Goal: Task Accomplishment & Management: Use online tool/utility

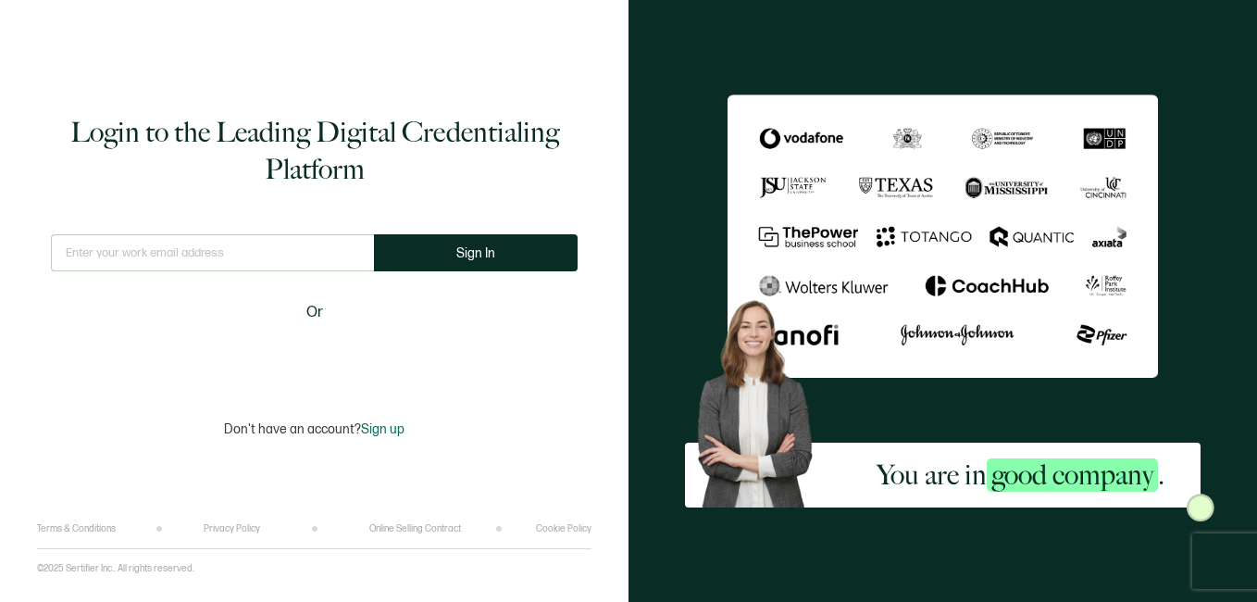
click at [154, 254] on input "text" at bounding box center [212, 252] width 323 height 37
type input "[EMAIL_ADDRESS][DOMAIN_NAME]"
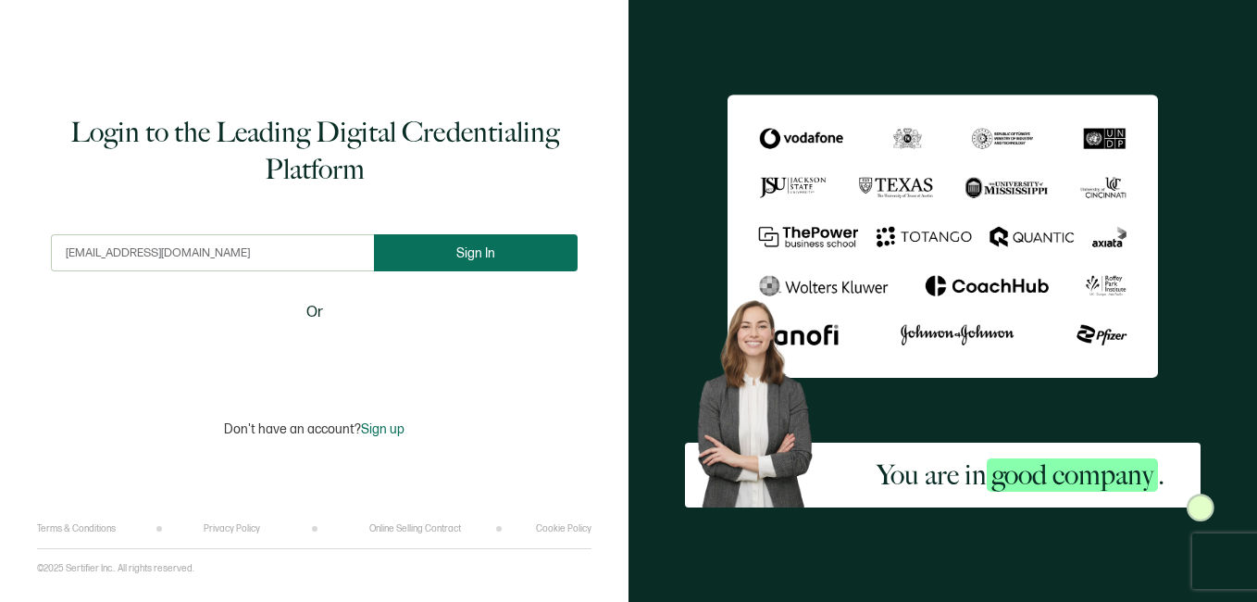
click at [424, 256] on button "Sign In" at bounding box center [476, 252] width 204 height 37
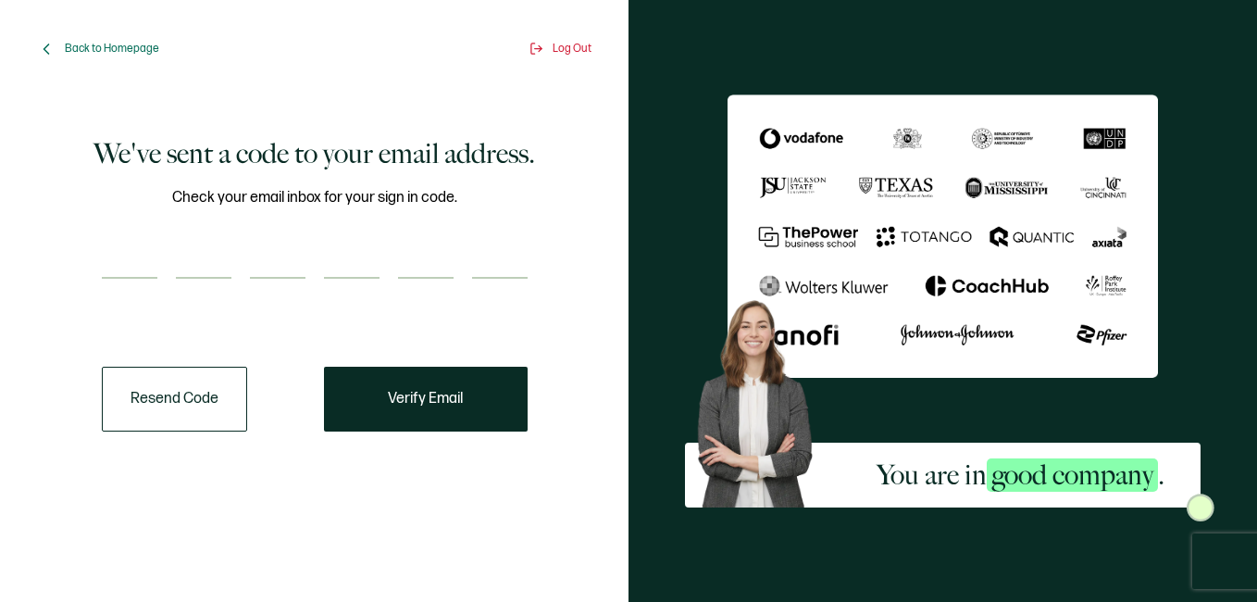
click at [119, 282] on div "Check your email inbox for your sign in code." at bounding box center [315, 244] width 426 height 116
click at [120, 271] on input "number" at bounding box center [130, 260] width 56 height 37
paste input "4"
type input "4"
type input "1"
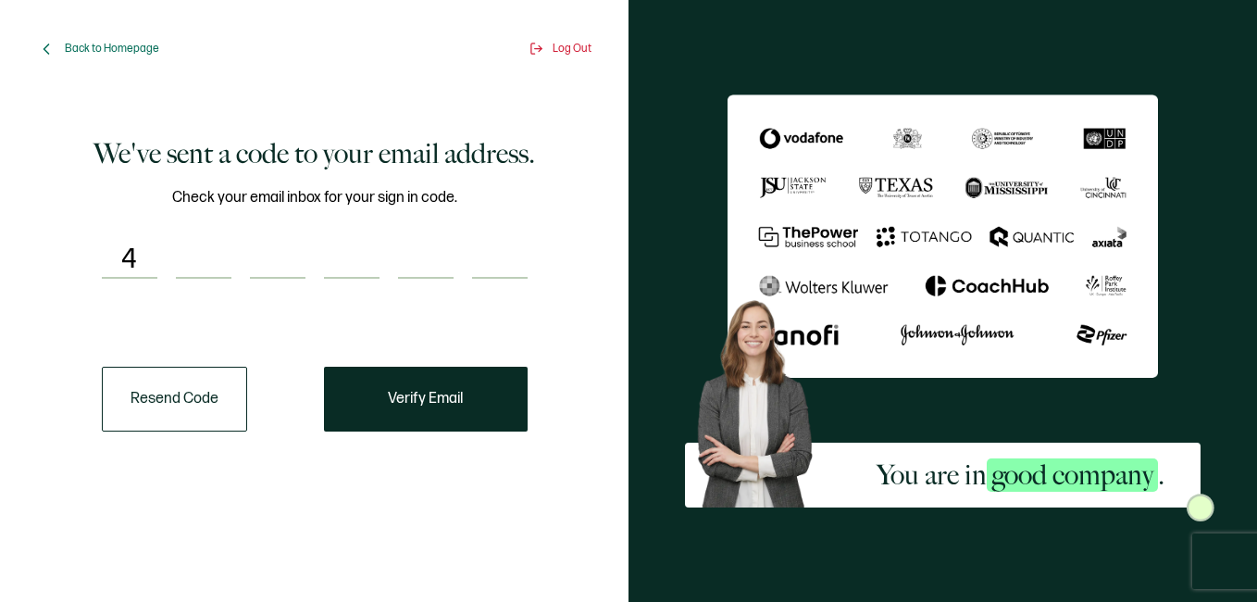
type input "8"
type input "0"
type input "1"
type input "4"
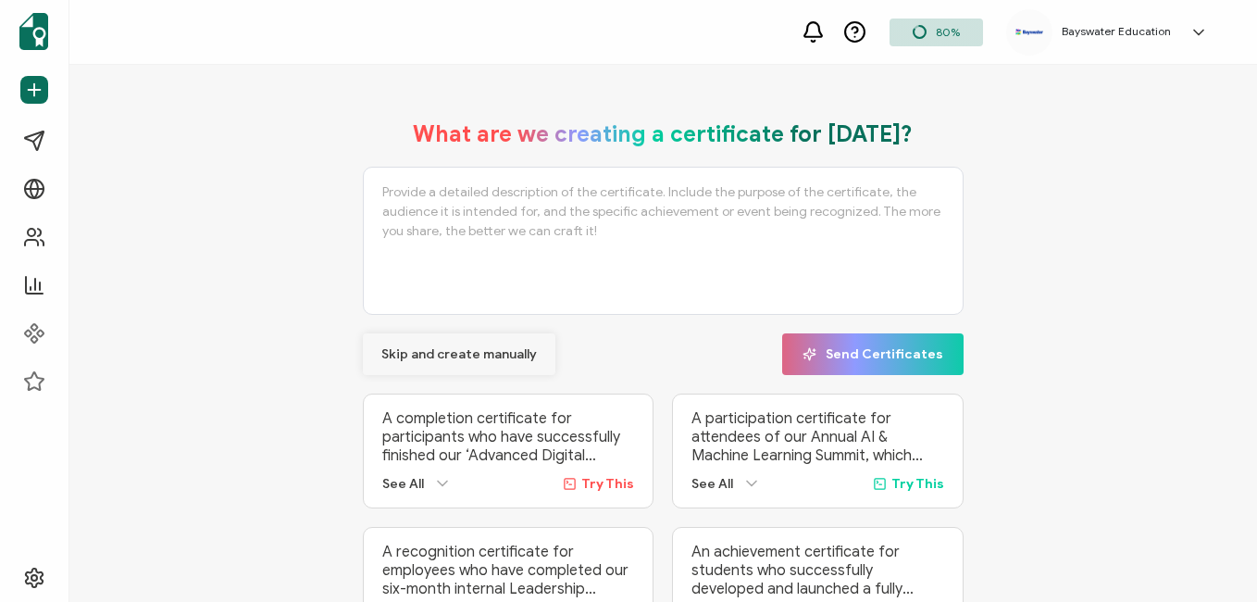
click at [477, 356] on span "Skip and create manually" at bounding box center [460, 354] width 156 height 13
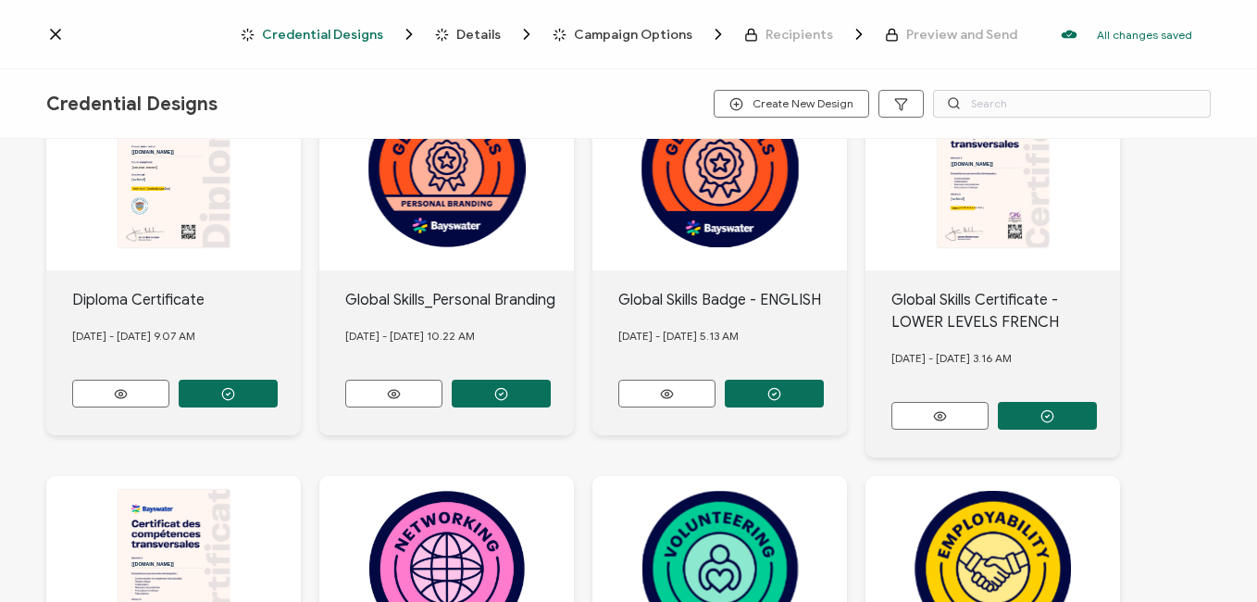
scroll to position [93, 0]
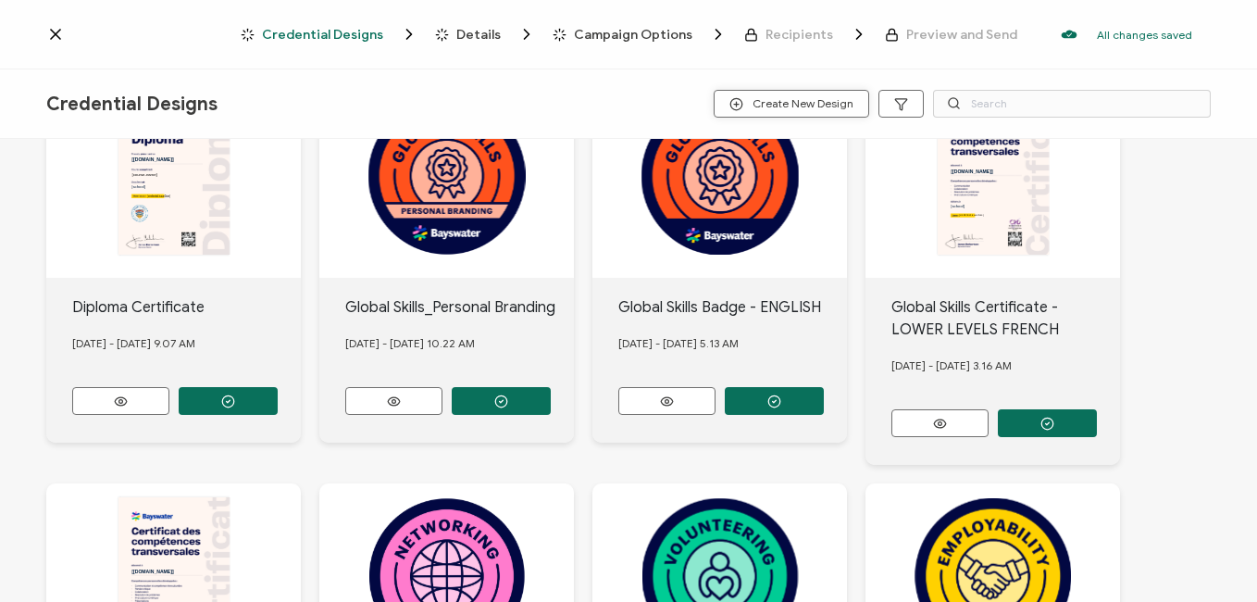
click at [800, 109] on span "Create New Design" at bounding box center [792, 104] width 124 height 14
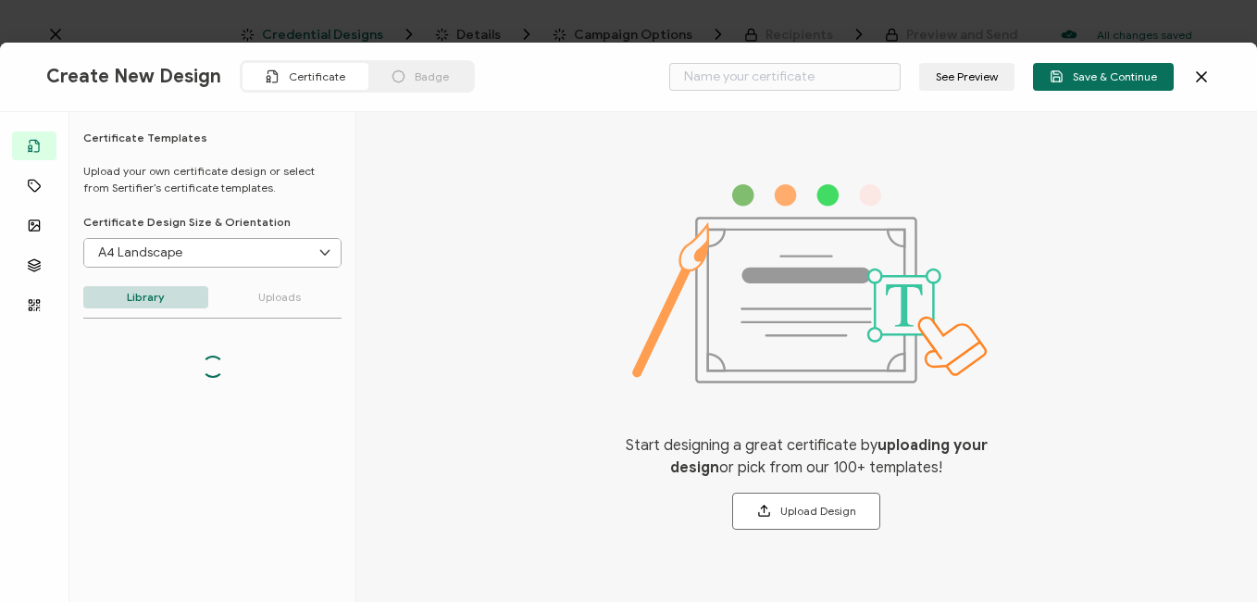
click at [1186, 70] on div "See Preview Save & Continue" at bounding box center [935, 77] width 551 height 28
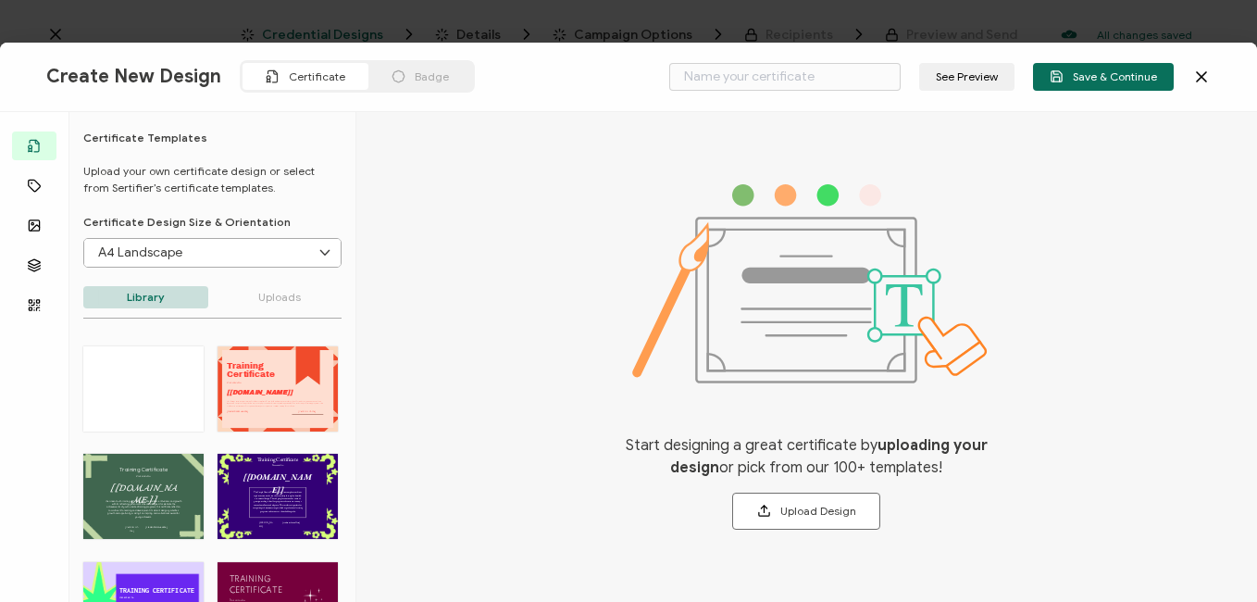
click at [1195, 71] on icon at bounding box center [1202, 77] width 19 height 19
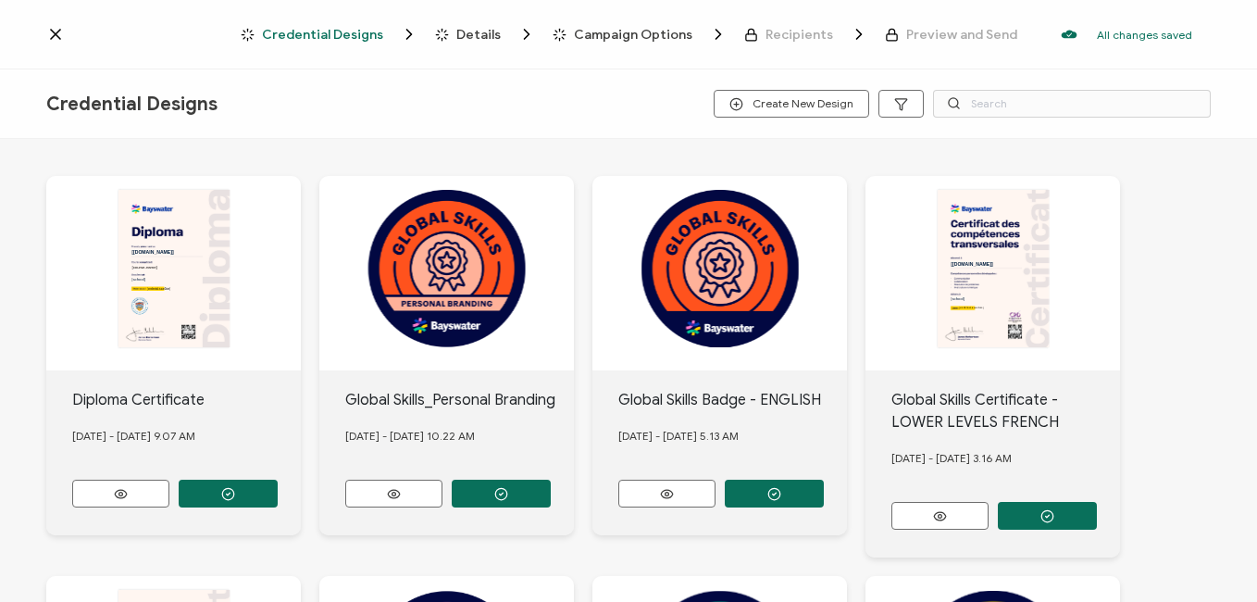
click at [46, 32] on icon at bounding box center [55, 34] width 19 height 19
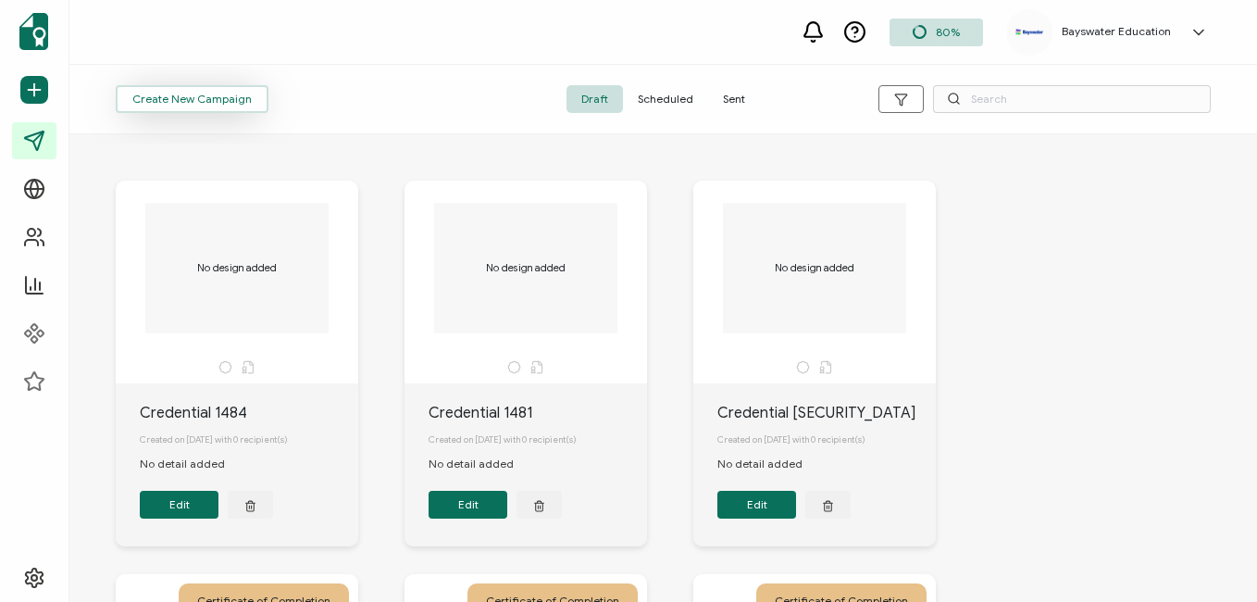
click at [215, 102] on span "Create New Campaign" at bounding box center [191, 99] width 119 height 11
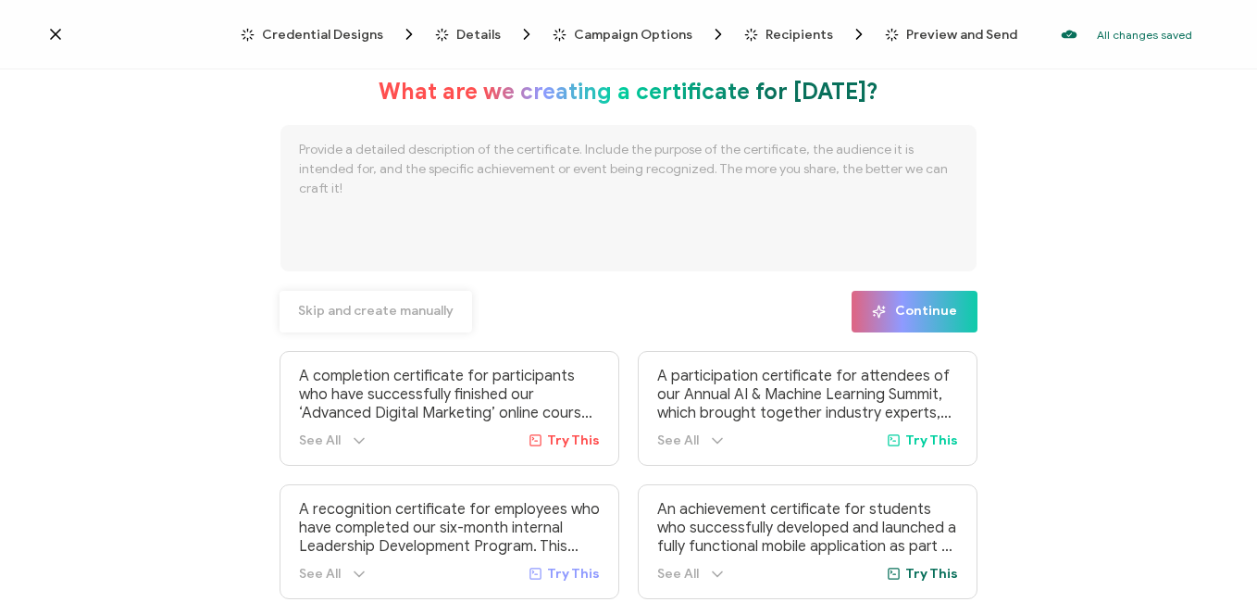
click at [376, 309] on span "Skip and create manually" at bounding box center [376, 311] width 156 height 13
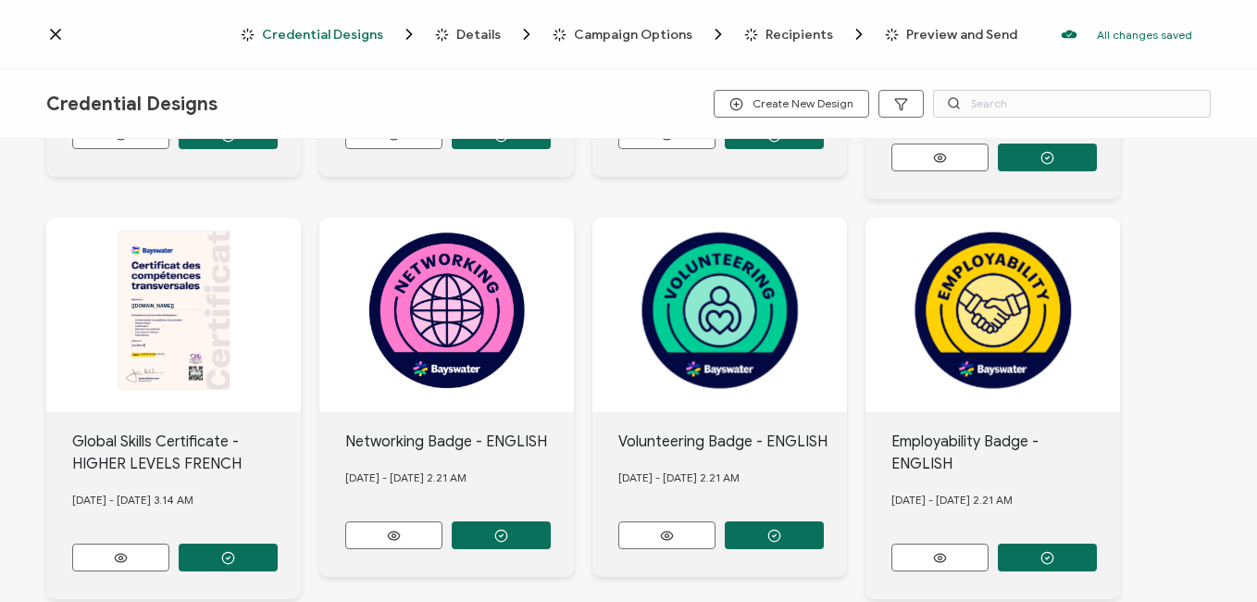
scroll to position [370, 0]
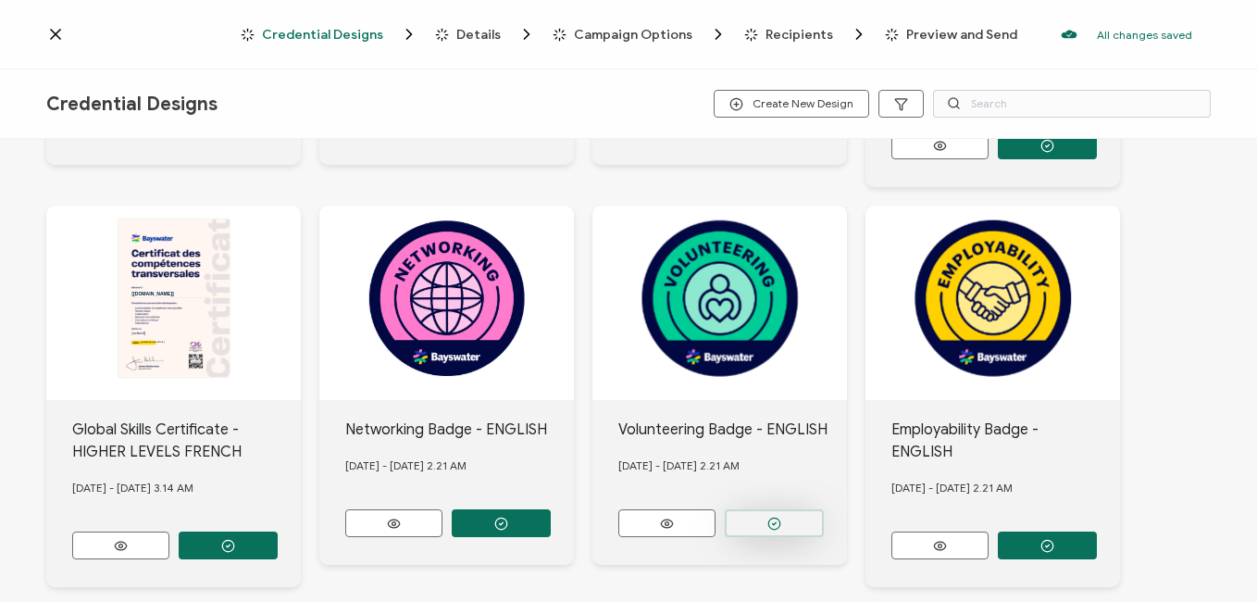
click at [278, 137] on button "button" at bounding box center [228, 123] width 99 height 28
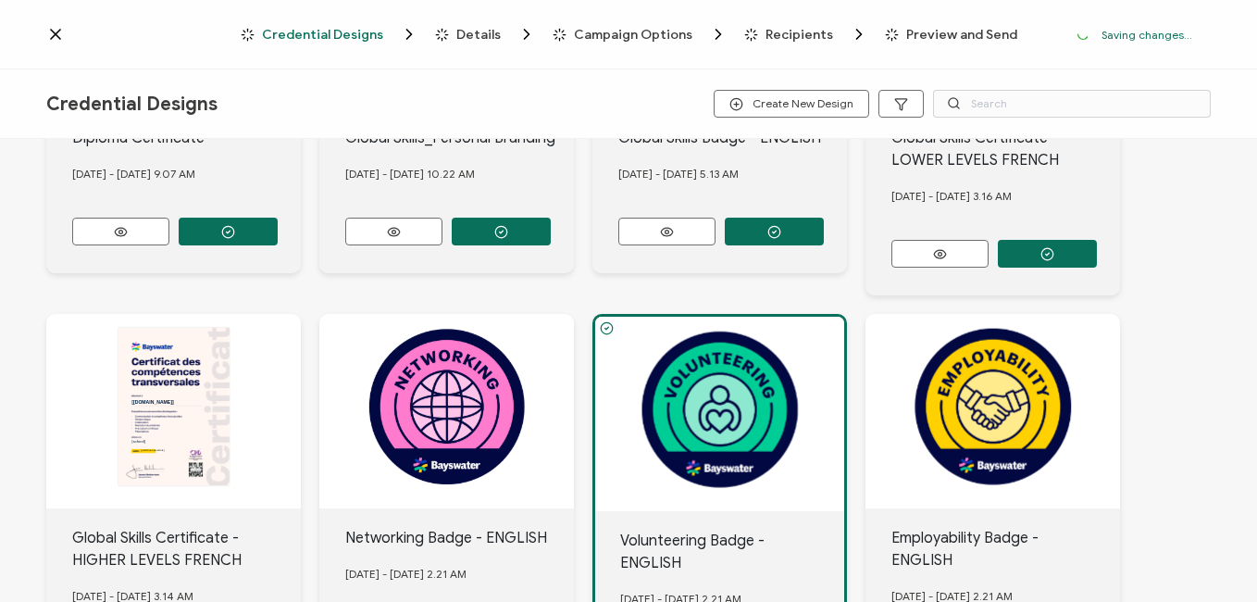
scroll to position [479, 0]
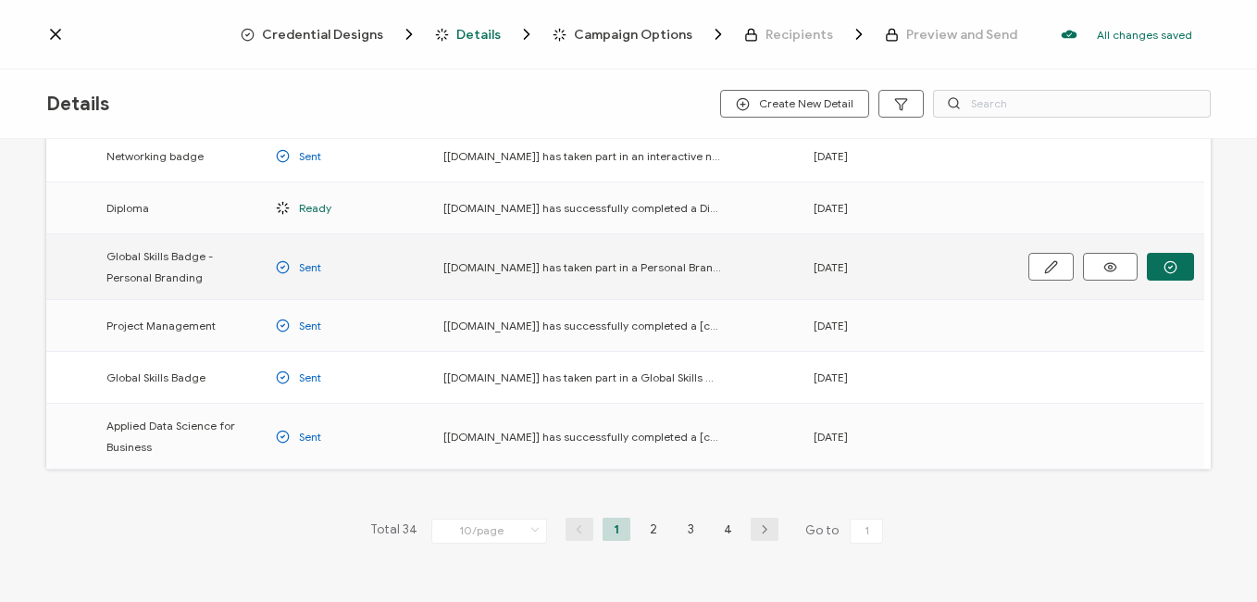
scroll to position [370, 0]
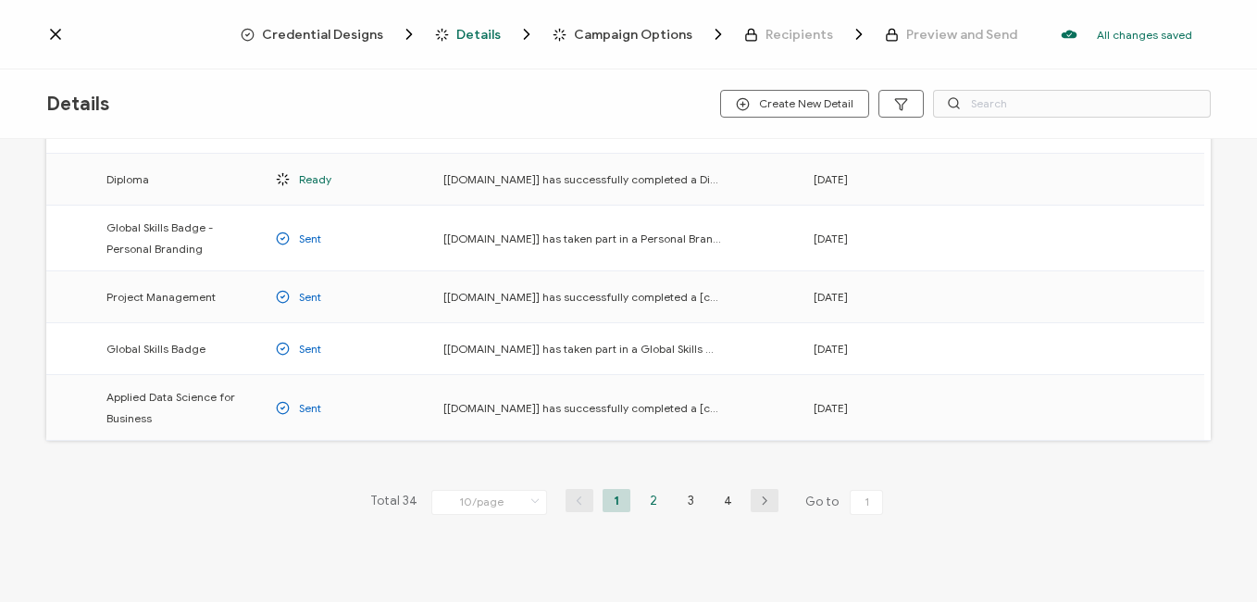
click at [657, 503] on li "2" at bounding box center [654, 500] width 28 height 23
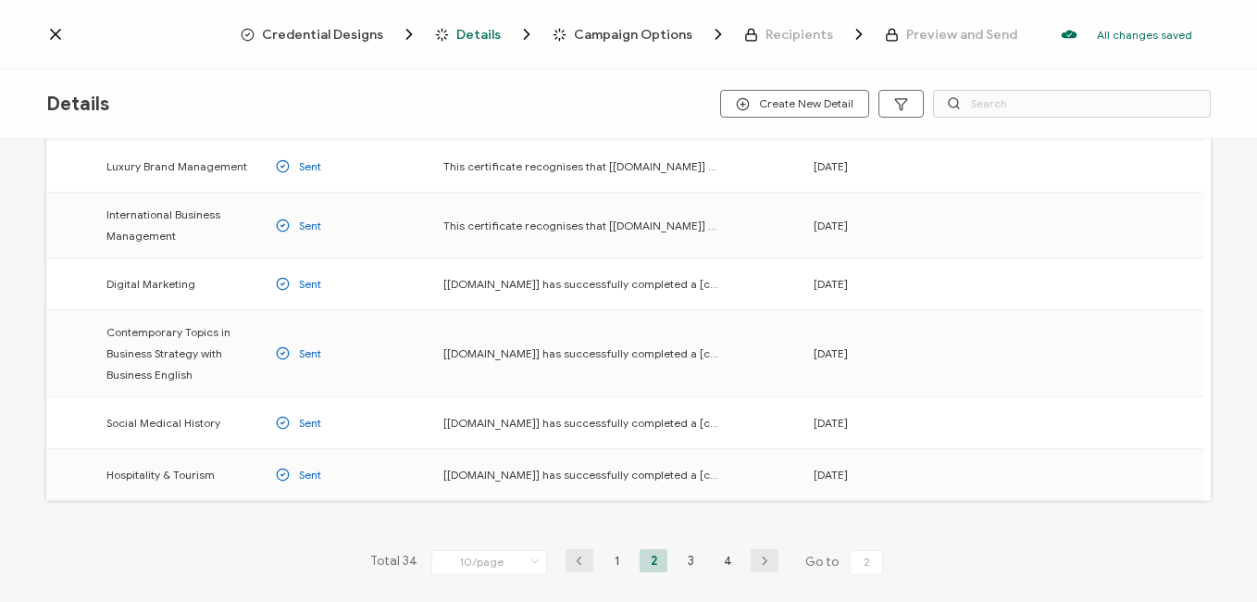
scroll to position [370, 0]
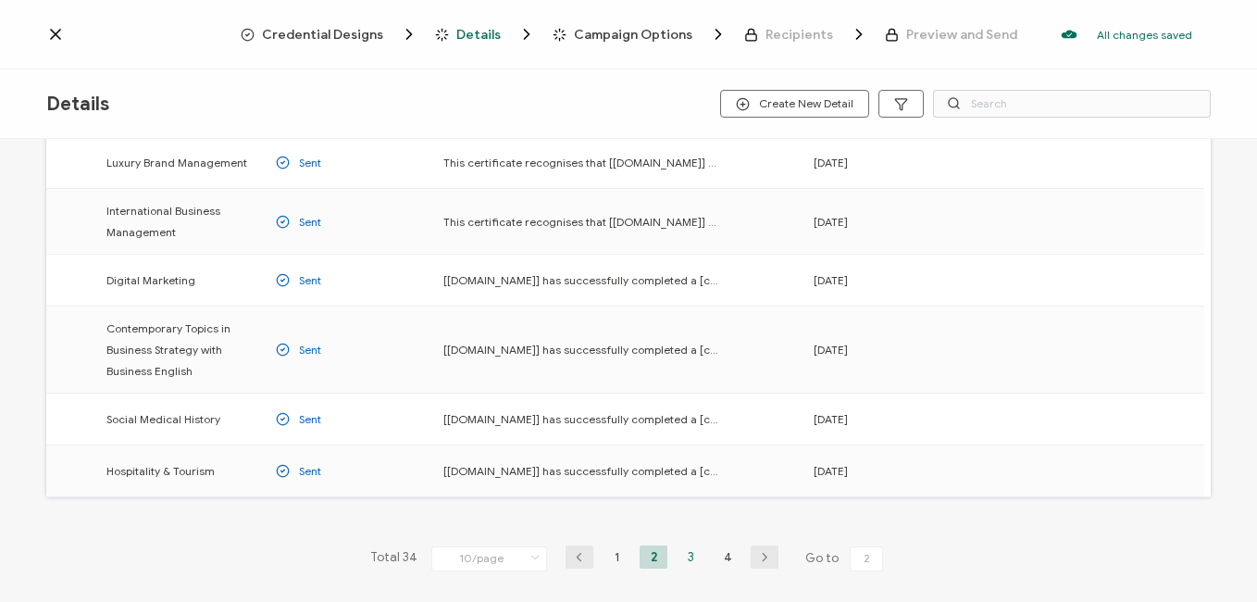
click at [692, 560] on li "3" at bounding box center [691, 556] width 28 height 23
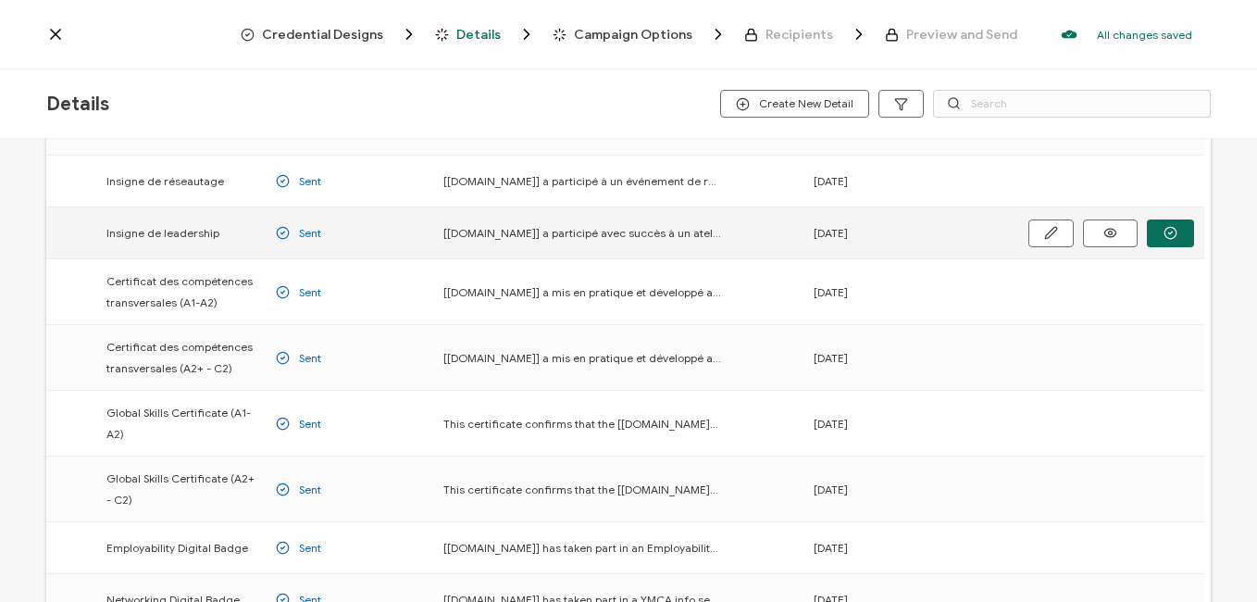
scroll to position [278, 0]
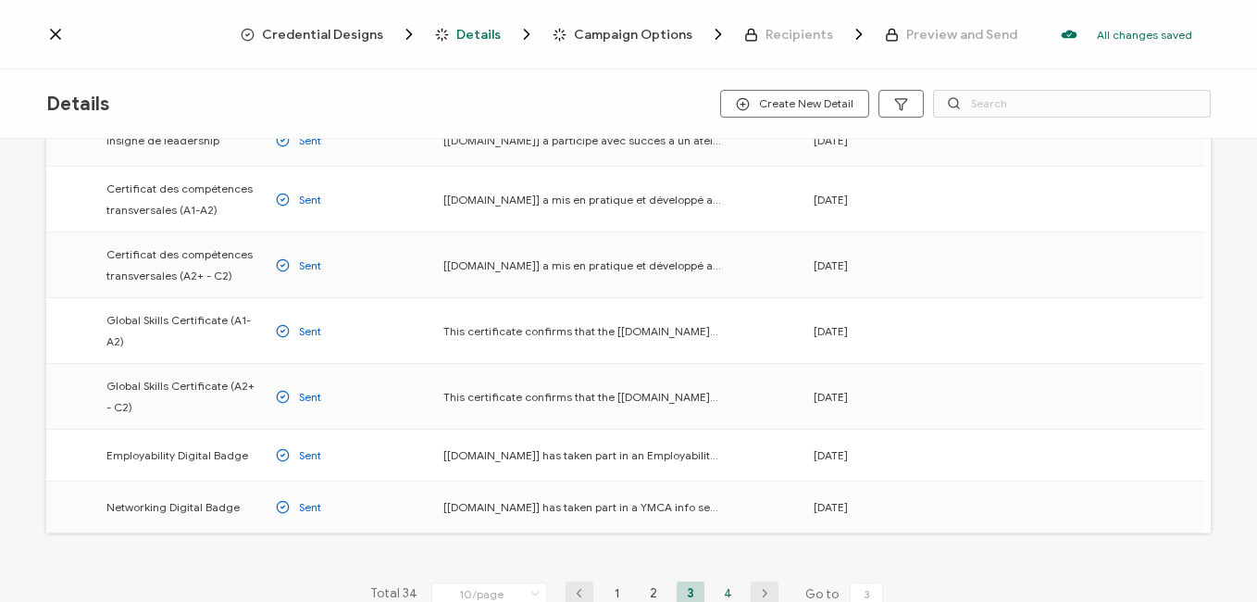
click at [726, 575] on li "4" at bounding box center [728, 593] width 28 height 23
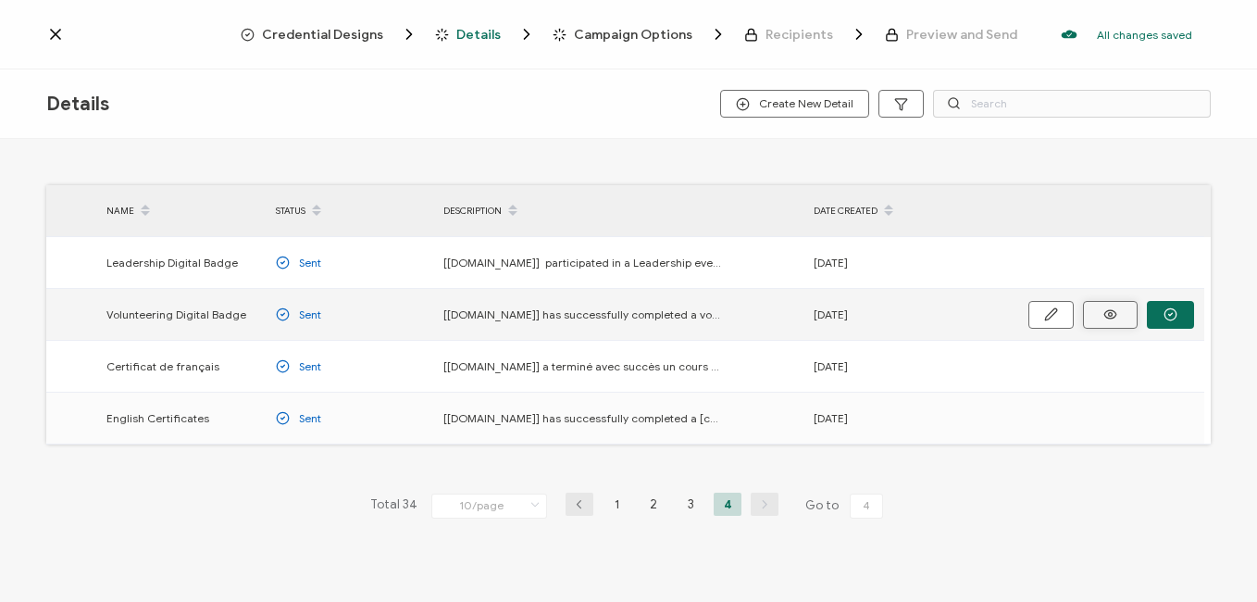
click at [1103, 321] on button at bounding box center [1110, 315] width 55 height 28
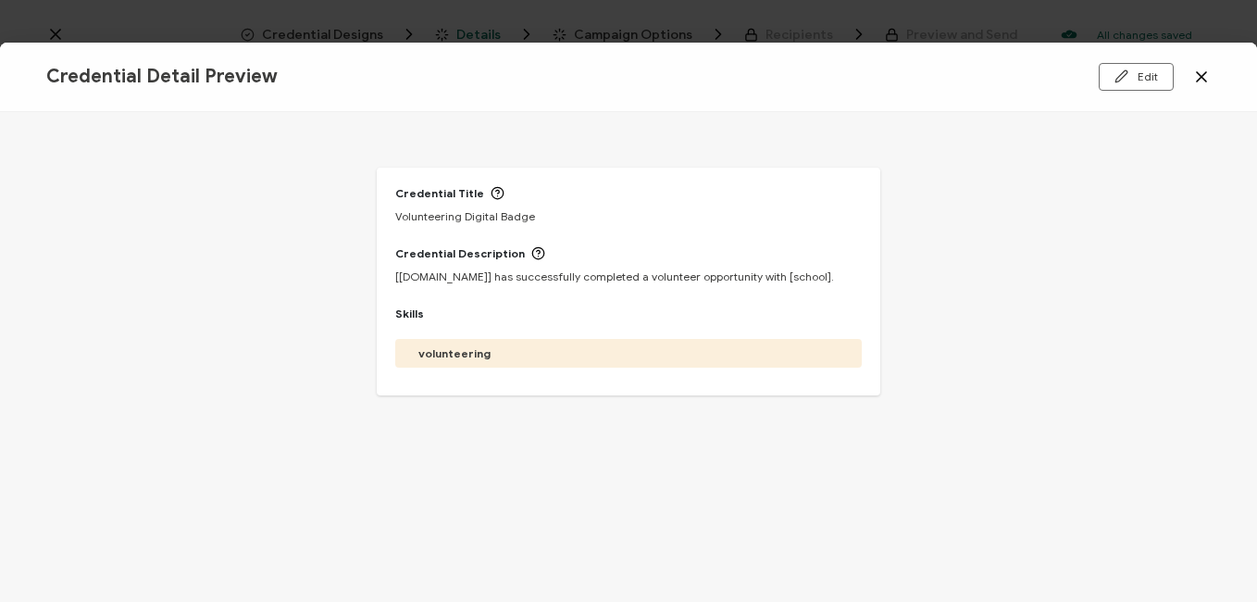
click at [1199, 69] on icon at bounding box center [1202, 77] width 19 height 19
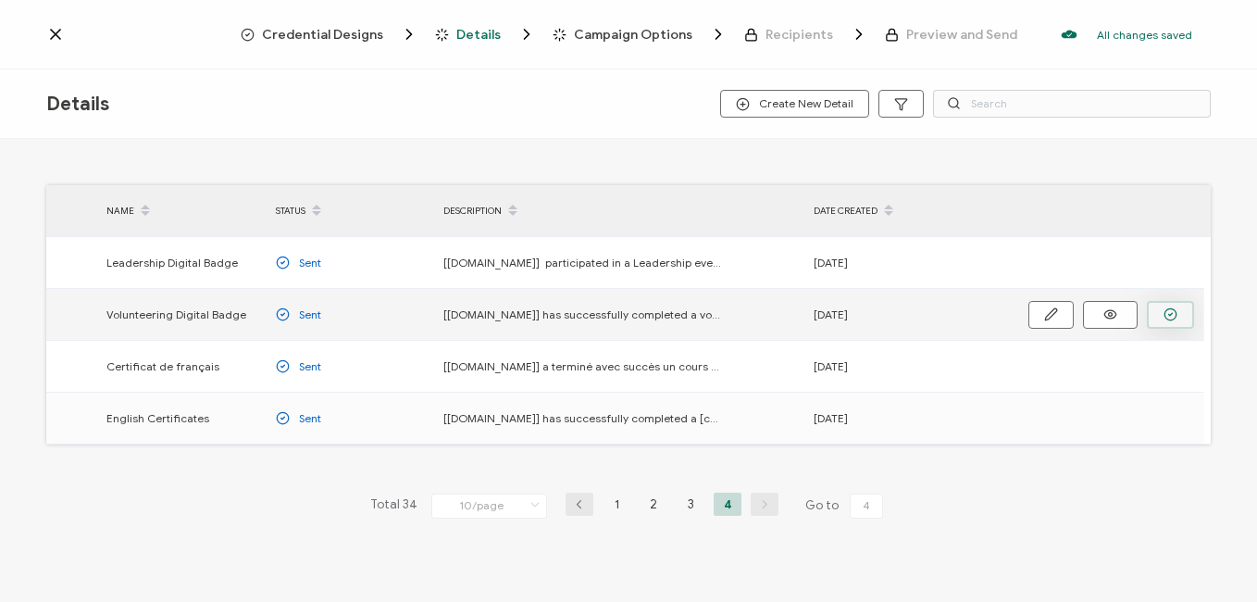
click at [1169, 310] on icon "button" at bounding box center [1171, 314] width 14 height 14
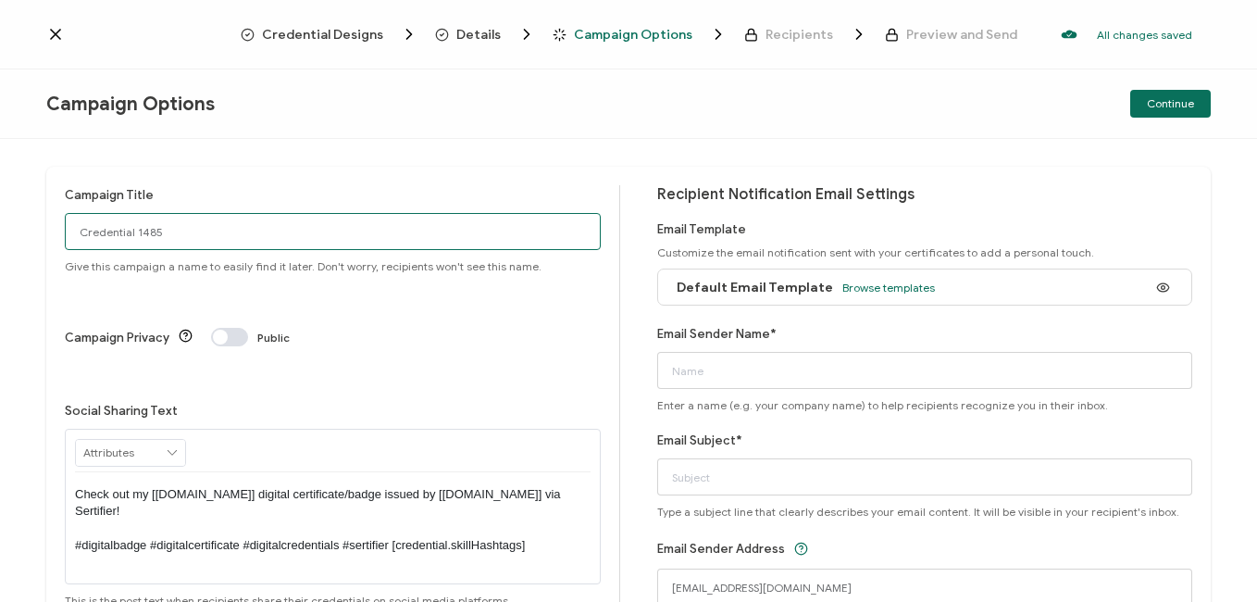
drag, startPoint x: 220, startPoint y: 236, endPoint x: -4, endPoint y: 227, distance: 224.3
click at [0, 227] on html "Credential Designs Details Campaign Options Recipients Preview and Send All cha…" at bounding box center [628, 301] width 1257 height 602
type input "Volunteer Badge Toronto [DATE]"
click at [877, 287] on span "Browse templates" at bounding box center [889, 288] width 93 height 14
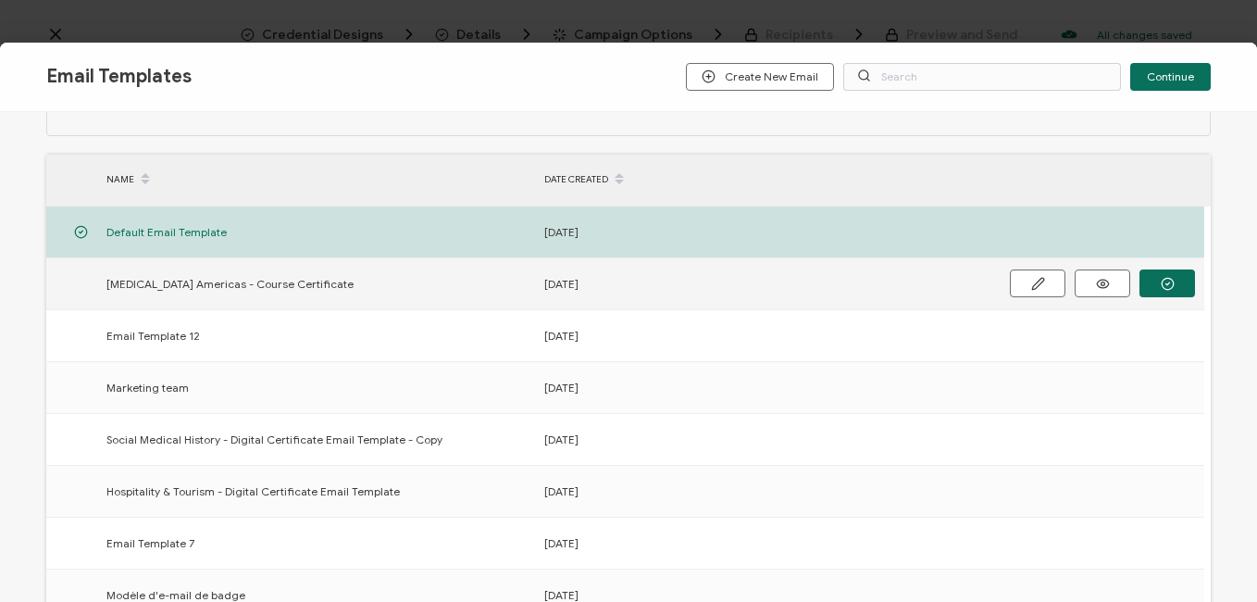
scroll to position [93, 0]
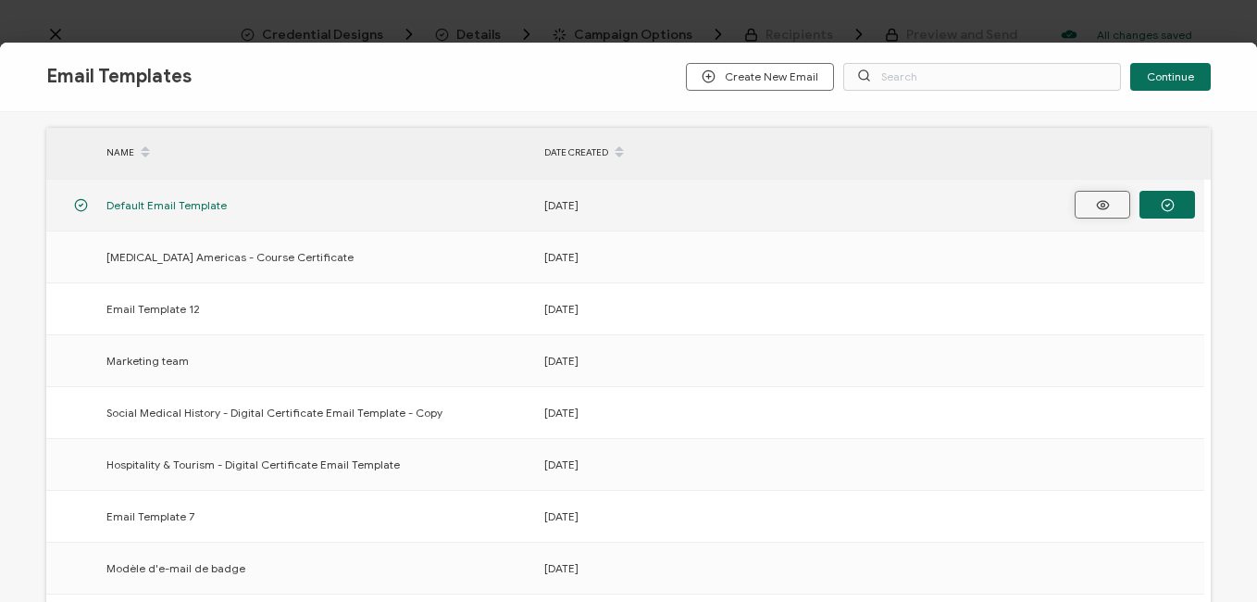
click at [1093, 206] on icon "button" at bounding box center [1103, 205] width 23 height 14
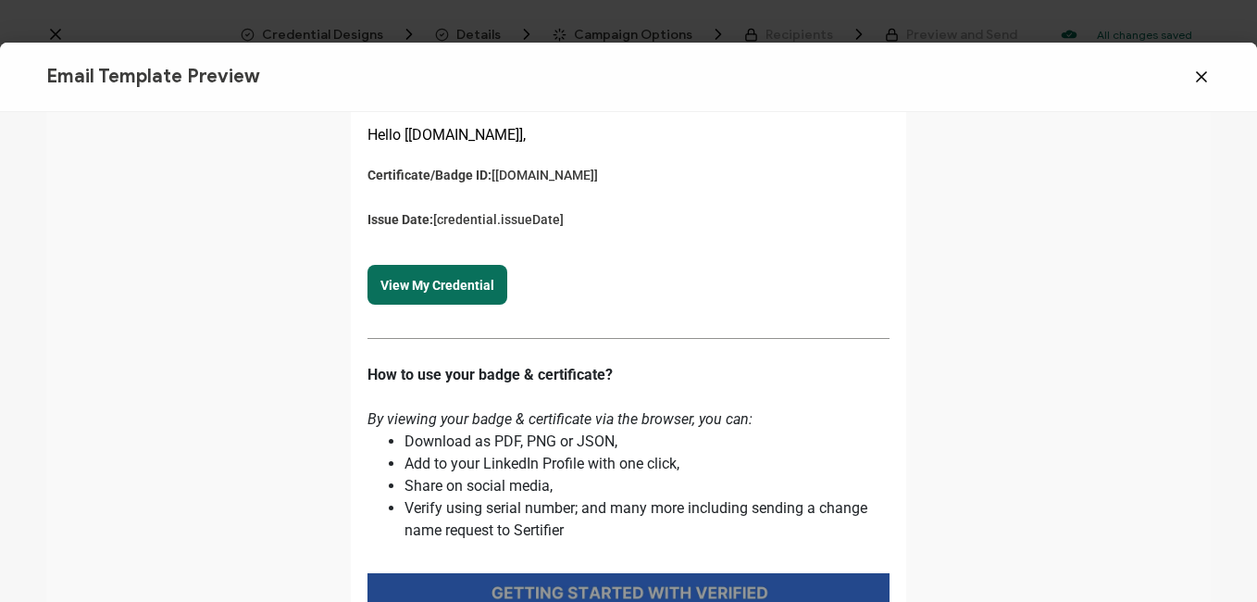
scroll to position [93, 0]
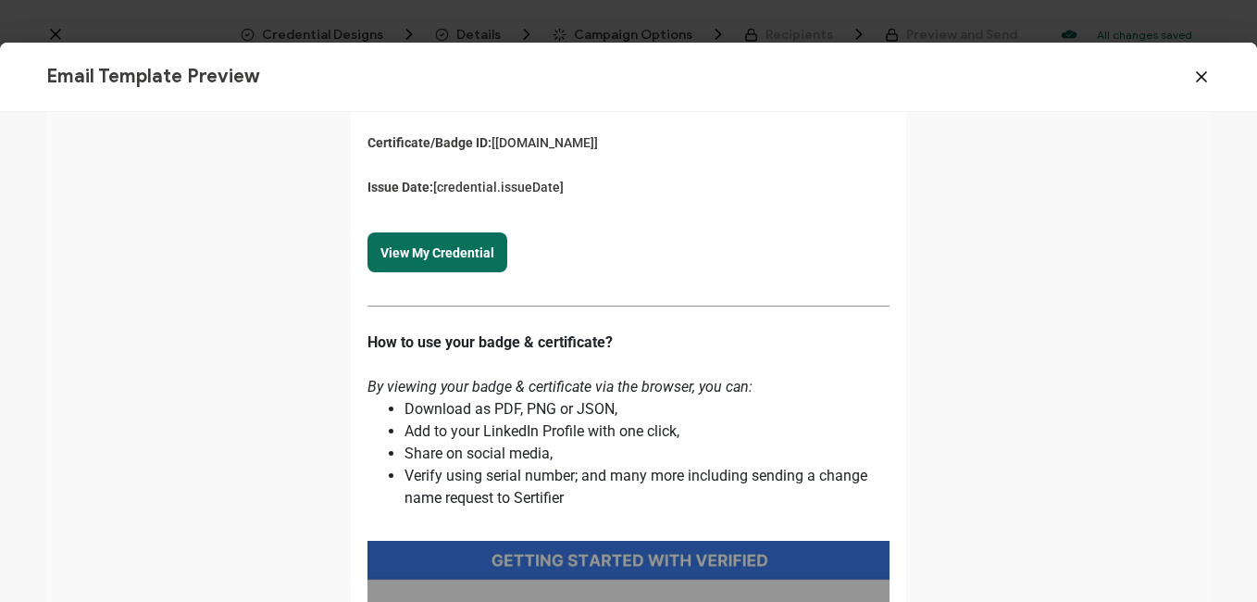
click at [1203, 69] on icon at bounding box center [1202, 77] width 19 height 19
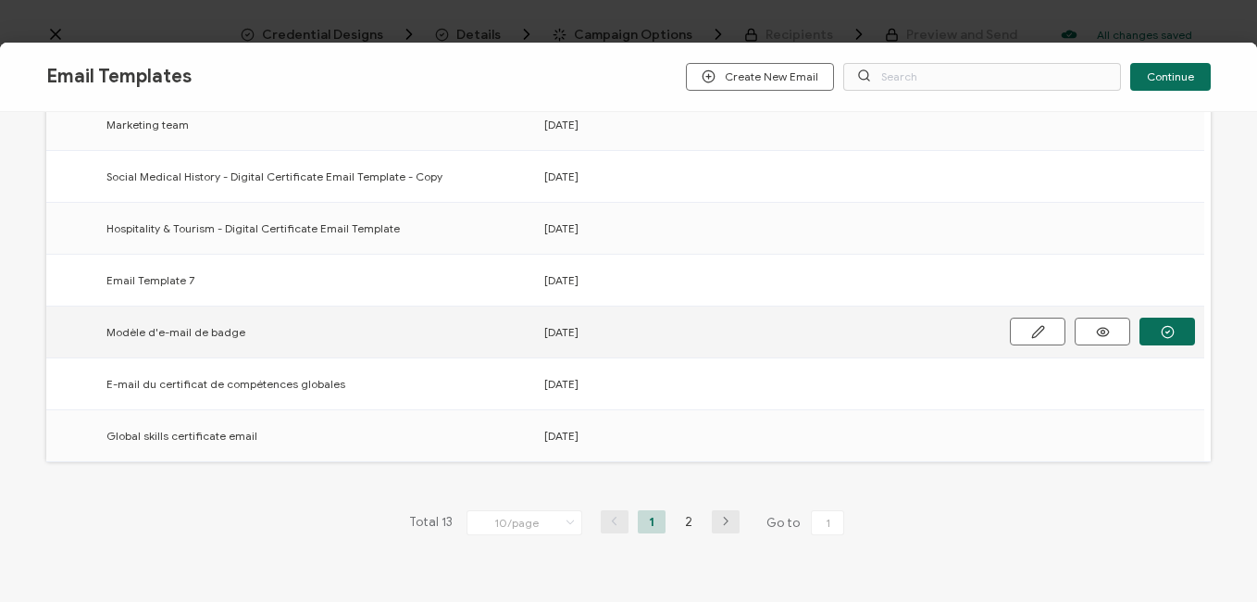
scroll to position [366, 0]
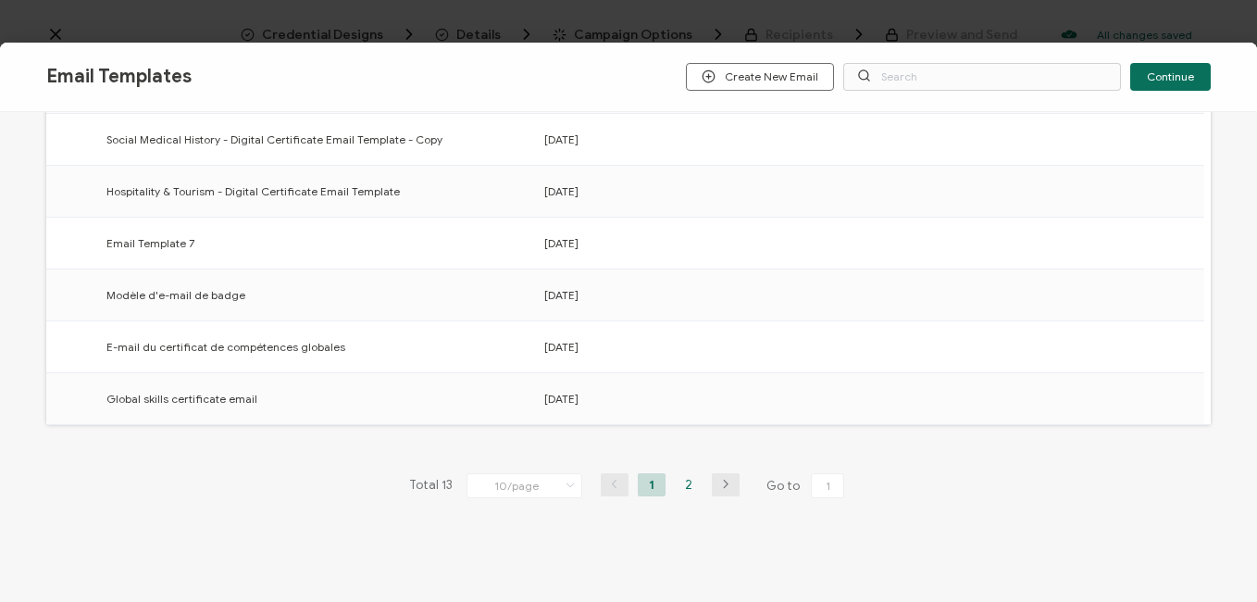
click at [684, 482] on li "2" at bounding box center [689, 484] width 28 height 23
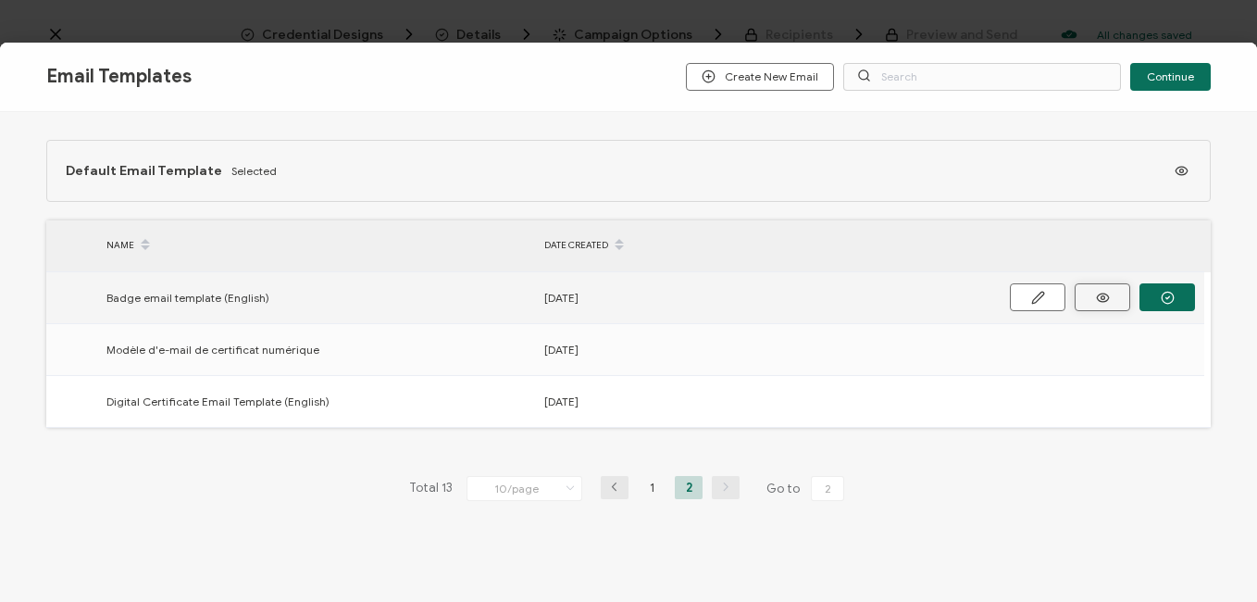
click at [1090, 295] on button "button" at bounding box center [1103, 297] width 56 height 28
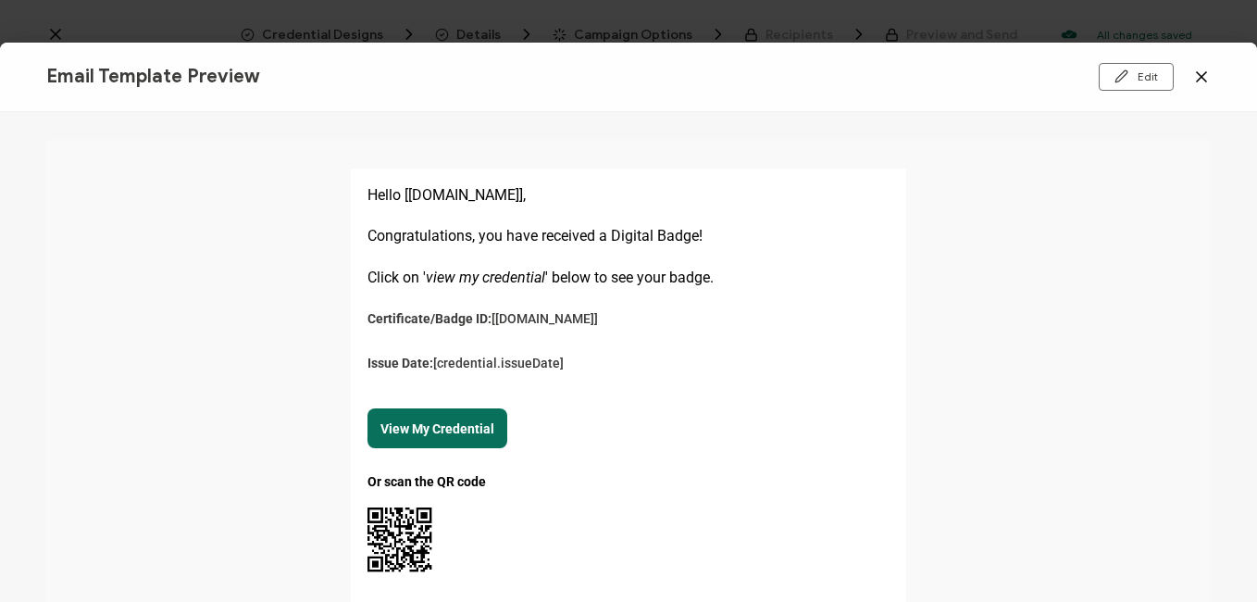
click at [1194, 76] on icon at bounding box center [1202, 77] width 19 height 19
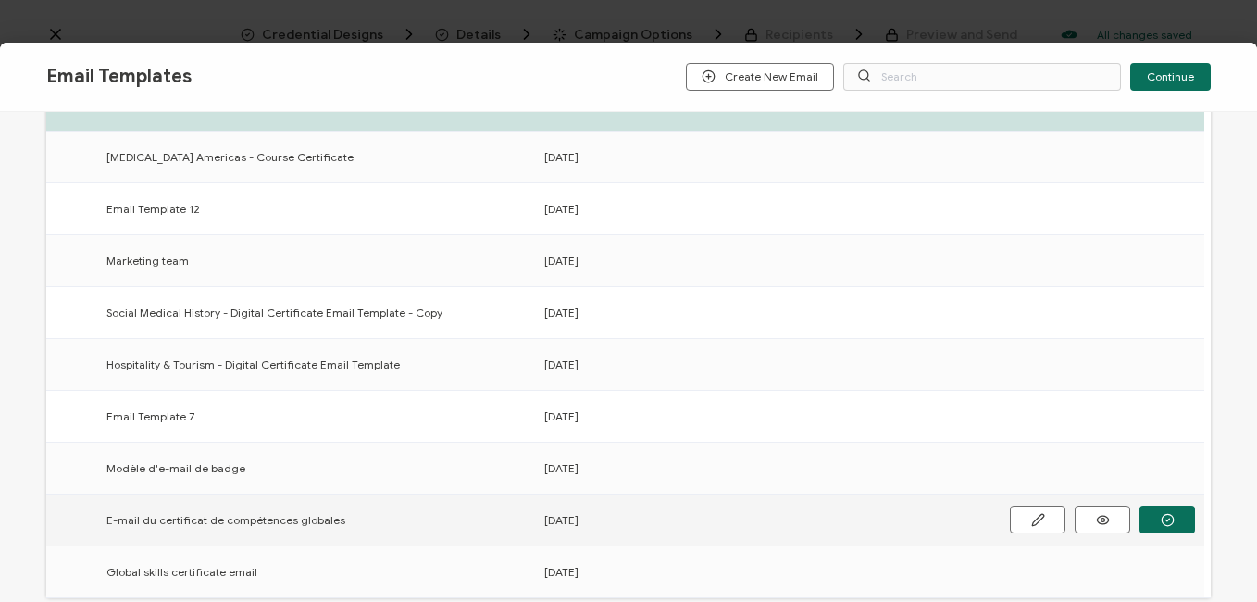
scroll to position [366, 0]
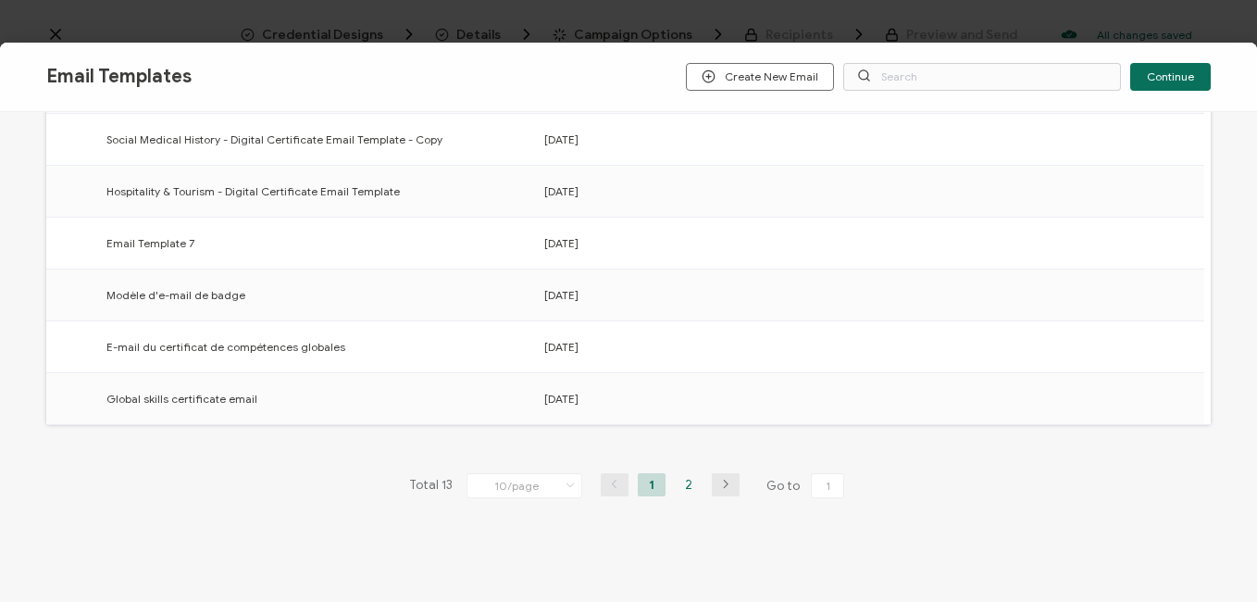
click at [681, 485] on li "2" at bounding box center [689, 484] width 28 height 23
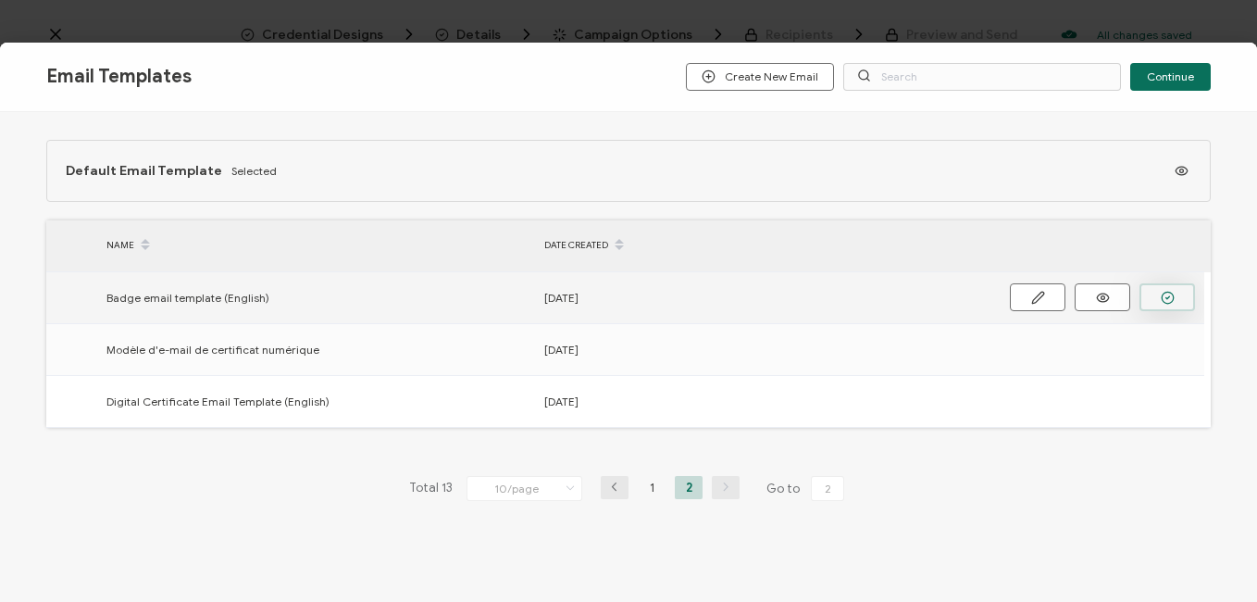
click at [1175, 298] on button "button" at bounding box center [1168, 297] width 56 height 28
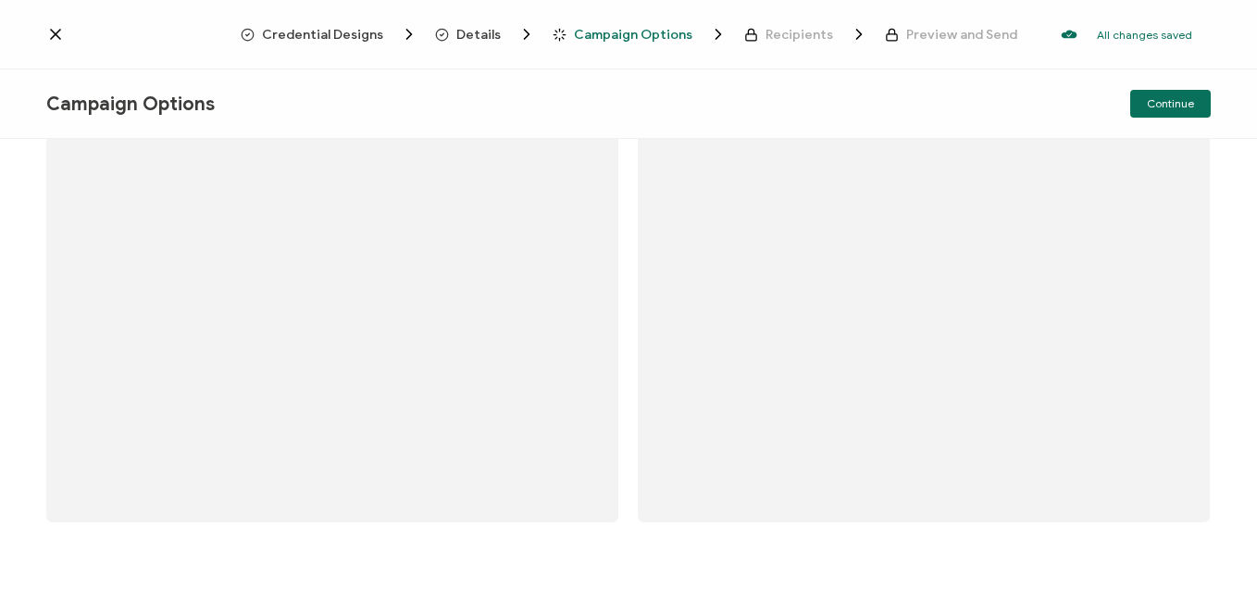
scroll to position [67, 0]
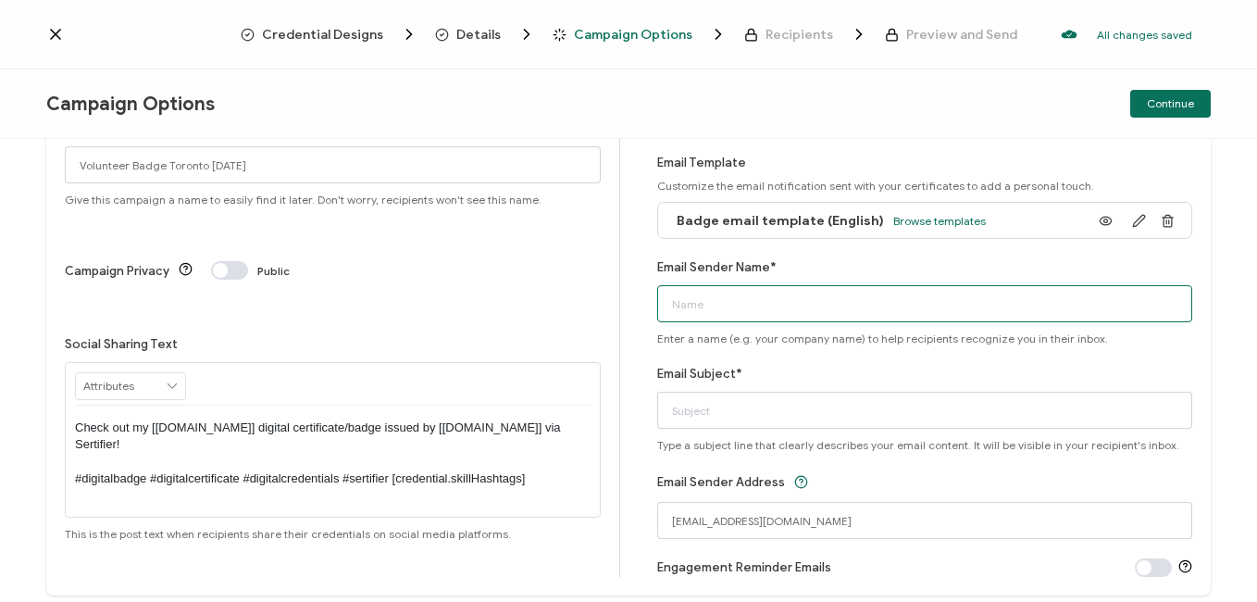
click at [773, 296] on input "Email Sender Name*" at bounding box center [925, 303] width 536 height 37
type input "Bayswater [GEOGRAPHIC_DATA]"
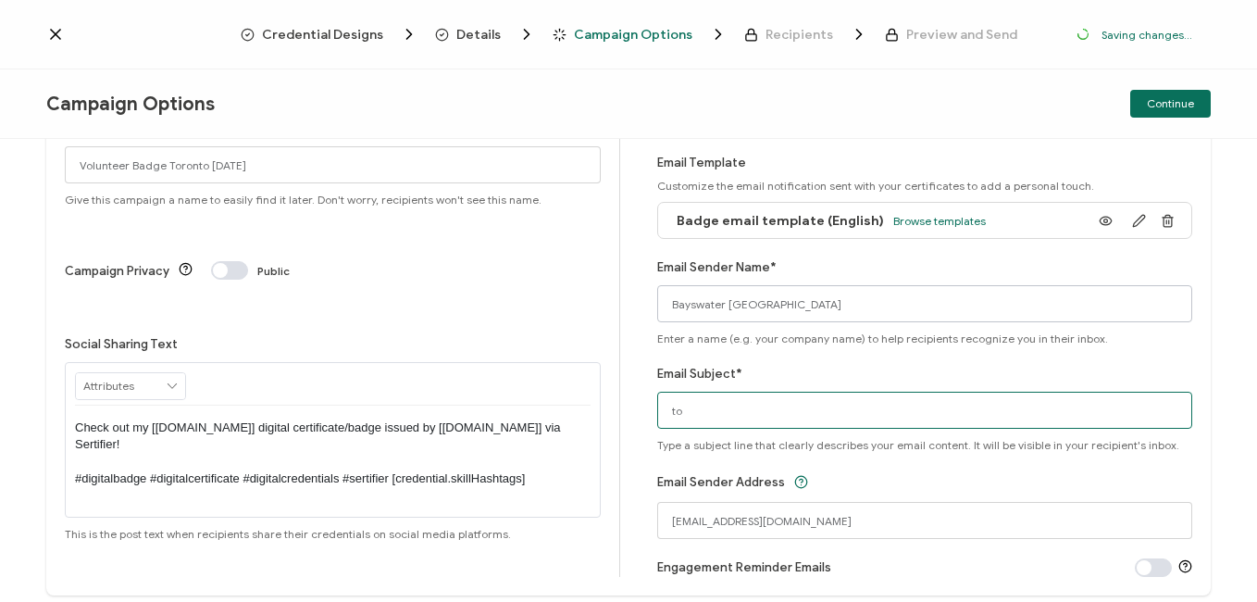
type input "t"
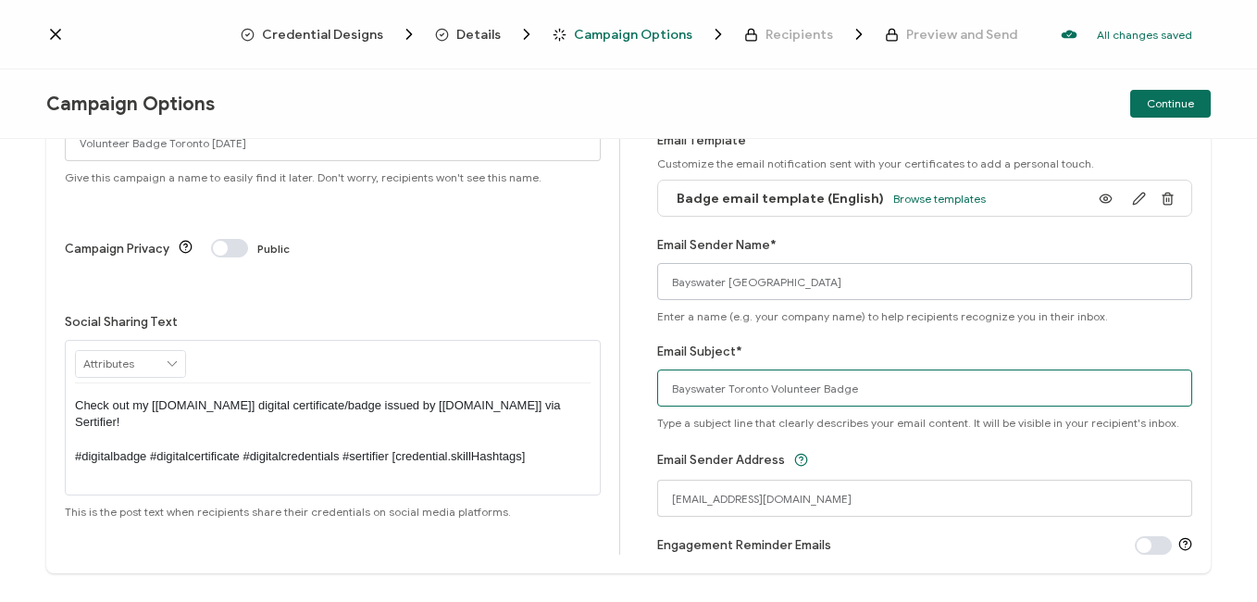
scroll to position [125, 0]
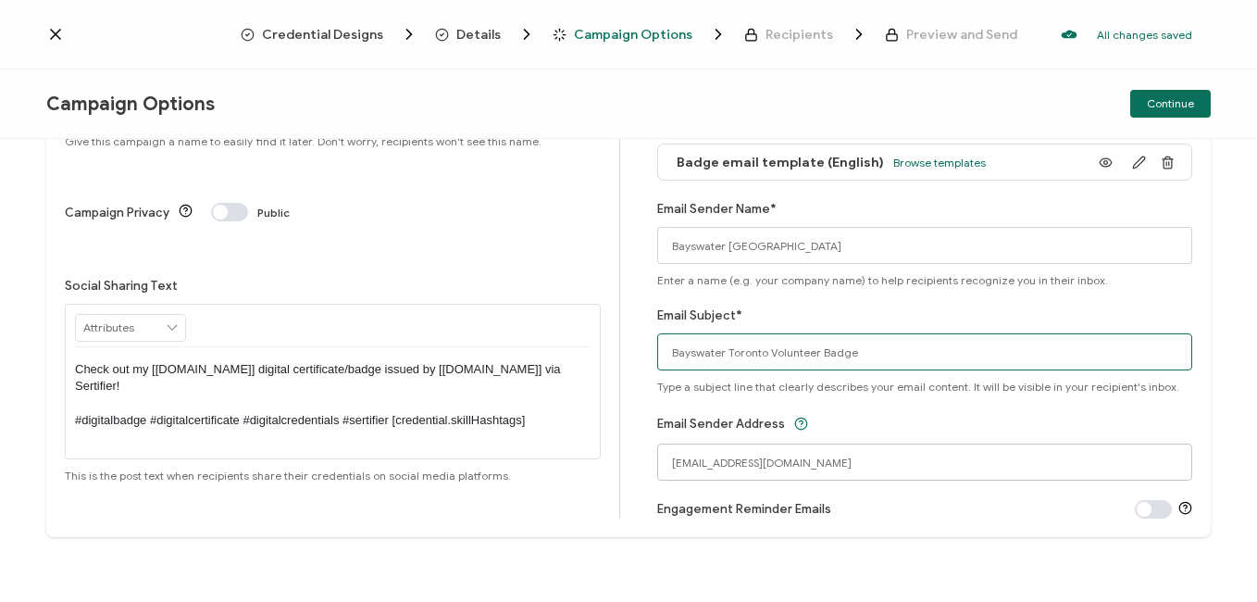
type input "Bayswater Toronto Volunteer Badge"
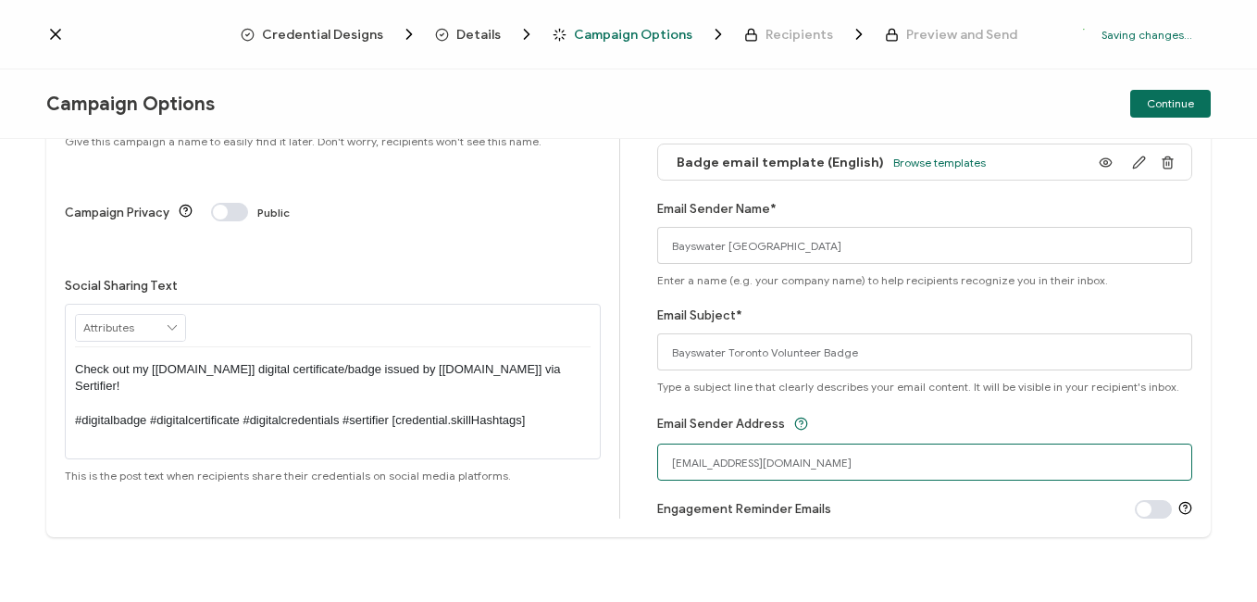
click at [761, 464] on input "[EMAIL_ADDRESS][DOMAIN_NAME]" at bounding box center [925, 462] width 536 height 37
drag, startPoint x: 892, startPoint y: 466, endPoint x: 312, endPoint y: 460, distance: 579.7
click at [312, 460] on div "Campaign Title Volunteer Badge Toronto [DATE] Give this campaign a name to easi…" at bounding box center [628, 289] width 1165 height 495
type input "[EMAIL_ADDRESS][DOMAIN_NAME]"
click at [1181, 108] on span "Continue" at bounding box center [1170, 103] width 47 height 11
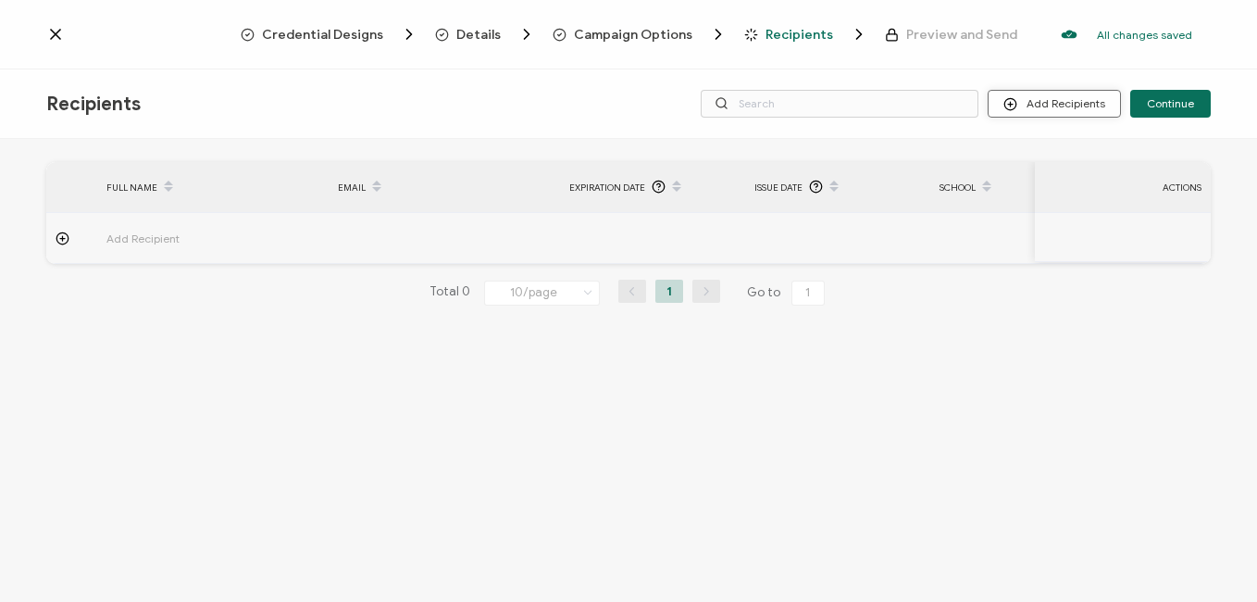
click at [1063, 100] on button "Add Recipients" at bounding box center [1054, 104] width 133 height 28
click at [1077, 152] on span "Upload Recipients" at bounding box center [1079, 153] width 94 height 14
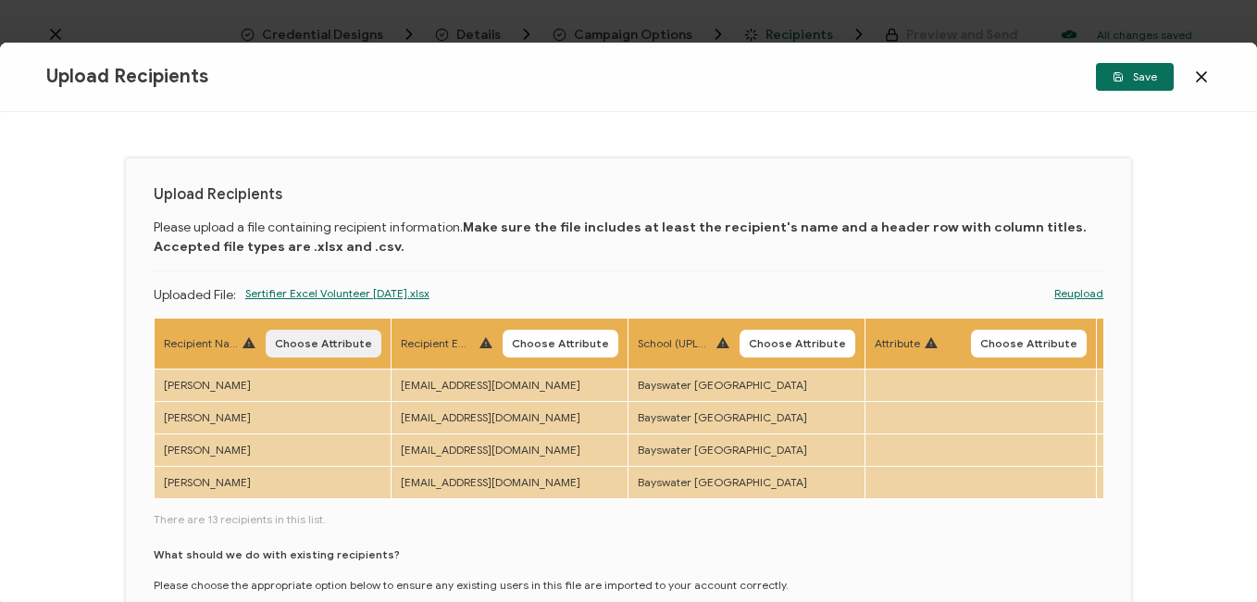
click at [318, 342] on span "Choose Attribute" at bounding box center [323, 343] width 97 height 11
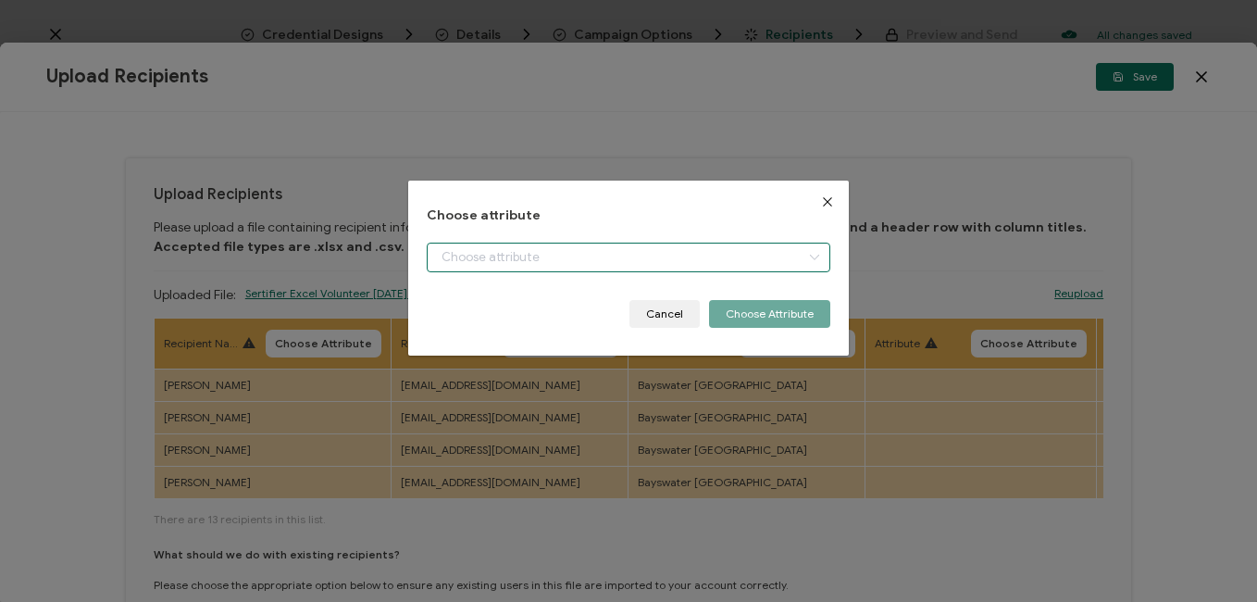
click at [483, 259] on input "dialog" at bounding box center [628, 258] width 403 height 30
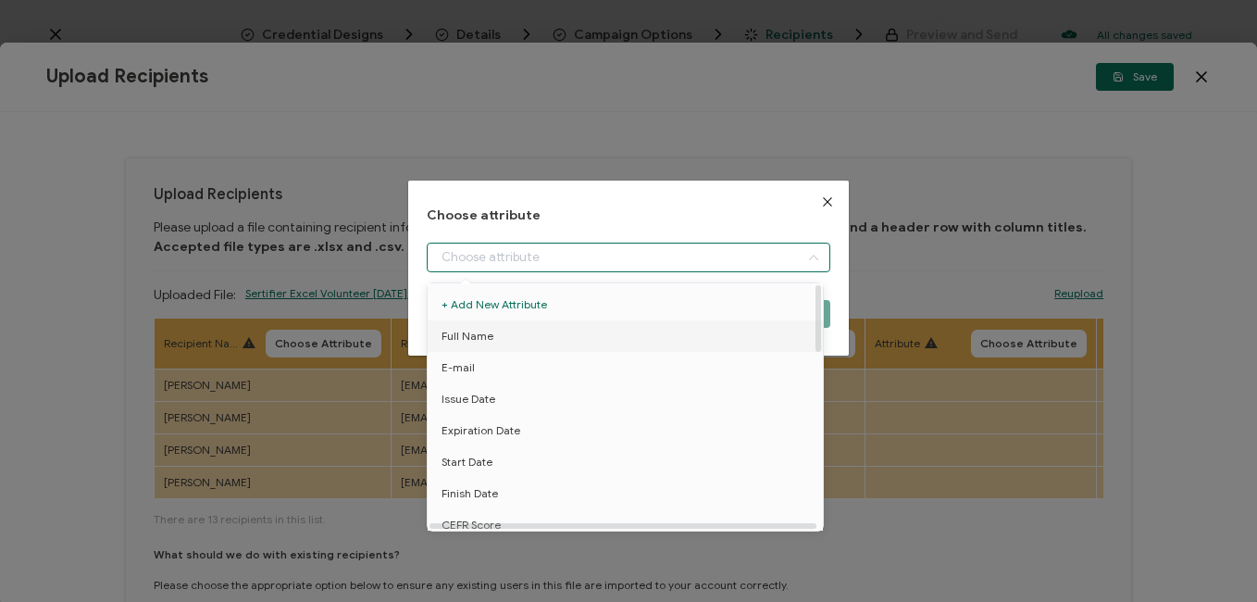
click at [468, 333] on span "Full Name" at bounding box center [468, 335] width 52 height 31
type input "Full Name"
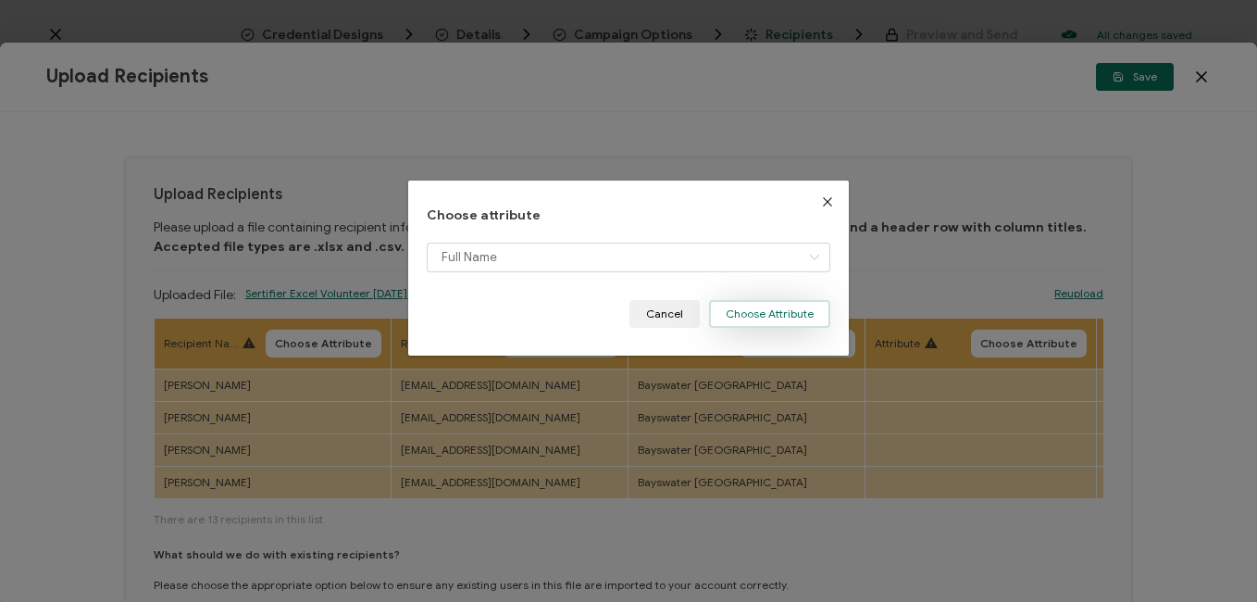
click at [737, 314] on button "Choose Attribute" at bounding box center [769, 314] width 121 height 28
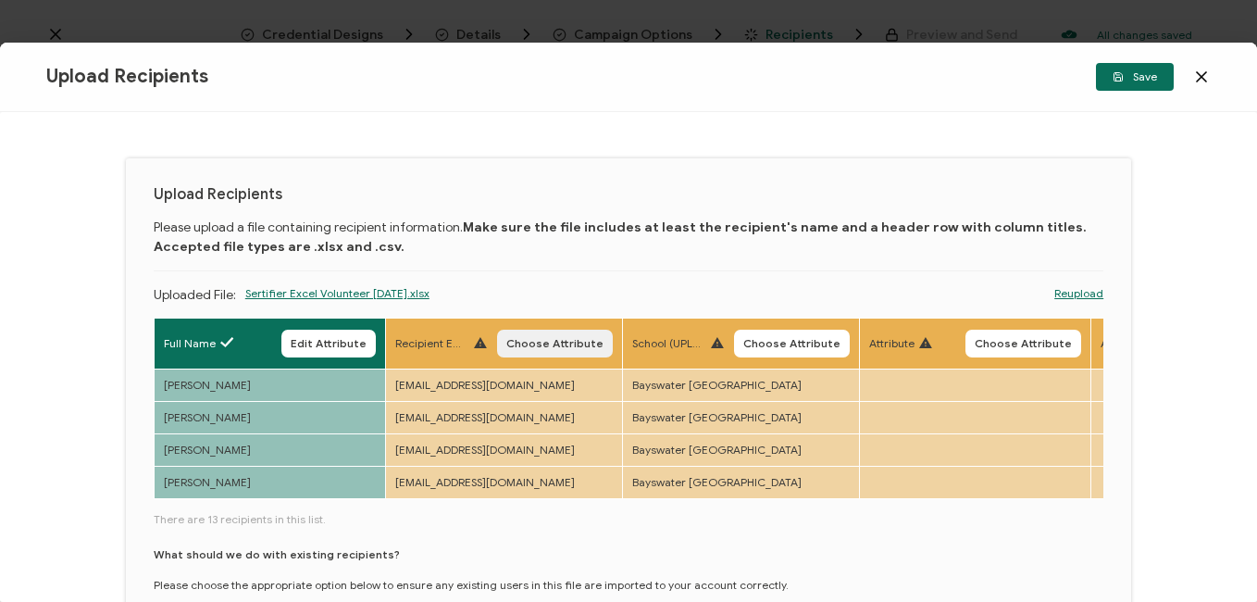
click at [575, 342] on span "Choose Attribute" at bounding box center [555, 343] width 97 height 11
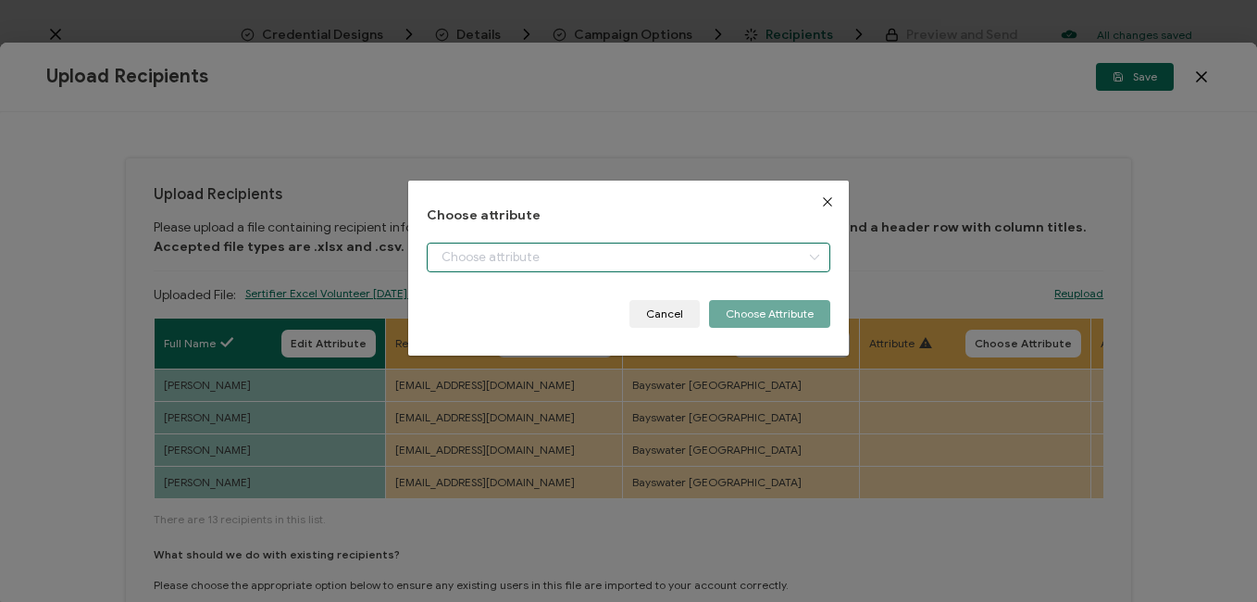
click at [622, 265] on input "dialog" at bounding box center [628, 258] width 403 height 30
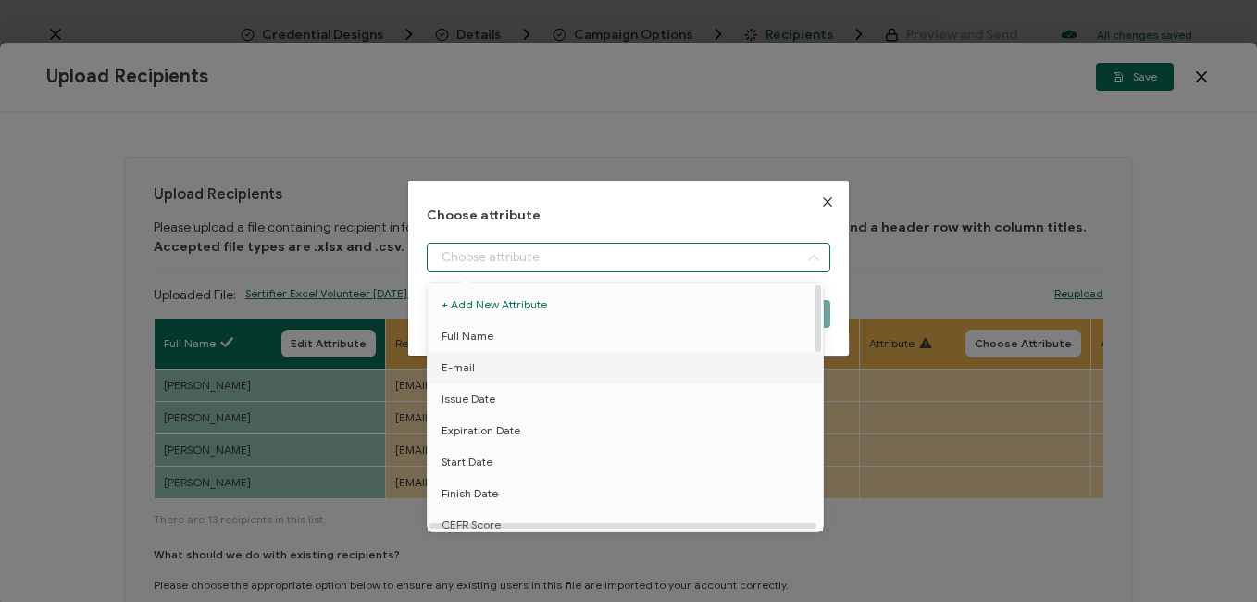
click at [464, 363] on span "E-mail" at bounding box center [458, 367] width 33 height 31
type input "E-mail"
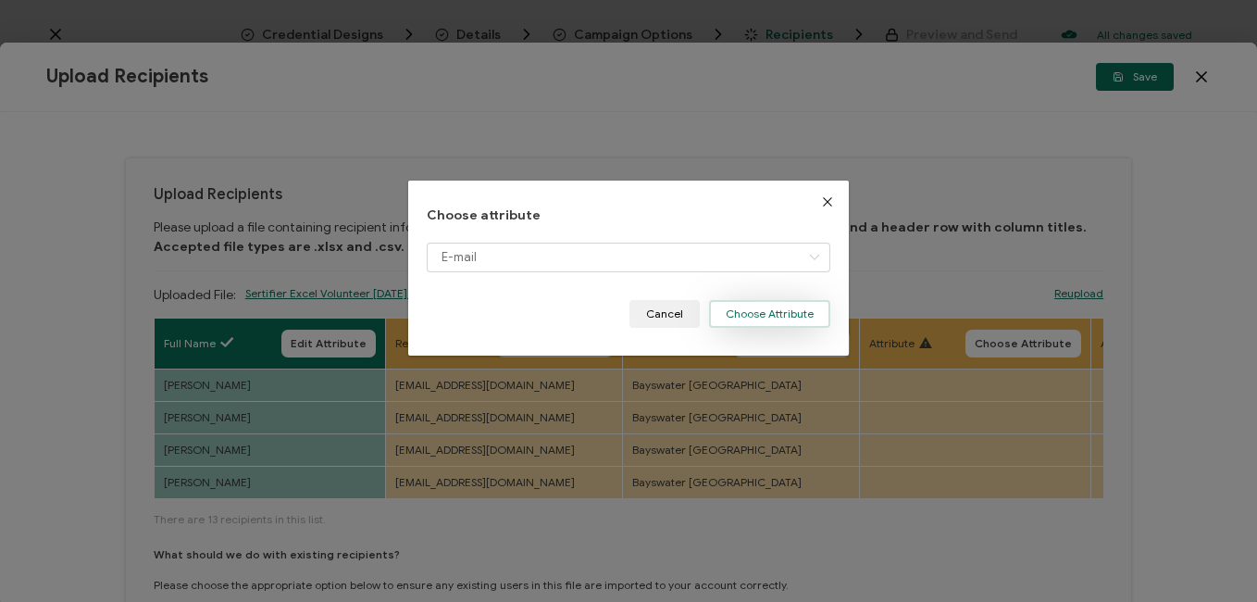
click at [747, 314] on button "Choose Attribute" at bounding box center [769, 314] width 121 height 28
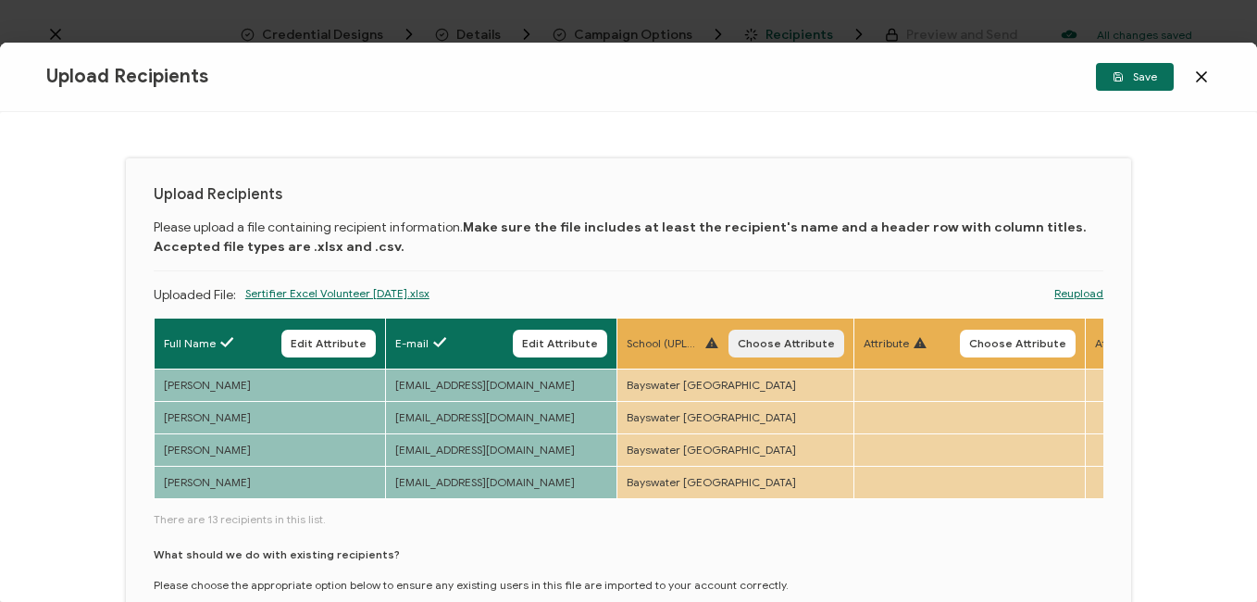
click at [780, 338] on span "Choose Attribute" at bounding box center [786, 343] width 97 height 11
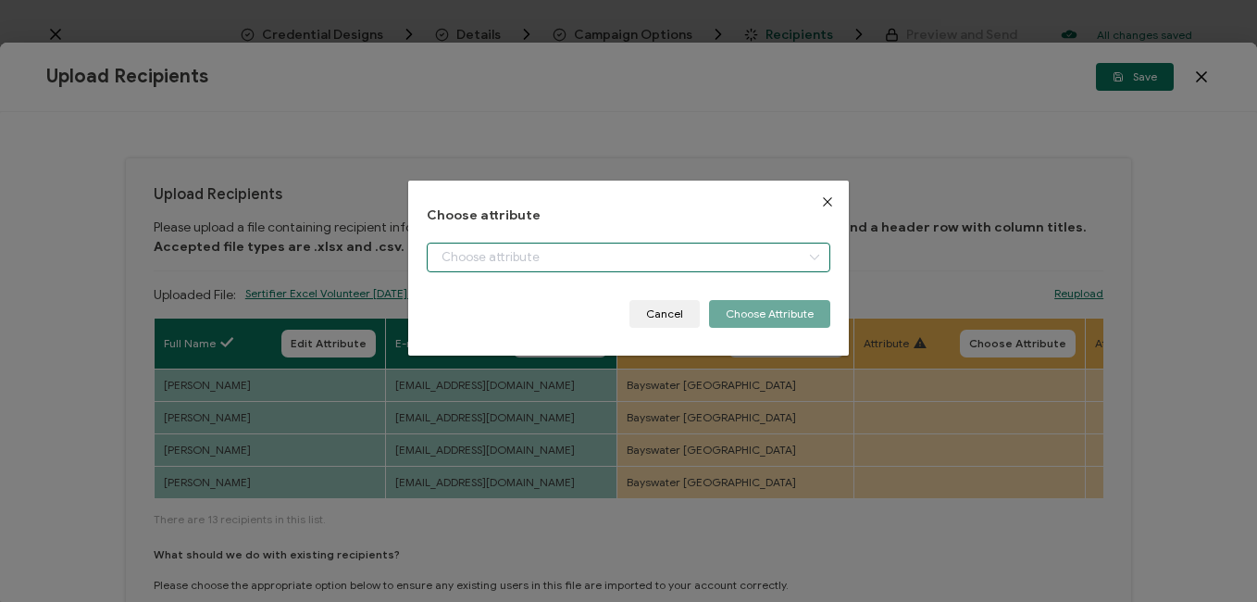
click at [707, 255] on input "dialog" at bounding box center [628, 258] width 403 height 30
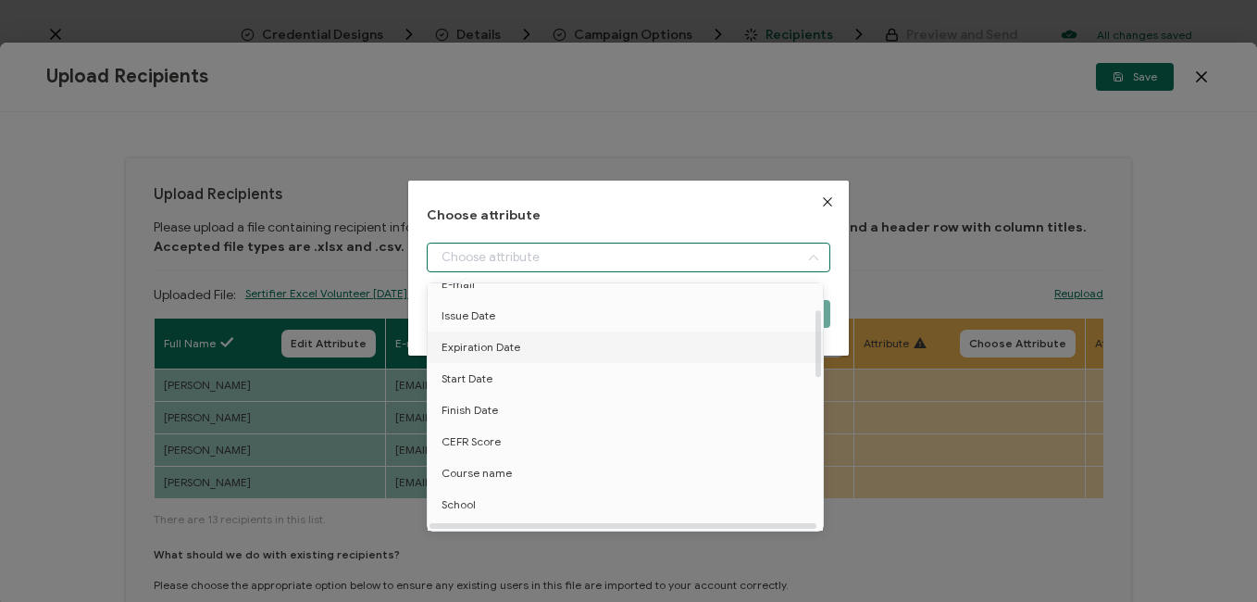
scroll to position [93, 0]
click at [478, 486] on li "School" at bounding box center [628, 495] width 411 height 31
type input "School"
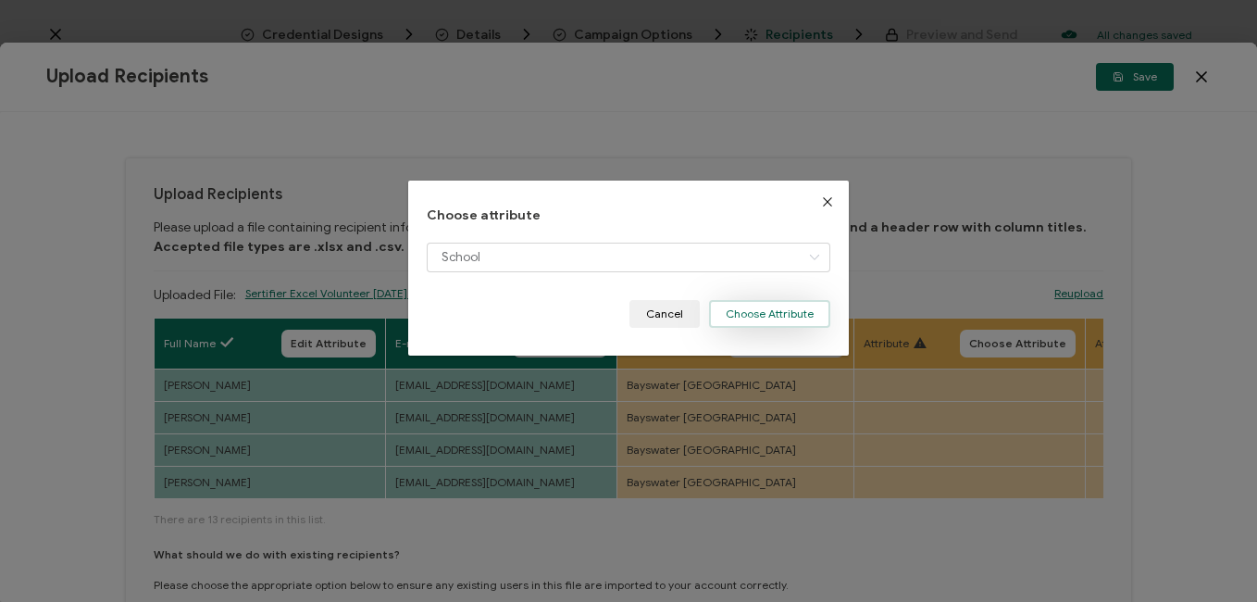
click at [771, 322] on button "Choose Attribute" at bounding box center [769, 314] width 121 height 28
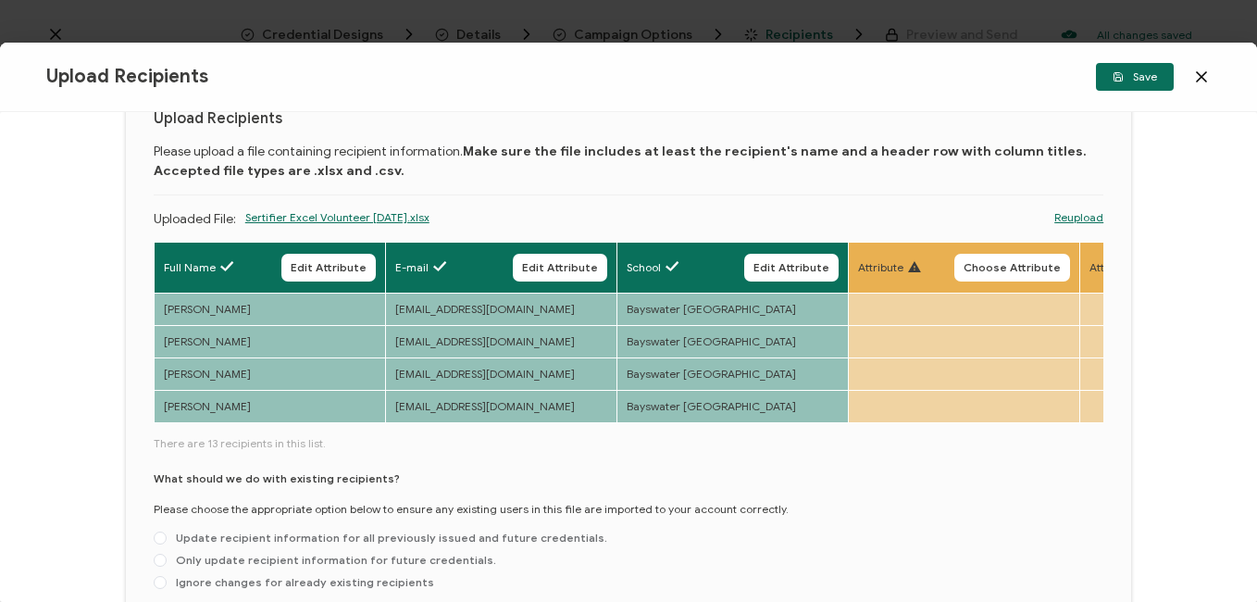
scroll to position [196, 0]
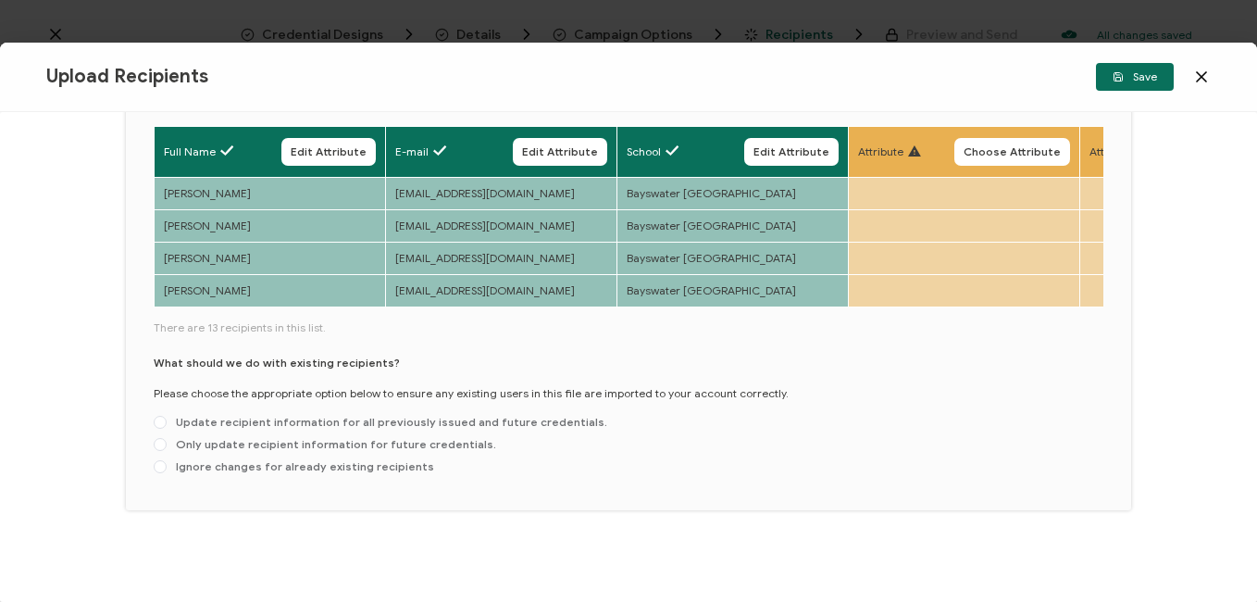
click at [232, 414] on div "What should we do with existing recipients? Please choose the appropriate optio…" at bounding box center [629, 419] width 950 height 128
click at [234, 426] on span "Update recipient information for all previously issued and future credentials." at bounding box center [387, 422] width 441 height 14
click at [167, 426] on input "Update recipient information for all previously issued and future credentials." at bounding box center [160, 423] width 13 height 15
radio input "true"
click at [1144, 82] on span "Save" at bounding box center [1135, 76] width 44 height 11
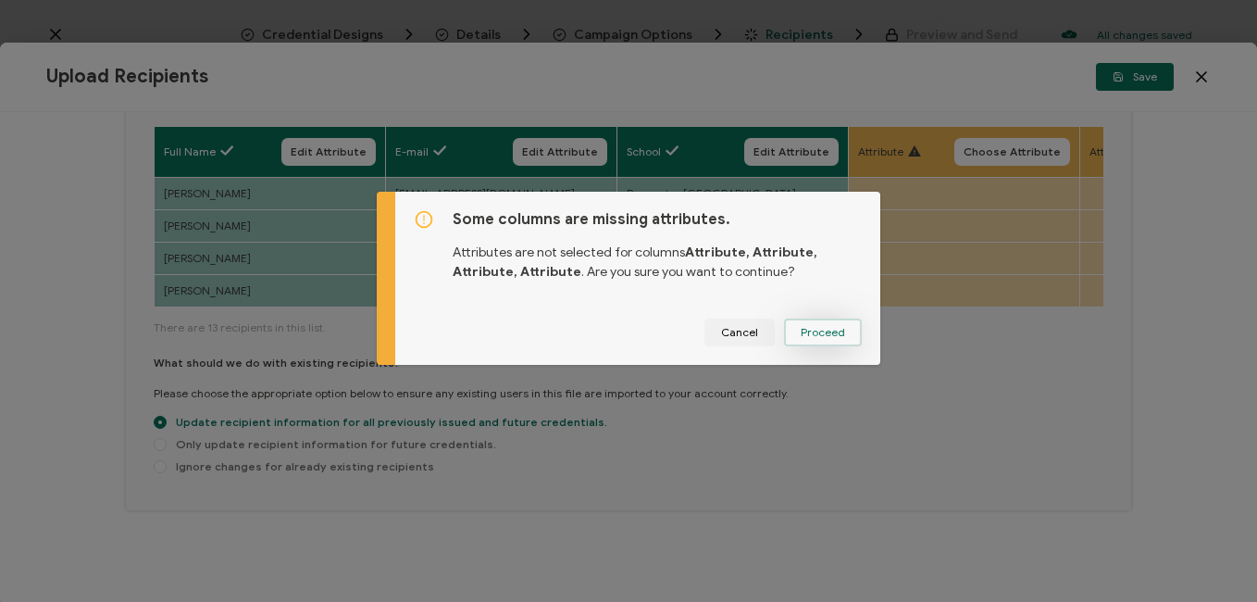
click at [827, 320] on button "Proceed" at bounding box center [823, 333] width 78 height 28
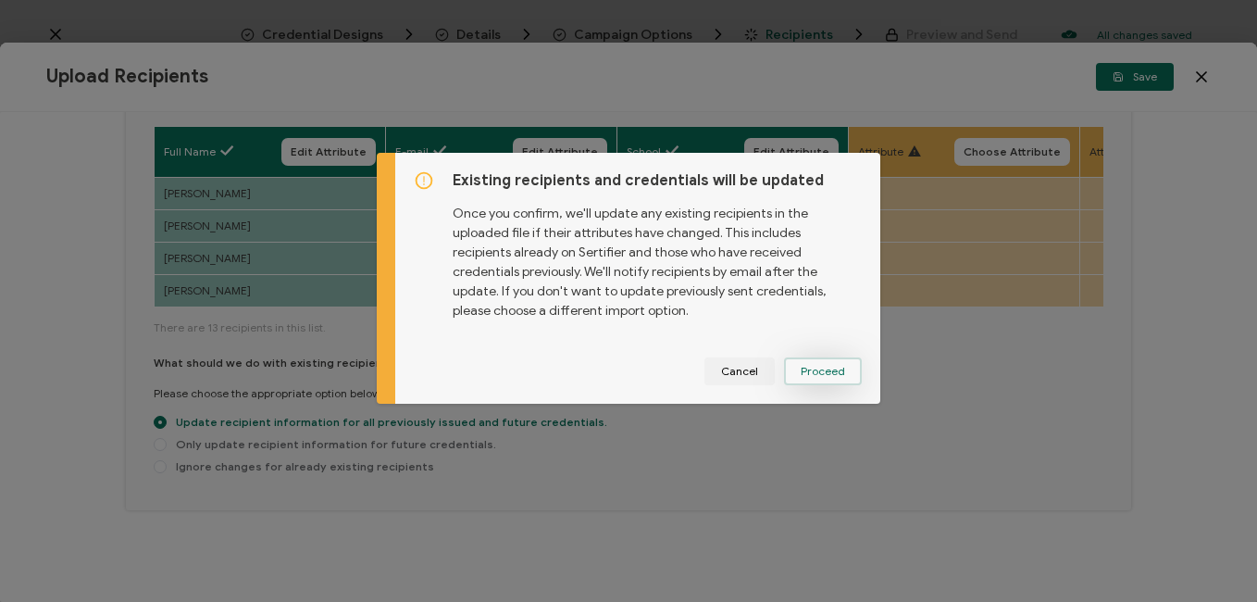
click at [0, 0] on button "Proceed" at bounding box center [0, 0] width 0 height 0
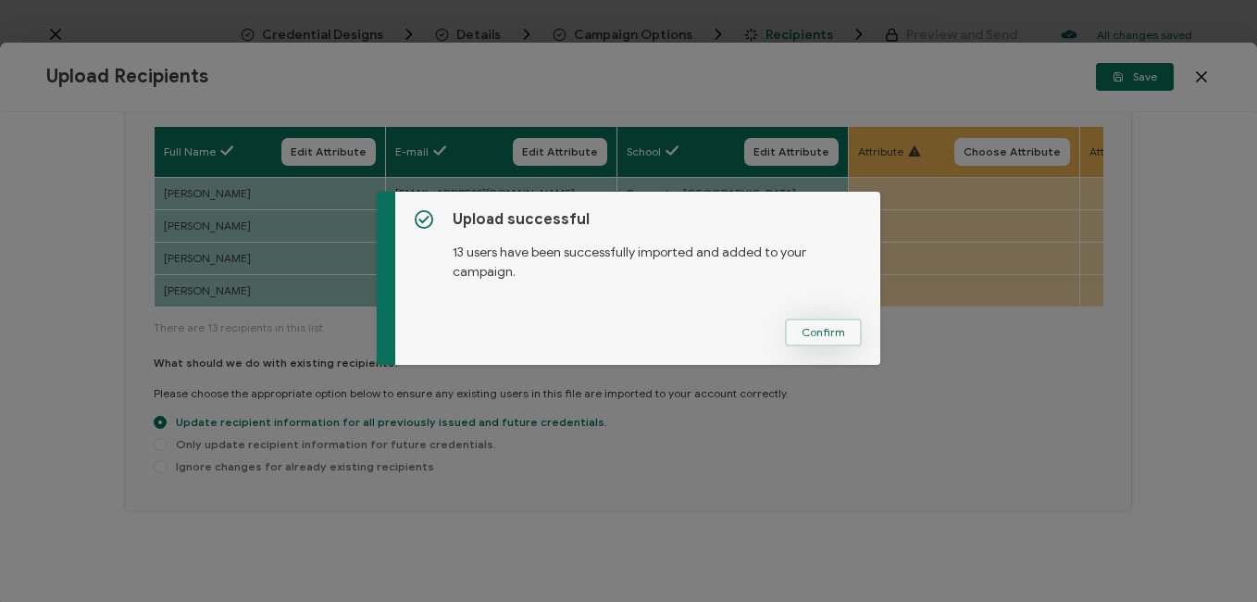
click at [811, 332] on span "Confirm" at bounding box center [824, 332] width 44 height 11
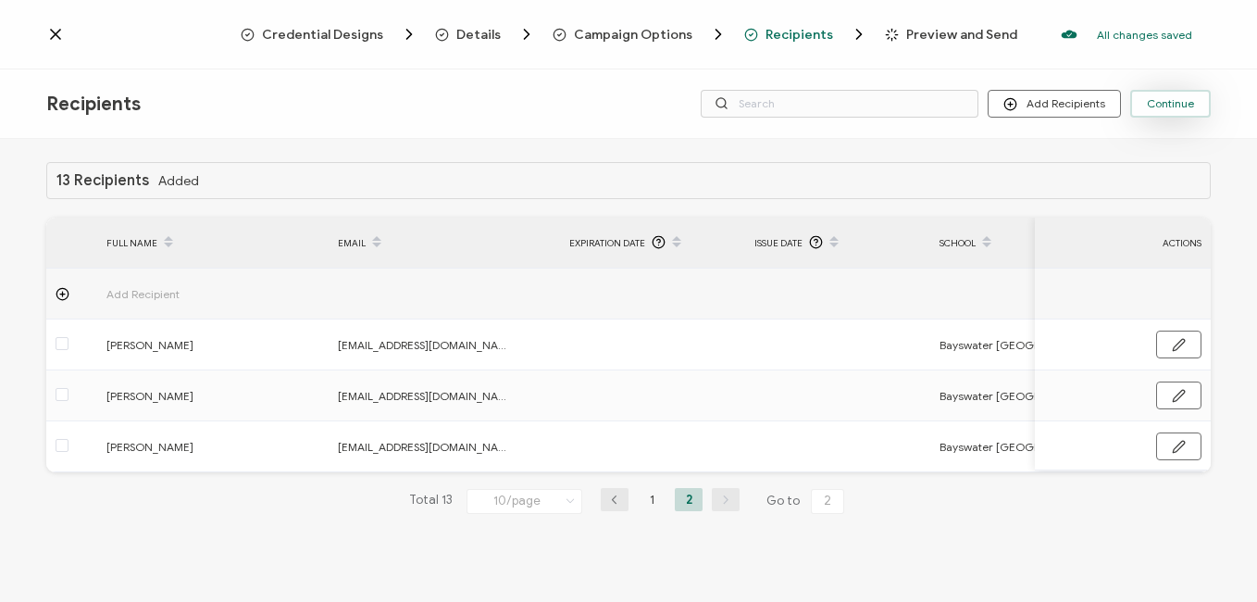
click at [1179, 106] on span "Continue" at bounding box center [1170, 103] width 47 height 11
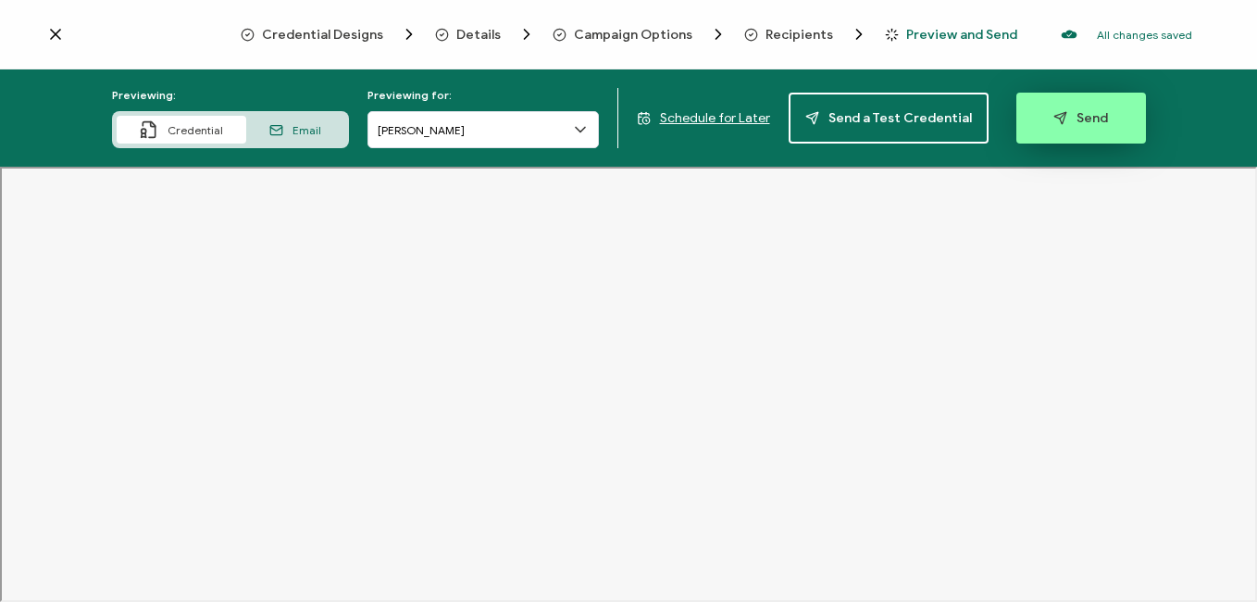
click at [1070, 129] on button "Send" at bounding box center [1082, 118] width 130 height 51
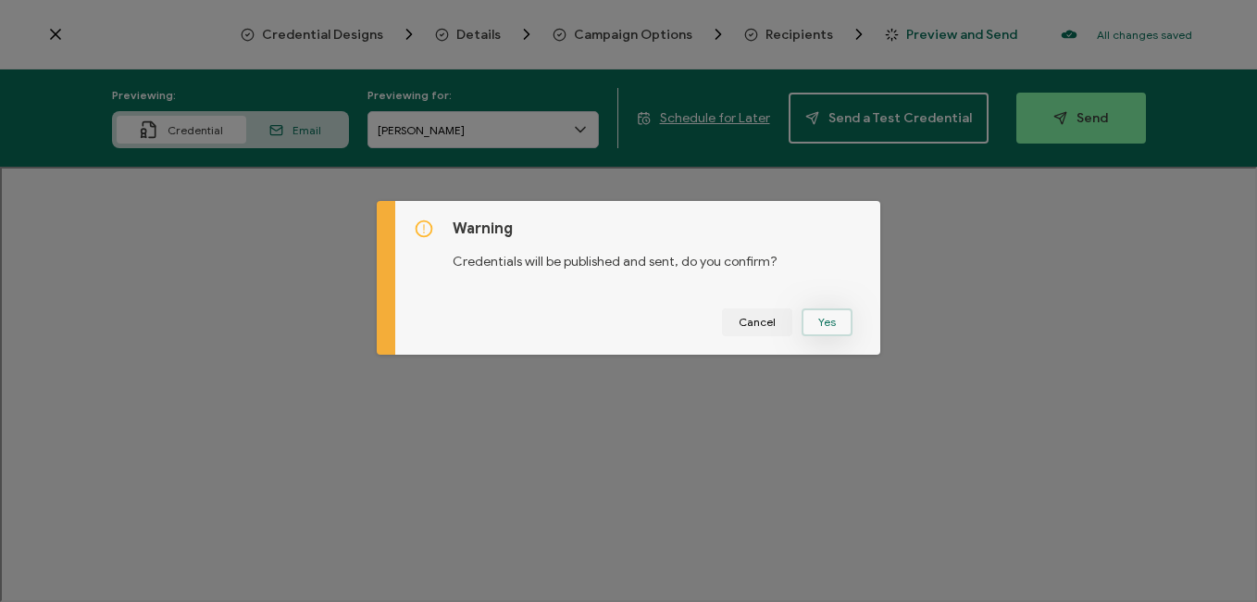
click at [823, 319] on button "Yes" at bounding box center [827, 322] width 51 height 28
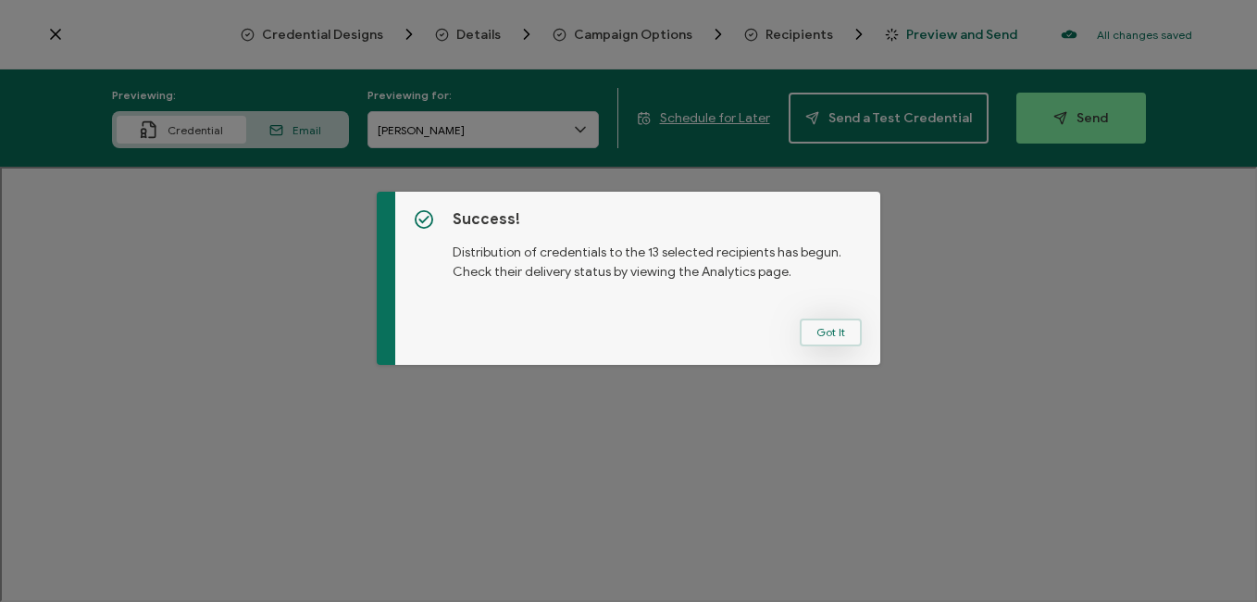
click at [826, 335] on button "Got It" at bounding box center [831, 333] width 62 height 28
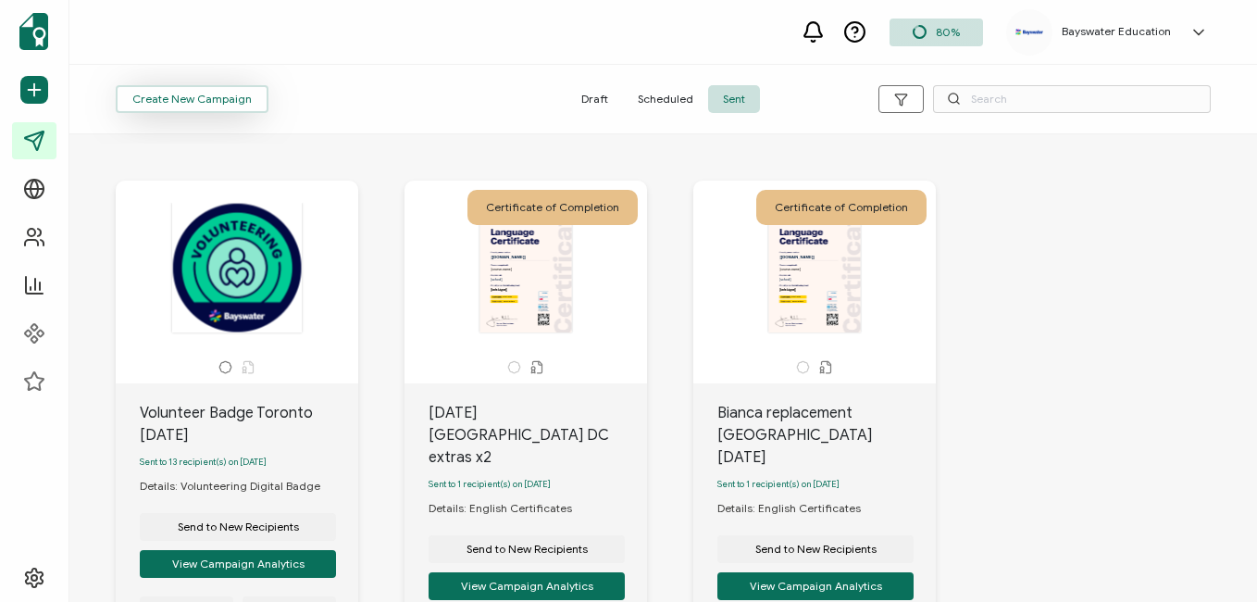
click at [215, 109] on button "Create New Campaign" at bounding box center [192, 99] width 153 height 28
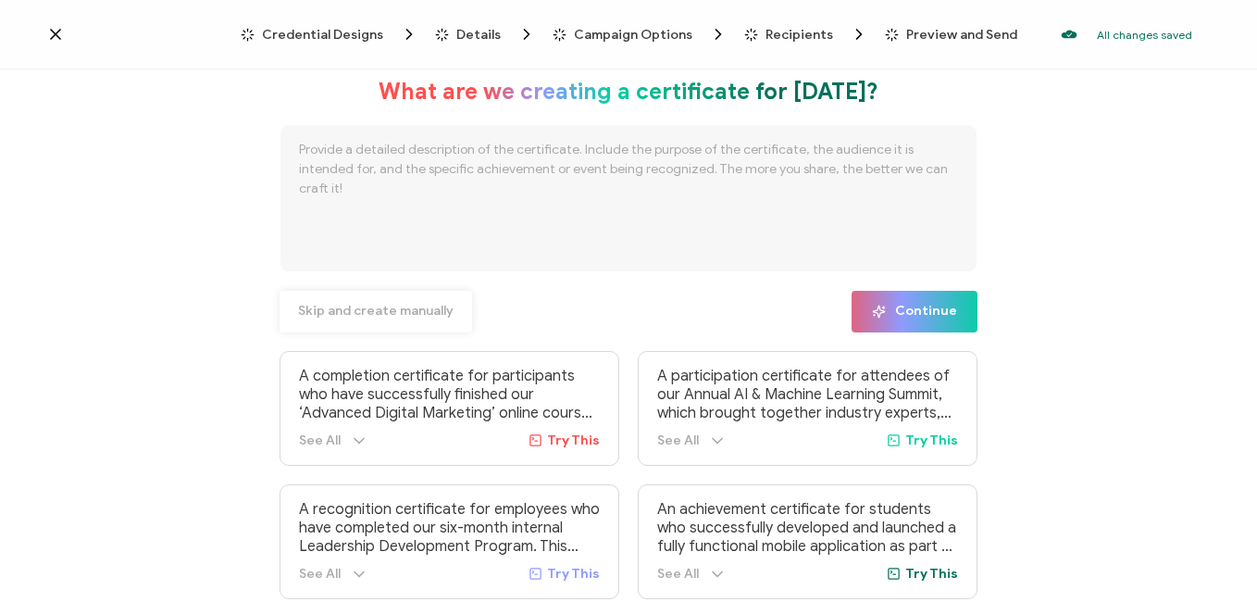
click at [400, 291] on button "Skip and create manually" at bounding box center [376, 312] width 193 height 42
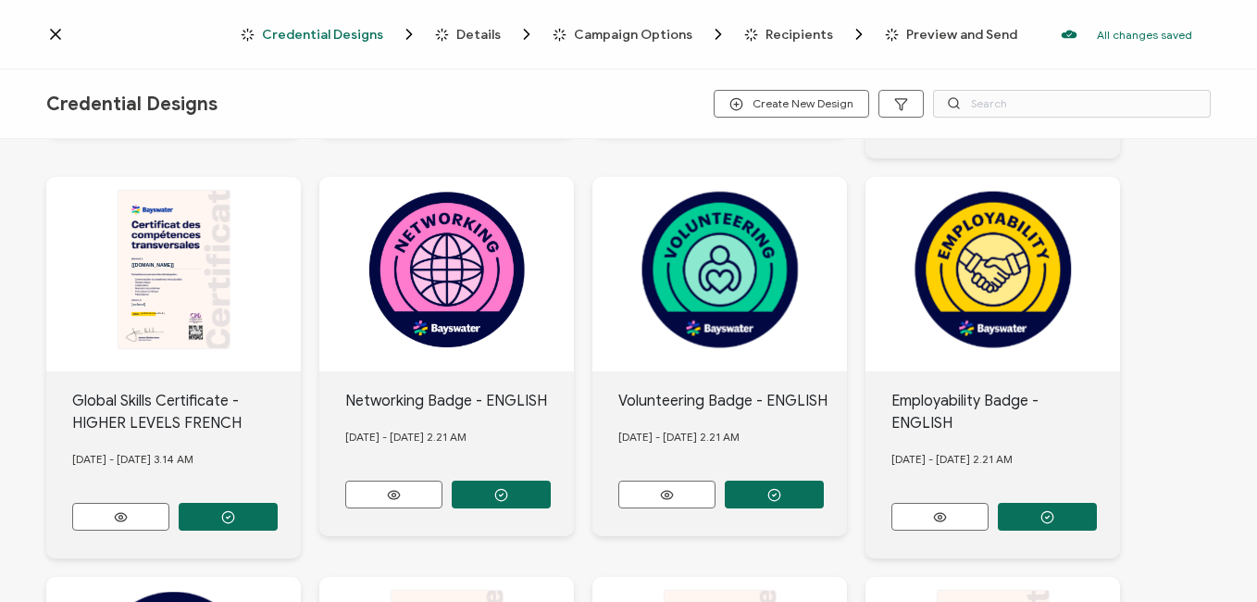
scroll to position [463, 0]
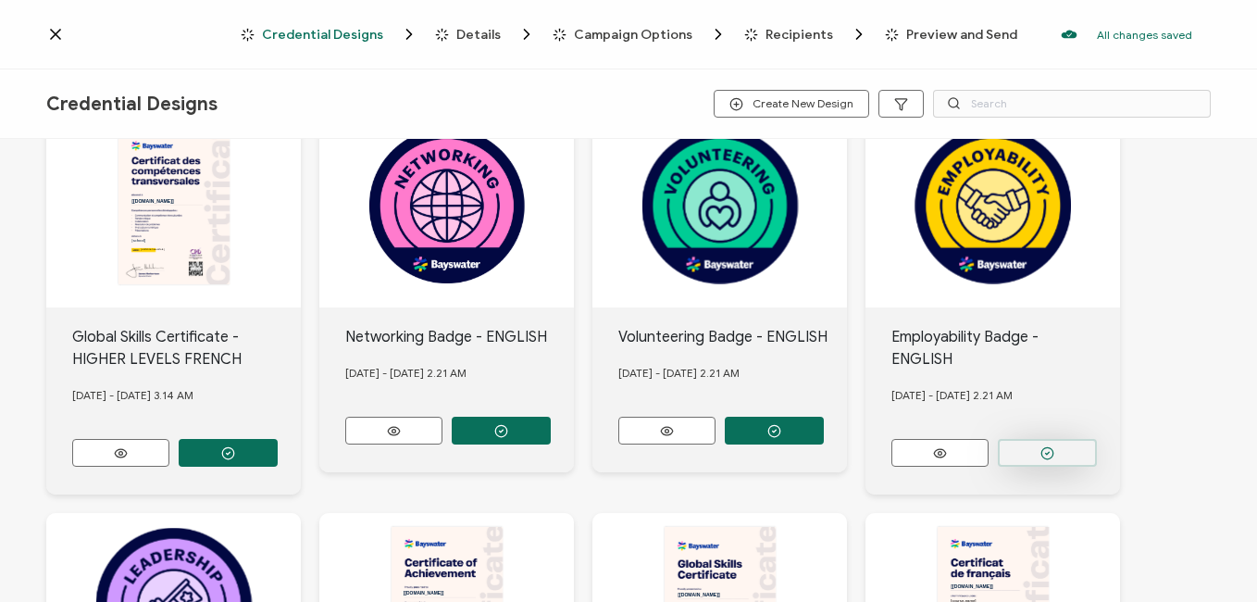
click at [235, 38] on icon "button" at bounding box center [228, 31] width 14 height 14
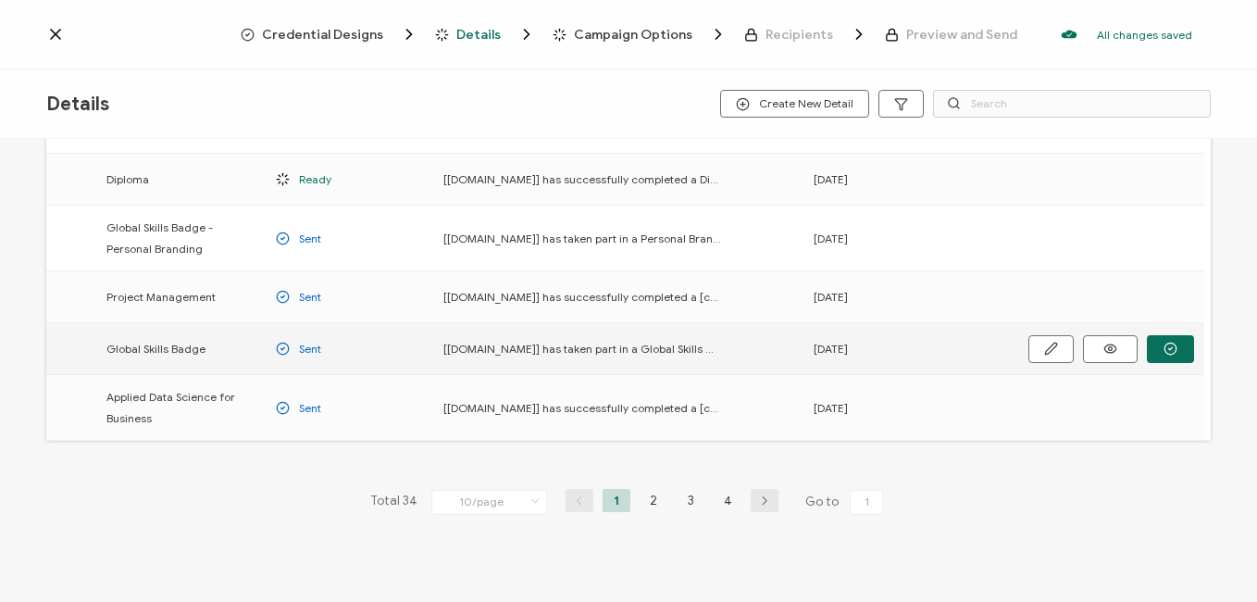
scroll to position [382, 0]
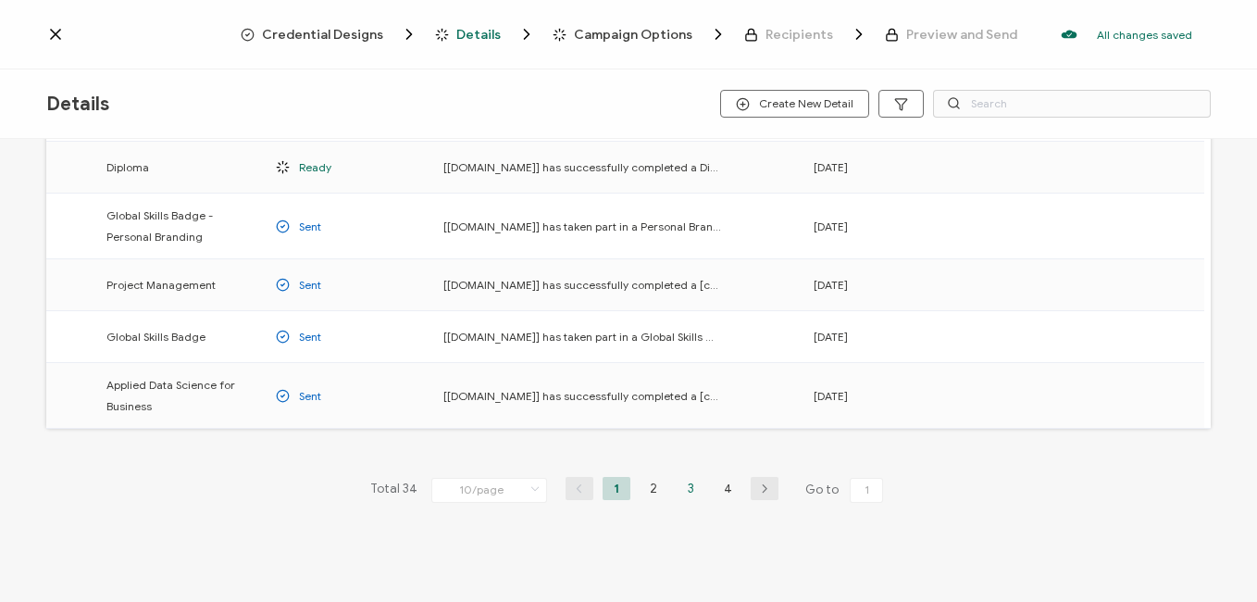
click at [679, 490] on li "3" at bounding box center [691, 488] width 28 height 23
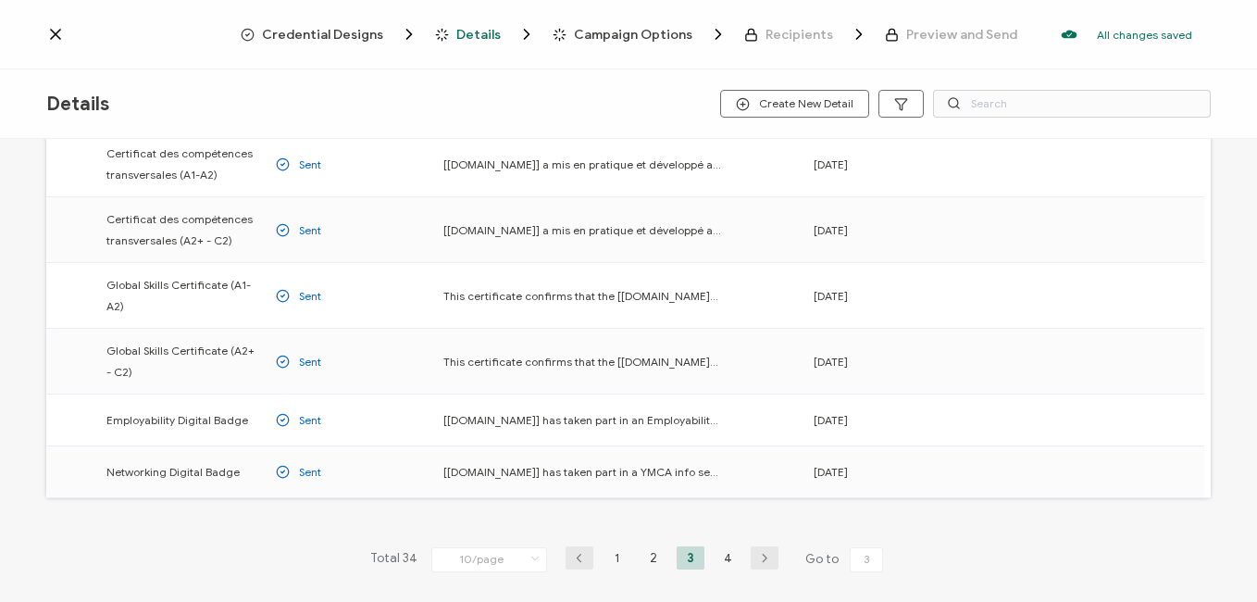
scroll to position [370, 0]
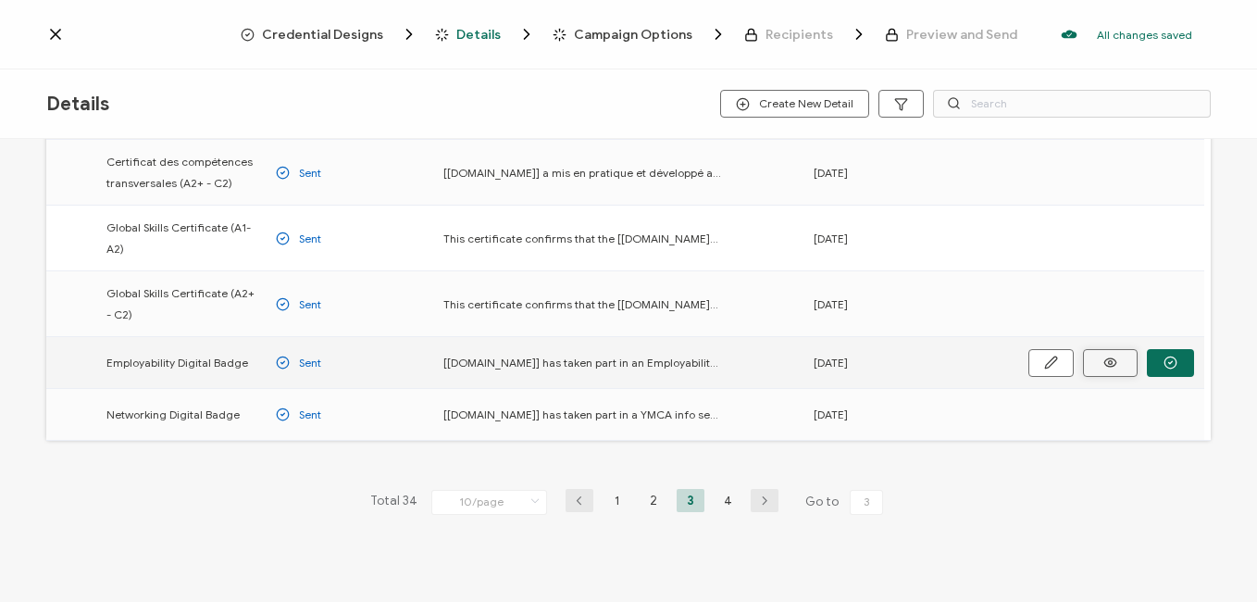
click at [0, 0] on icon at bounding box center [0, 0] width 0 height 0
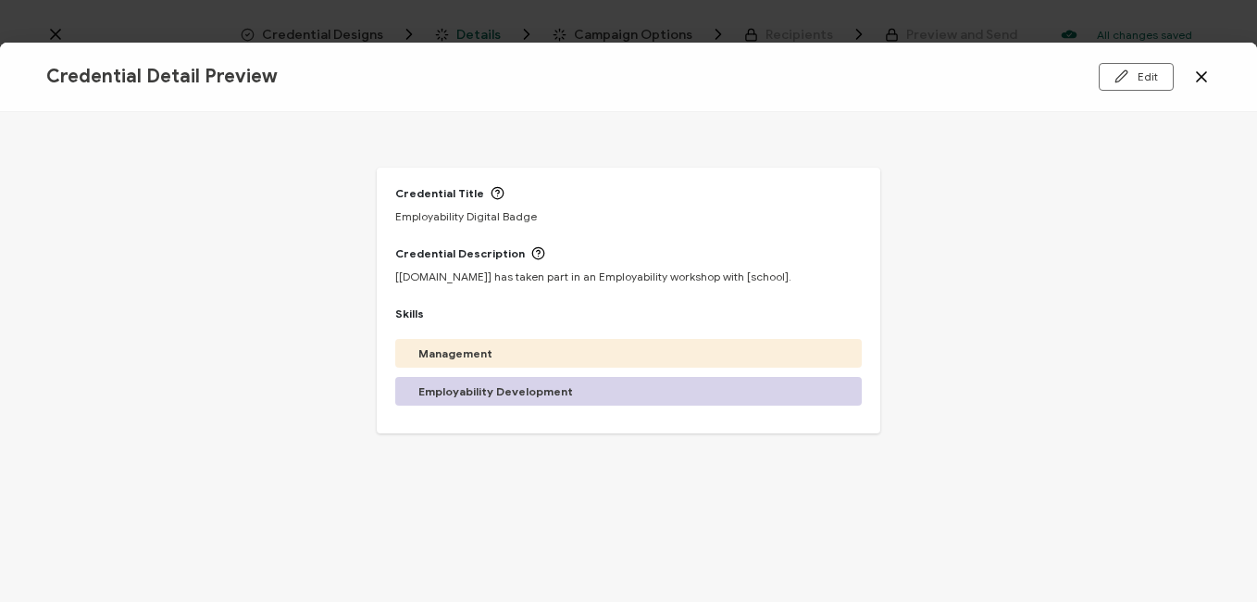
click at [1201, 78] on icon at bounding box center [1201, 76] width 9 height 9
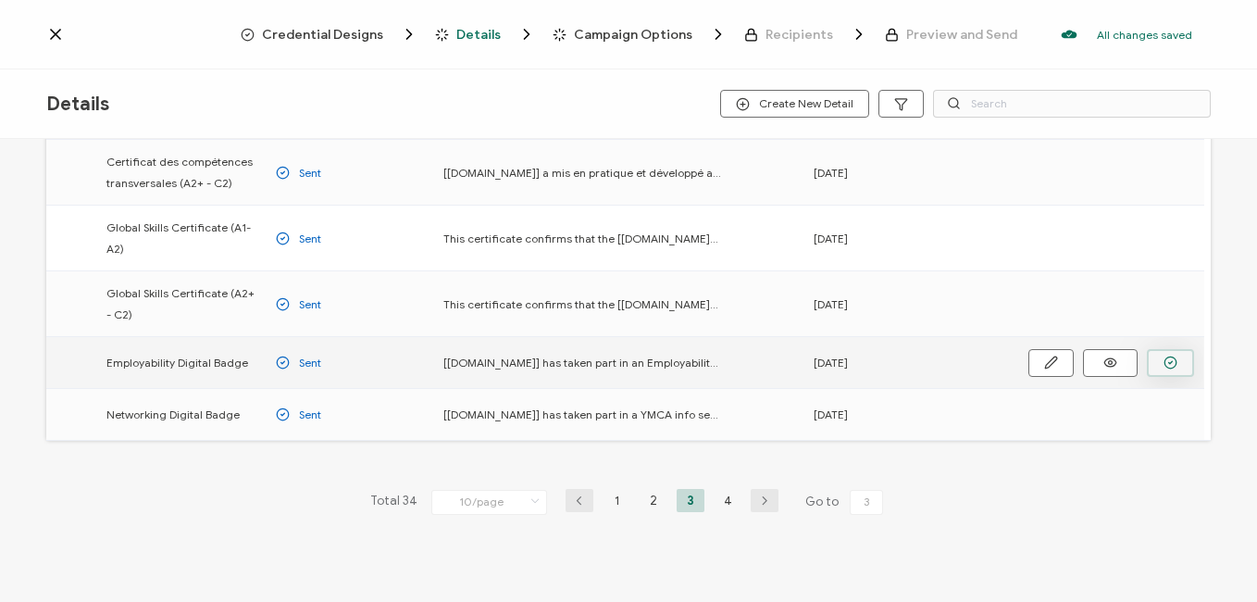
click at [0, 0] on button "button" at bounding box center [0, 0] width 0 height 0
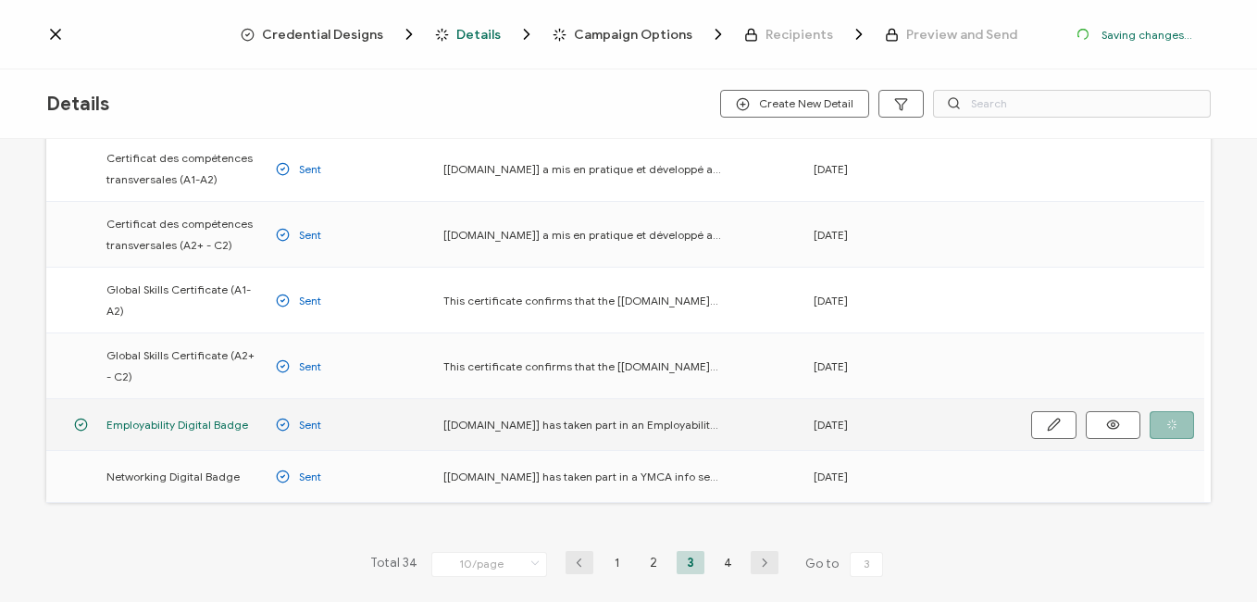
scroll to position [432, 0]
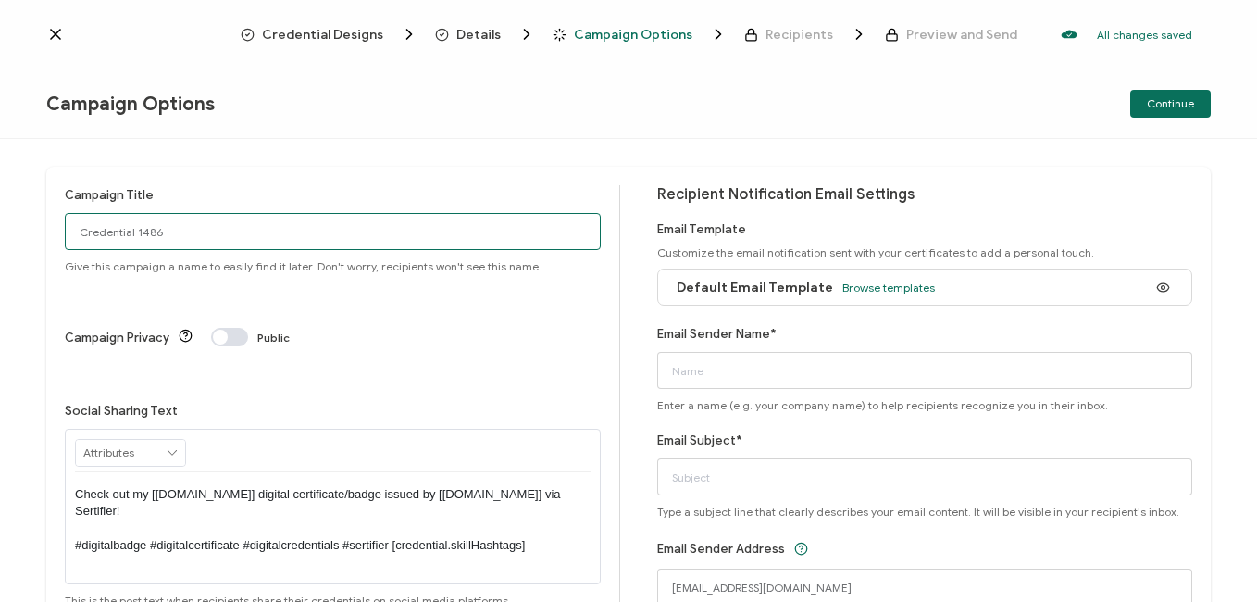
click at [216, 240] on input "Credential 1486" at bounding box center [333, 231] width 536 height 37
drag, startPoint x: 229, startPoint y: 241, endPoint x: -4, endPoint y: 206, distance: 234.9
click at [0, 206] on html "Credential Designs Details Campaign Options Recipients Preview and Send All cha…" at bounding box center [628, 301] width 1257 height 602
type input "B"
type input "Employability Badge [GEOGRAPHIC_DATA] [DATE]"
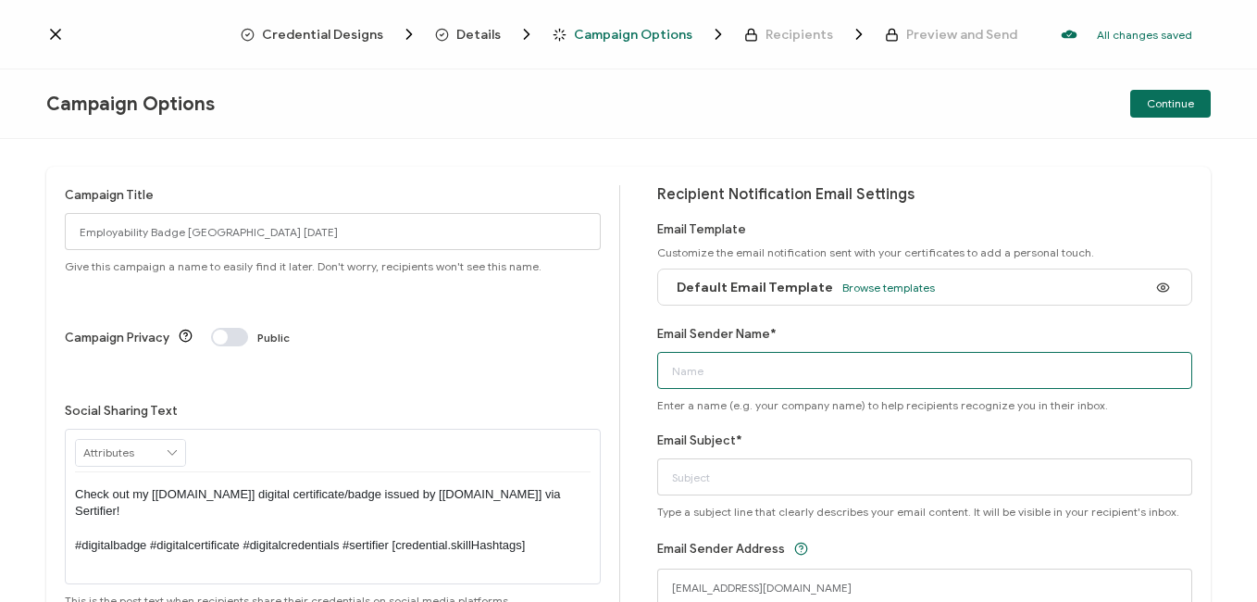
click at [772, 379] on input "Email Sender Name*" at bounding box center [925, 370] width 536 height 37
type input "E"
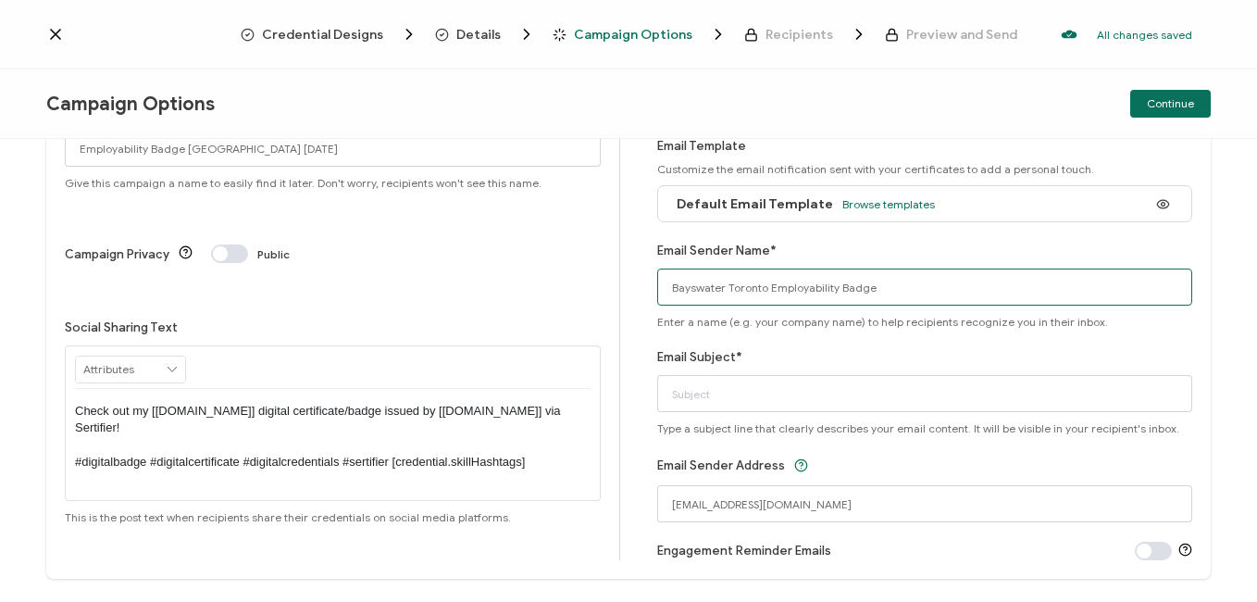
scroll to position [93, 0]
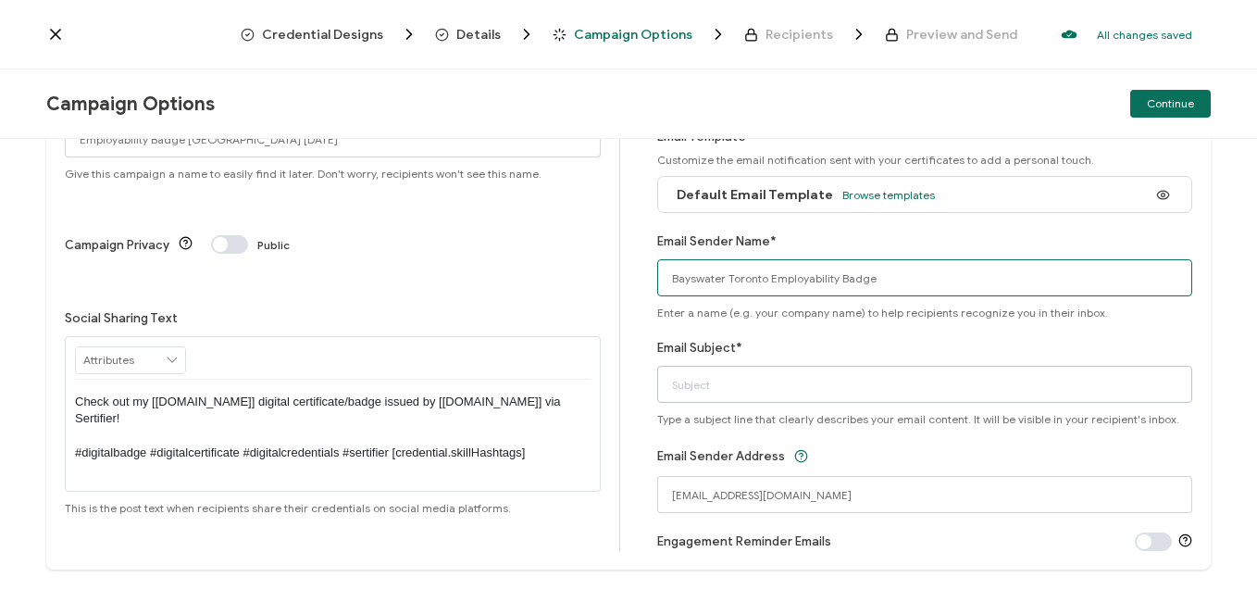
type input "Bayswater Toronto Employability Badge"
click at [738, 393] on input "Email Subject*" at bounding box center [925, 384] width 536 height 37
click at [625, 342] on div "Campaign Title Employability Badge Toronto [DATE] Give this campaign a name to …" at bounding box center [628, 321] width 1165 height 495
drag, startPoint x: 895, startPoint y: 278, endPoint x: 644, endPoint y: 284, distance: 251.0
click at [644, 284] on div "Campaign Title Employability Badge Toronto [DATE] Give this campaign a name to …" at bounding box center [628, 321] width 1165 height 495
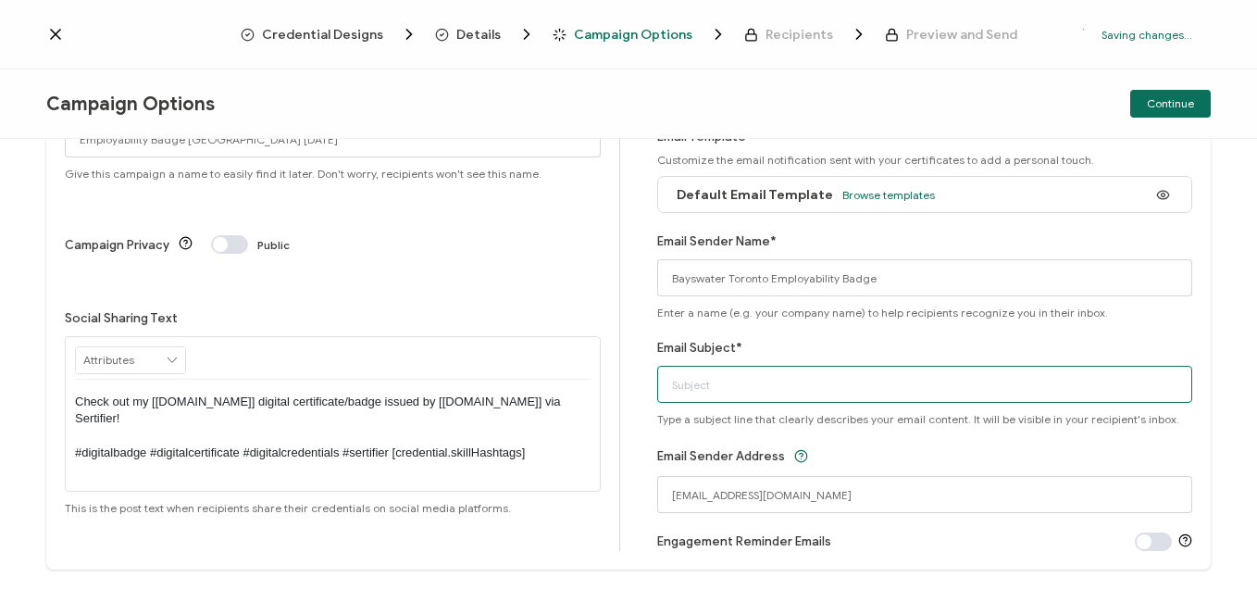
click at [691, 385] on input "Email Subject*" at bounding box center [925, 384] width 536 height 37
paste input "Bayswater Toronto Employability Badge"
type input "Bayswater Toronto Employability Badge"
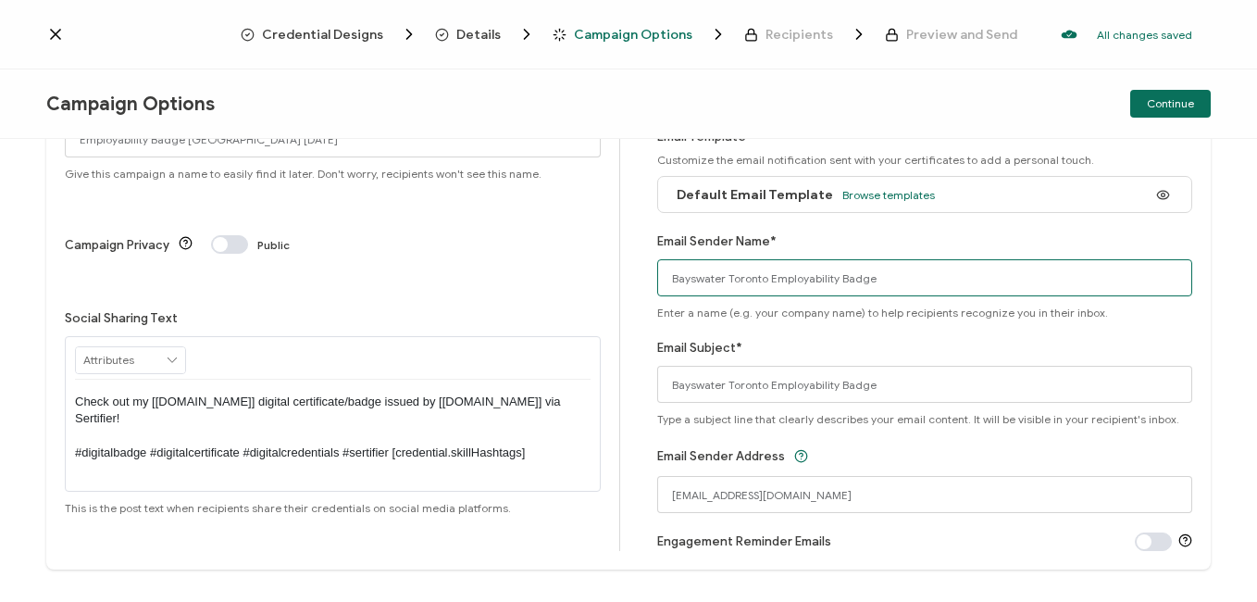
drag, startPoint x: 895, startPoint y: 282, endPoint x: 765, endPoint y: 282, distance: 130.6
click at [765, 282] on input "Bayswater Toronto Employability Badge" at bounding box center [925, 277] width 536 height 37
type input "Bayswater [GEOGRAPHIC_DATA]"
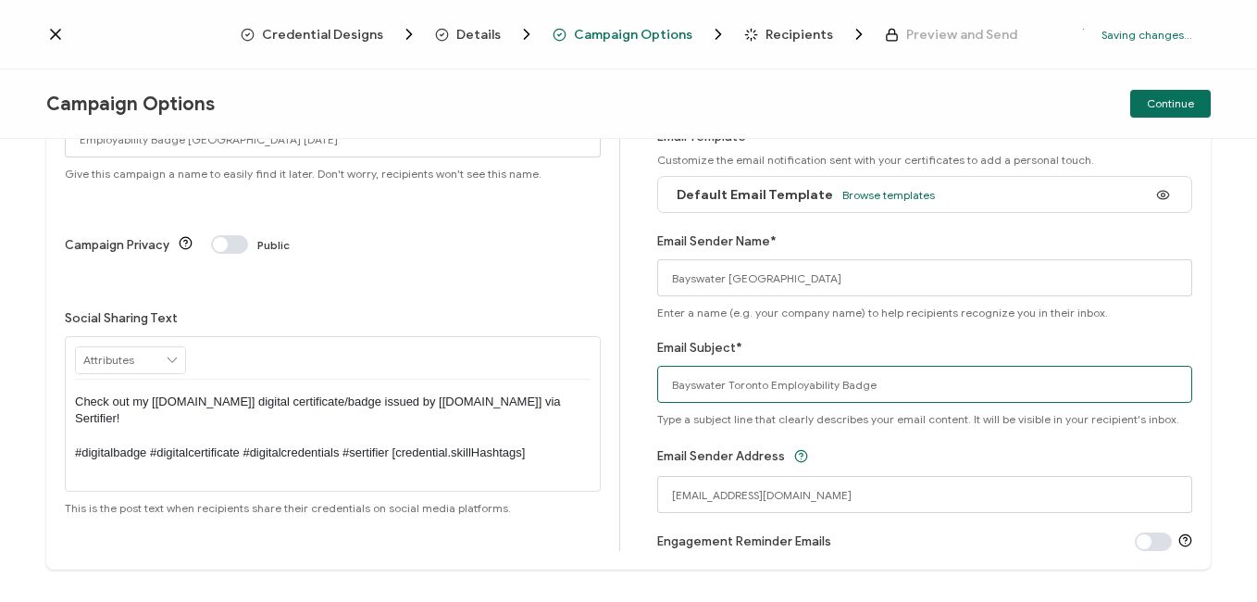
click at [668, 384] on input "Bayswater Toronto Employability Badge" at bounding box center [925, 384] width 536 height 37
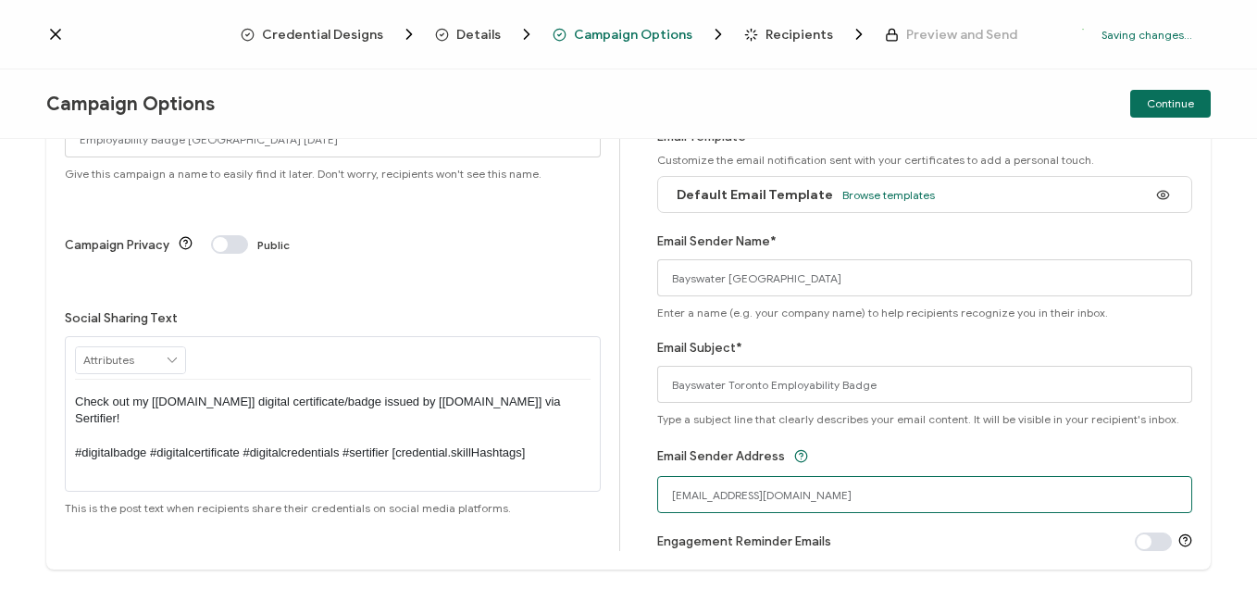
click at [757, 497] on input "[EMAIL_ADDRESS][DOMAIN_NAME]" at bounding box center [925, 494] width 536 height 37
drag, startPoint x: 855, startPoint y: 492, endPoint x: 330, endPoint y: 448, distance: 526.8
click at [330, 448] on div "Campaign Title Employability Badge Toronto [DATE] Give this campaign a name to …" at bounding box center [628, 321] width 1165 height 495
type input "[EMAIL_ADDRESS][DOMAIN_NAME]"
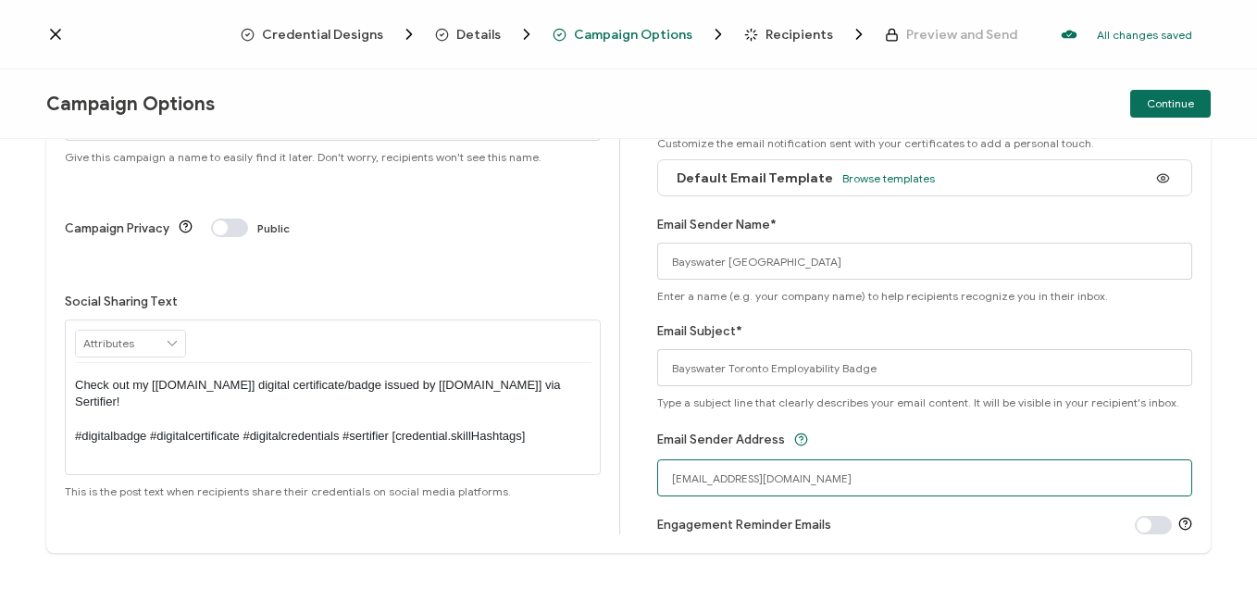
scroll to position [125, 0]
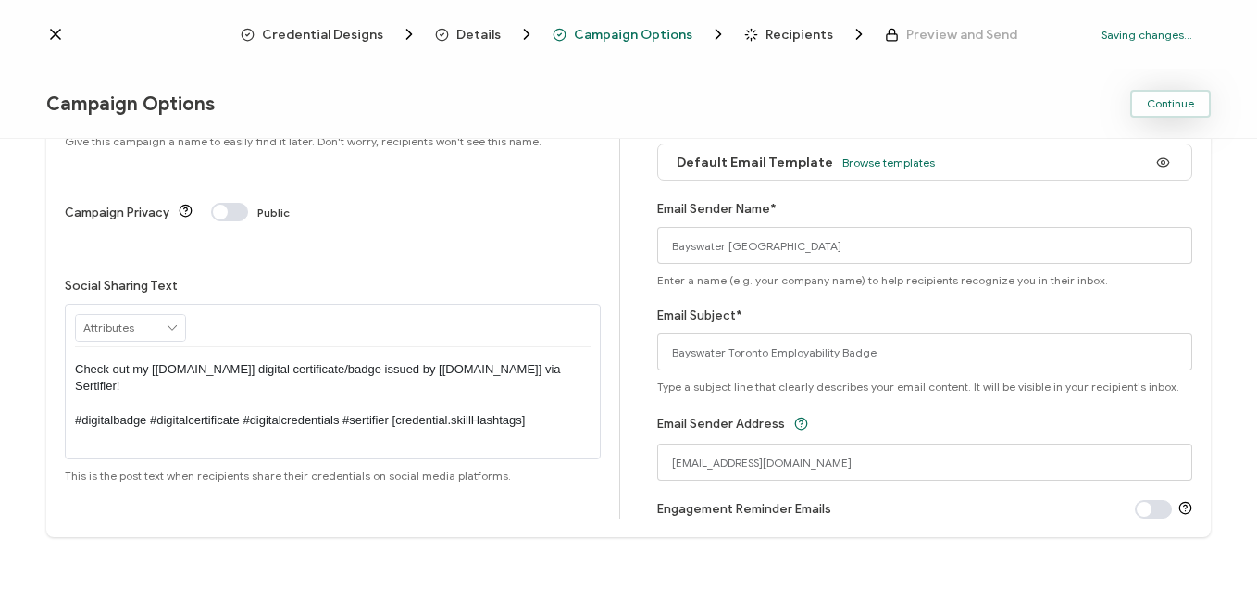
click at [1198, 104] on button "Continue" at bounding box center [1171, 104] width 81 height 28
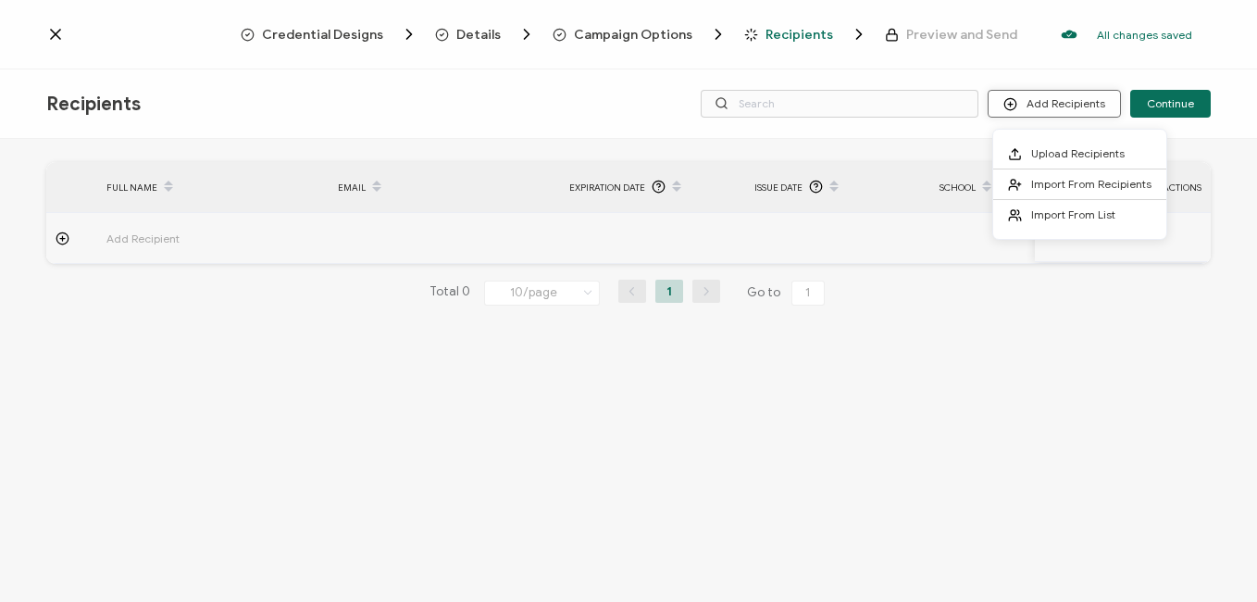
click at [1066, 110] on button "Add Recipients" at bounding box center [1054, 104] width 133 height 28
click at [1067, 156] on span "Upload Recipients" at bounding box center [1079, 153] width 94 height 14
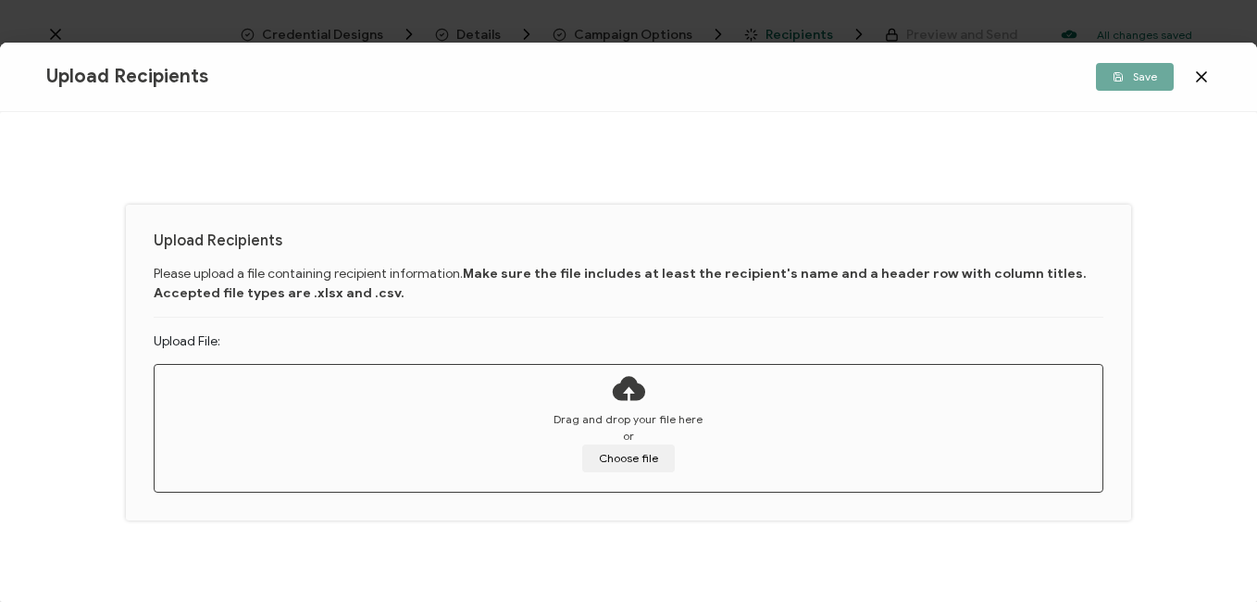
click at [615, 404] on icon at bounding box center [628, 388] width 37 height 46
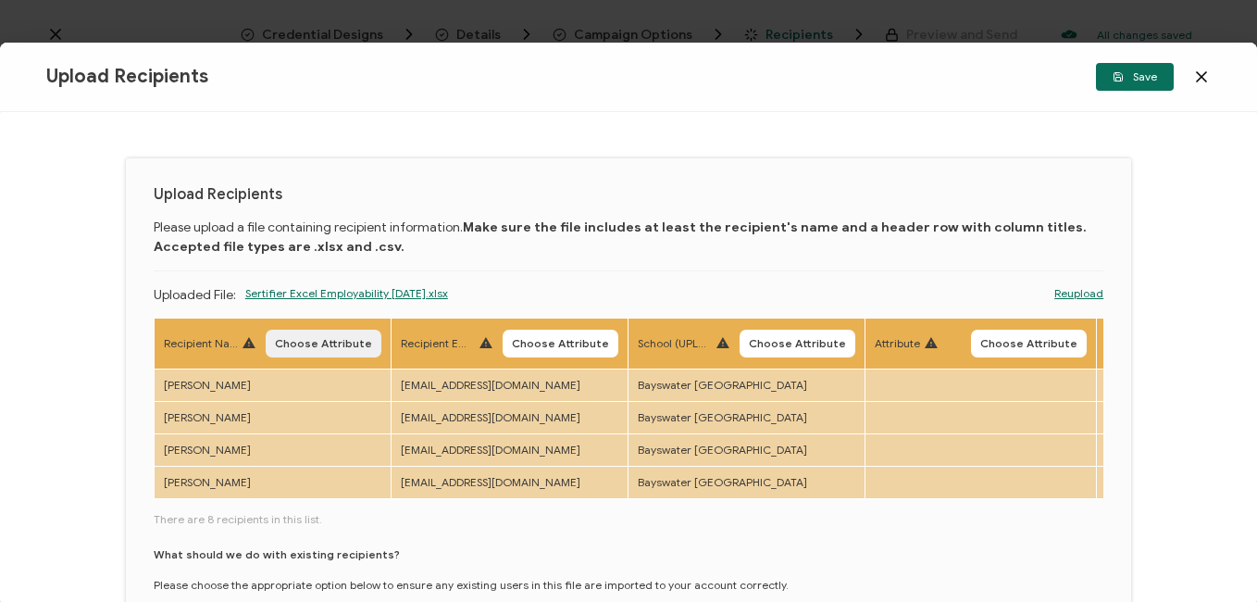
click at [319, 338] on span "Choose Attribute" at bounding box center [323, 343] width 97 height 11
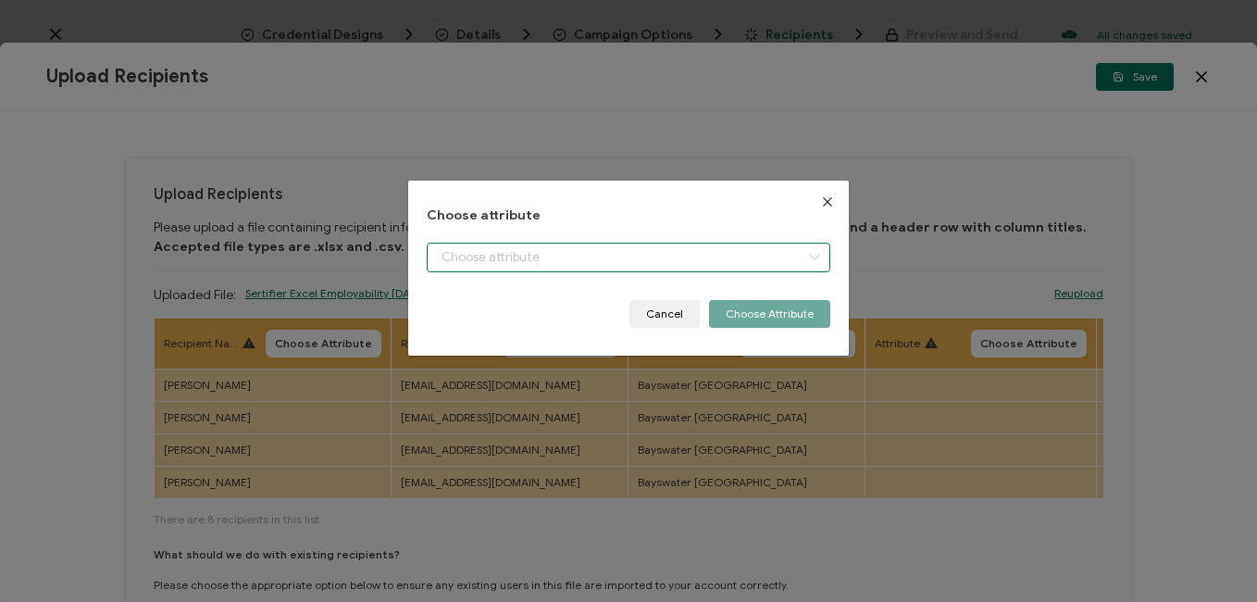
click at [516, 258] on input "dialog" at bounding box center [628, 258] width 403 height 30
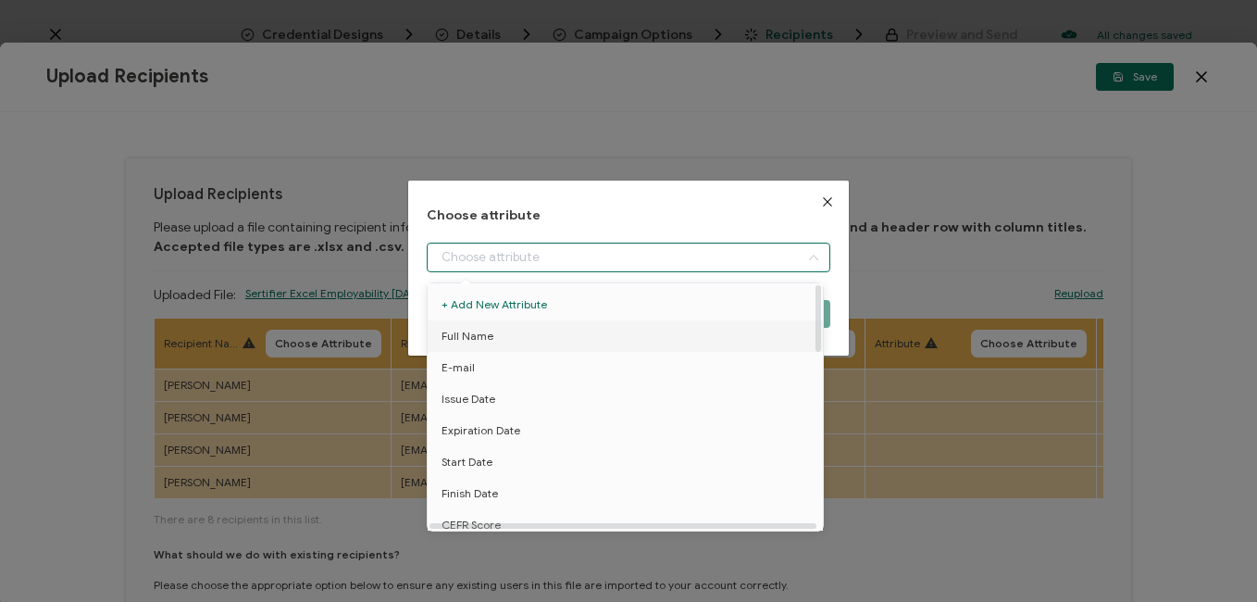
click at [483, 329] on span "Full Name" at bounding box center [468, 335] width 52 height 31
type input "Full Name"
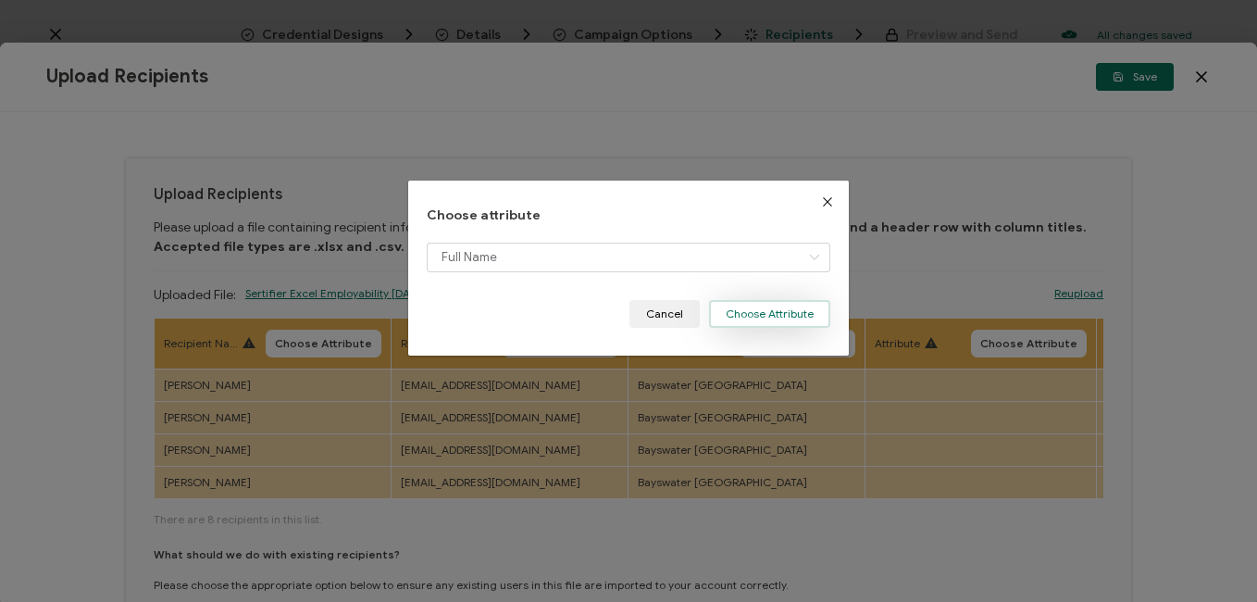
click at [767, 311] on button "Choose Attribute" at bounding box center [769, 314] width 121 height 28
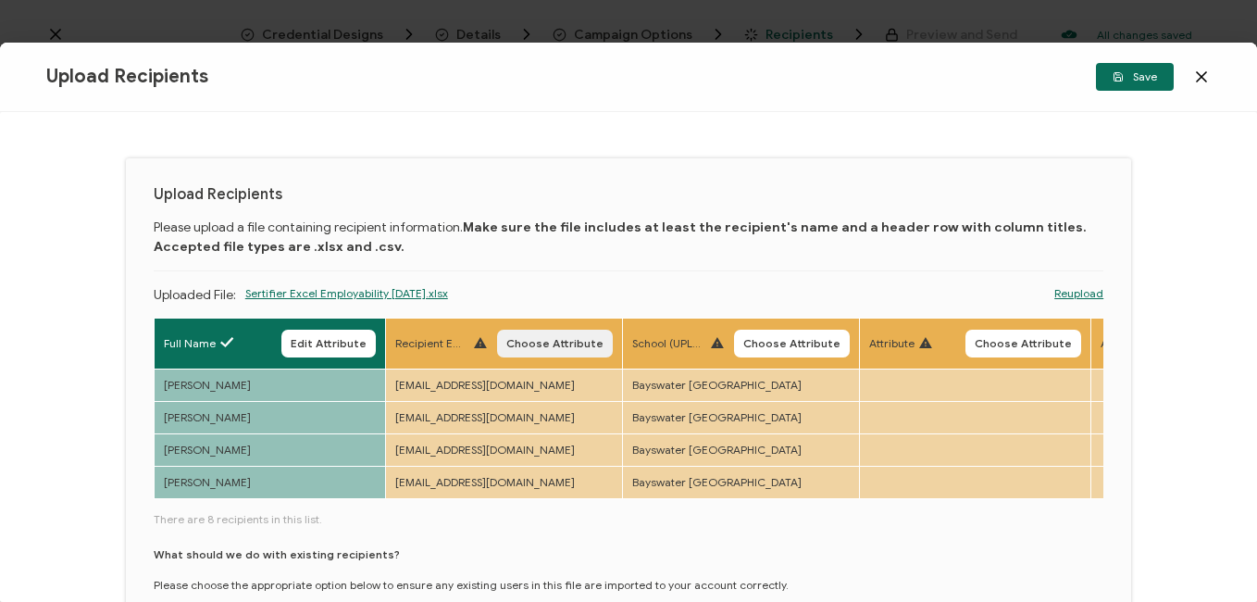
click at [584, 338] on span "Choose Attribute" at bounding box center [555, 343] width 97 height 11
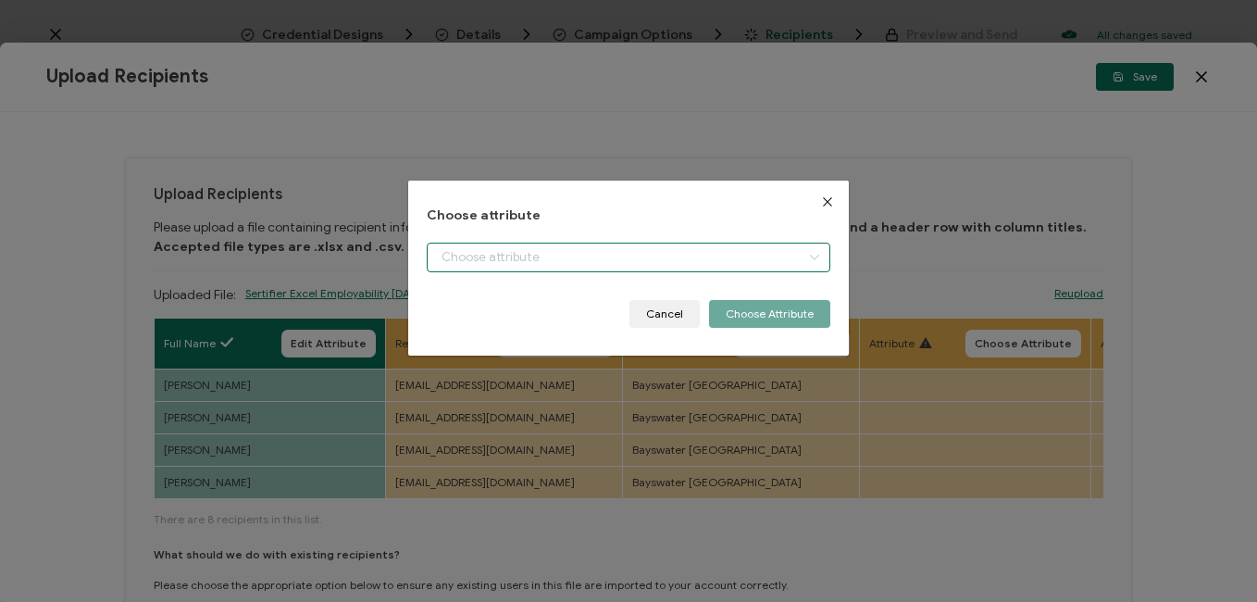
click at [534, 259] on input "dialog" at bounding box center [628, 258] width 403 height 30
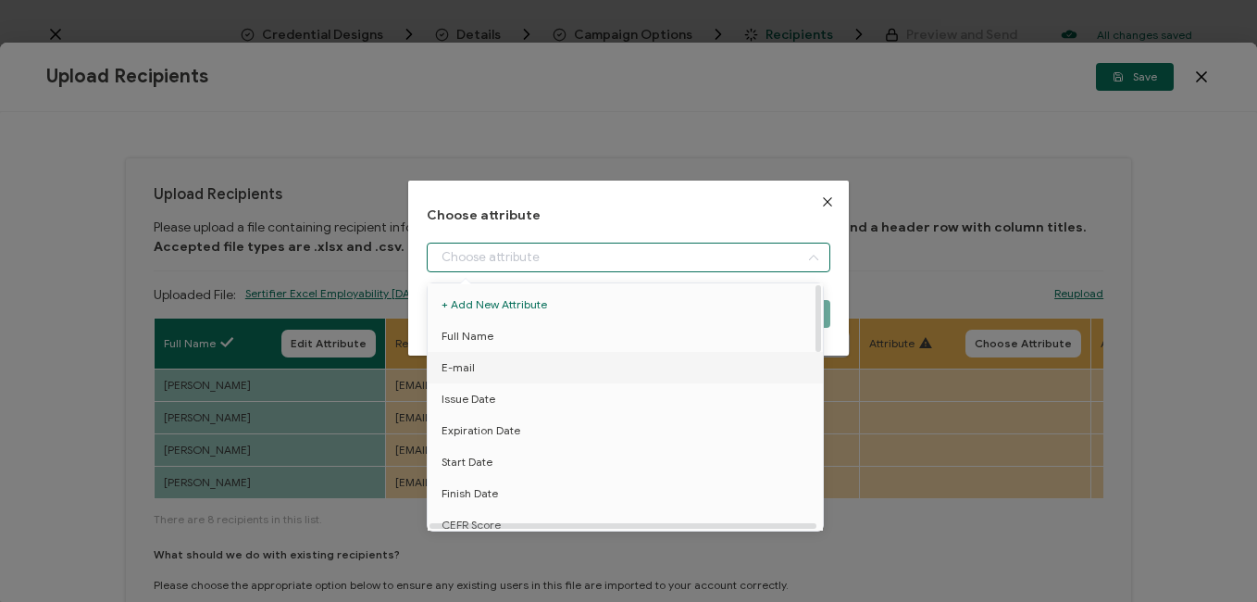
click at [476, 370] on li "E-mail" at bounding box center [628, 367] width 411 height 31
type input "E-mail"
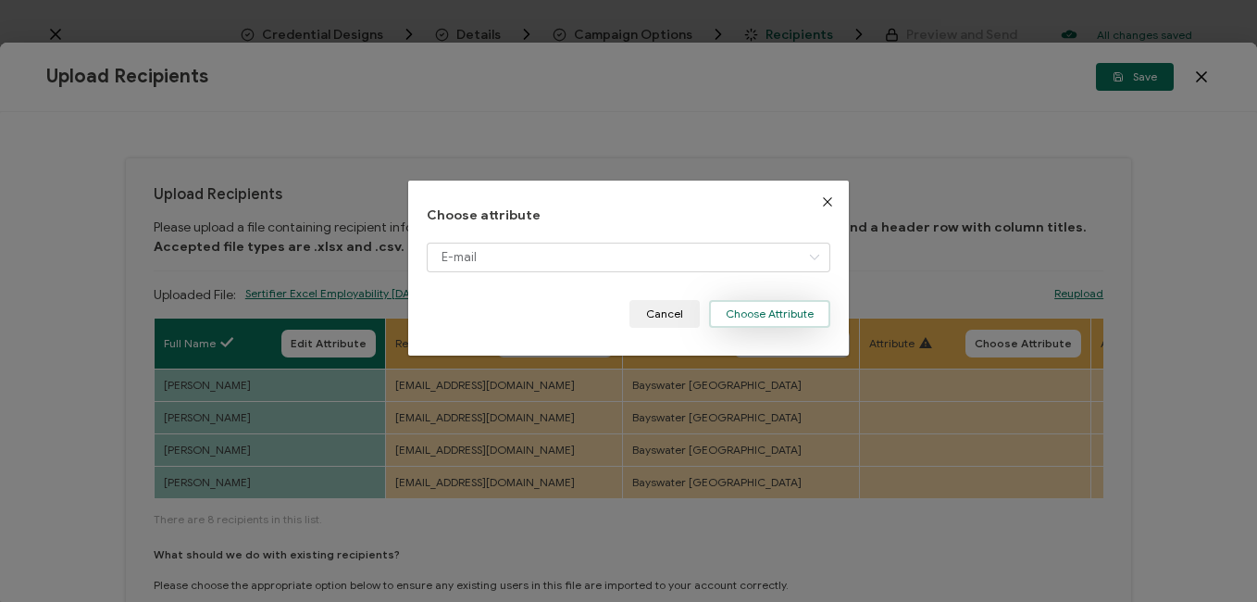
click at [758, 310] on button "Choose Attribute" at bounding box center [769, 314] width 121 height 28
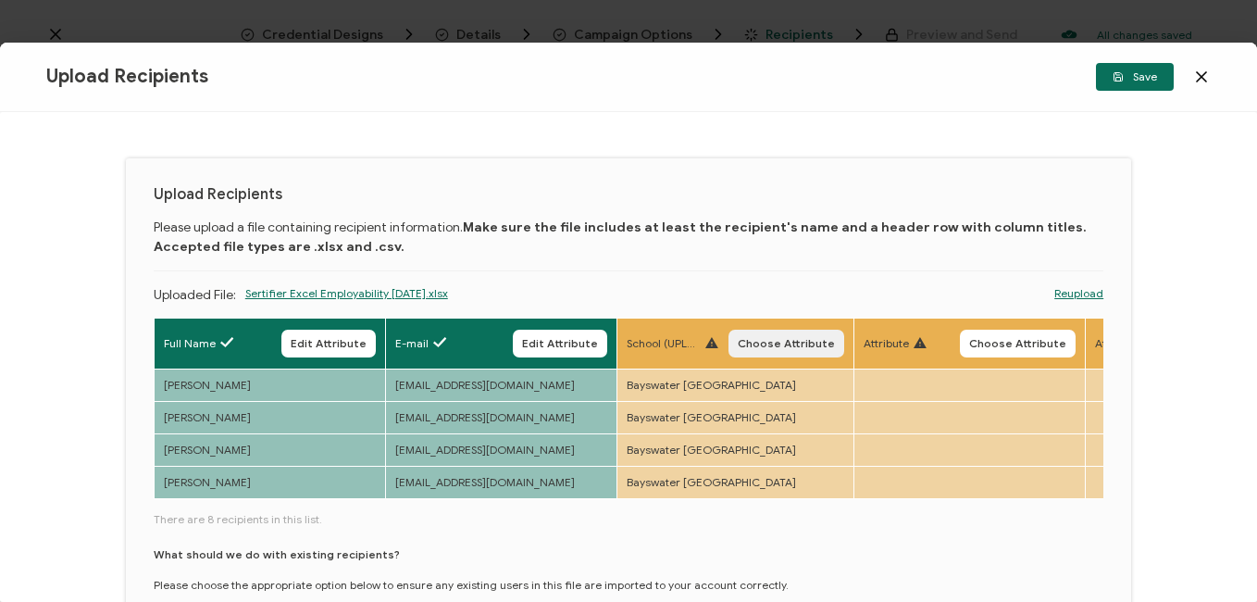
click at [760, 338] on span "Choose Attribute" at bounding box center [786, 343] width 97 height 11
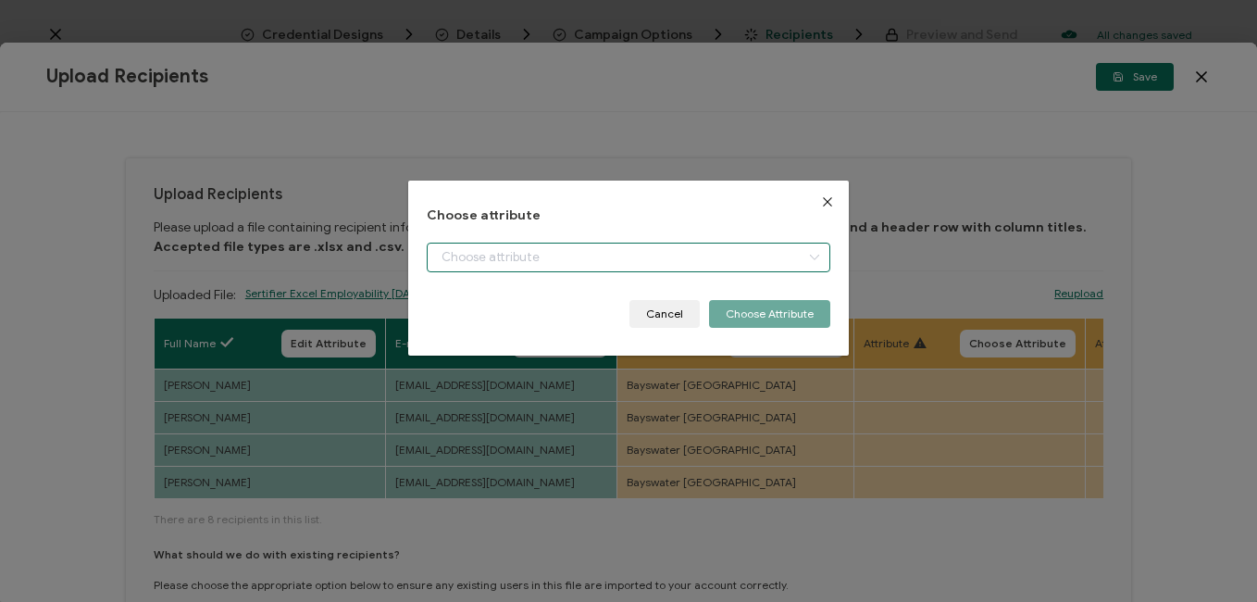
click at [665, 256] on input "dialog" at bounding box center [628, 258] width 403 height 30
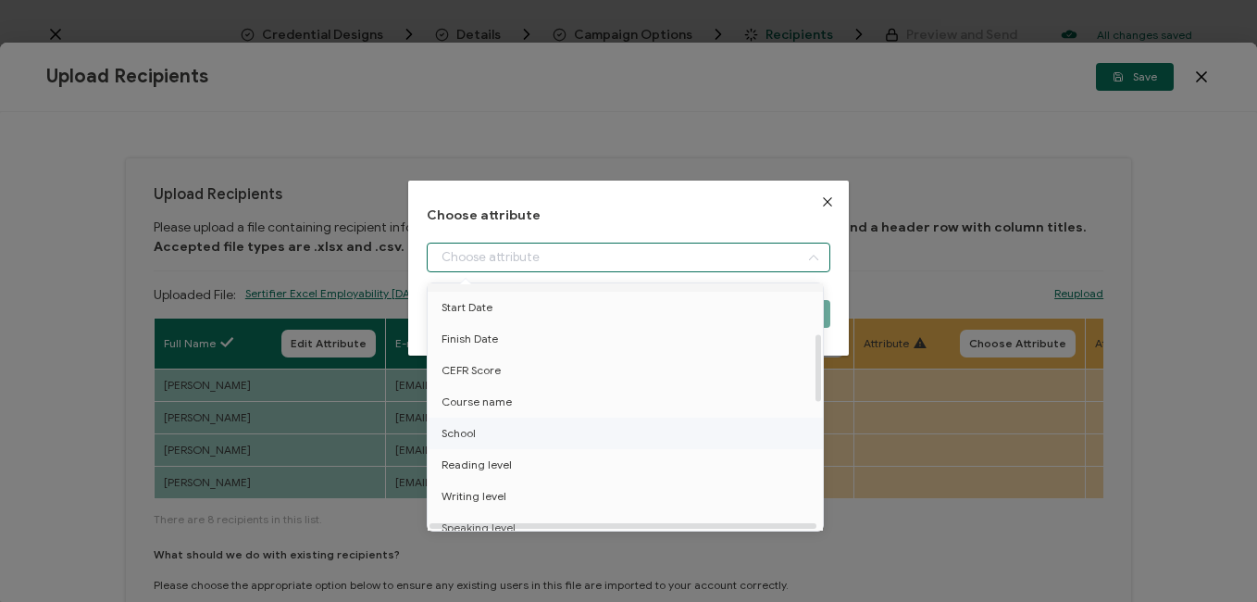
scroll to position [185, 0]
click at [455, 400] on span "School" at bounding box center [459, 402] width 34 height 31
type input "School"
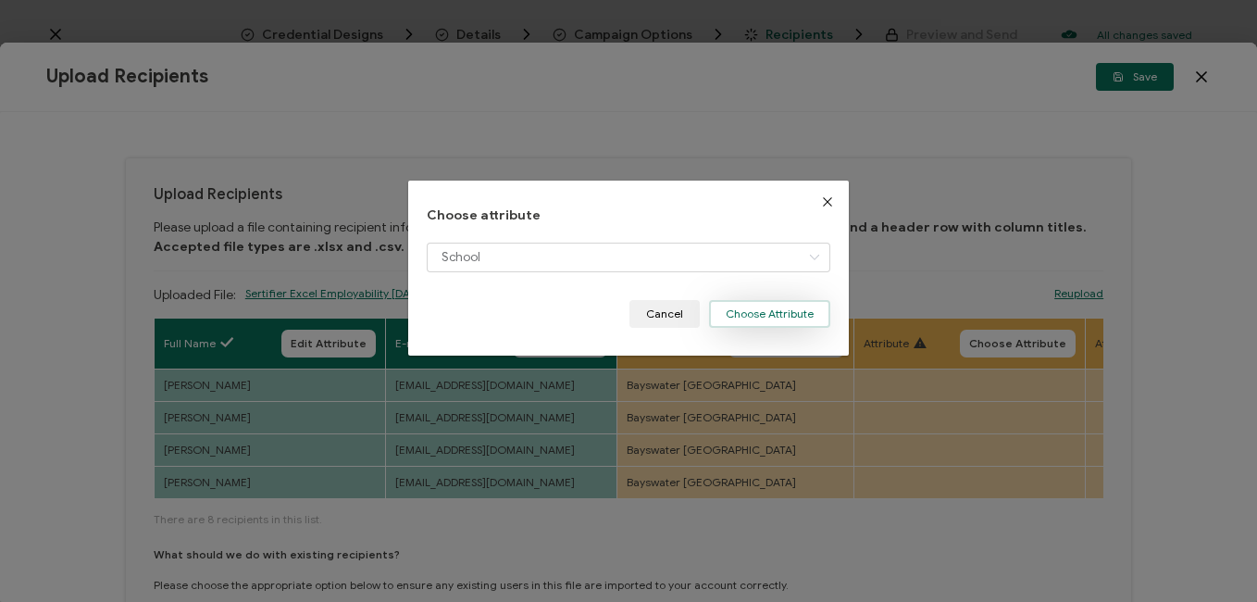
click at [754, 313] on button "Choose Attribute" at bounding box center [769, 314] width 121 height 28
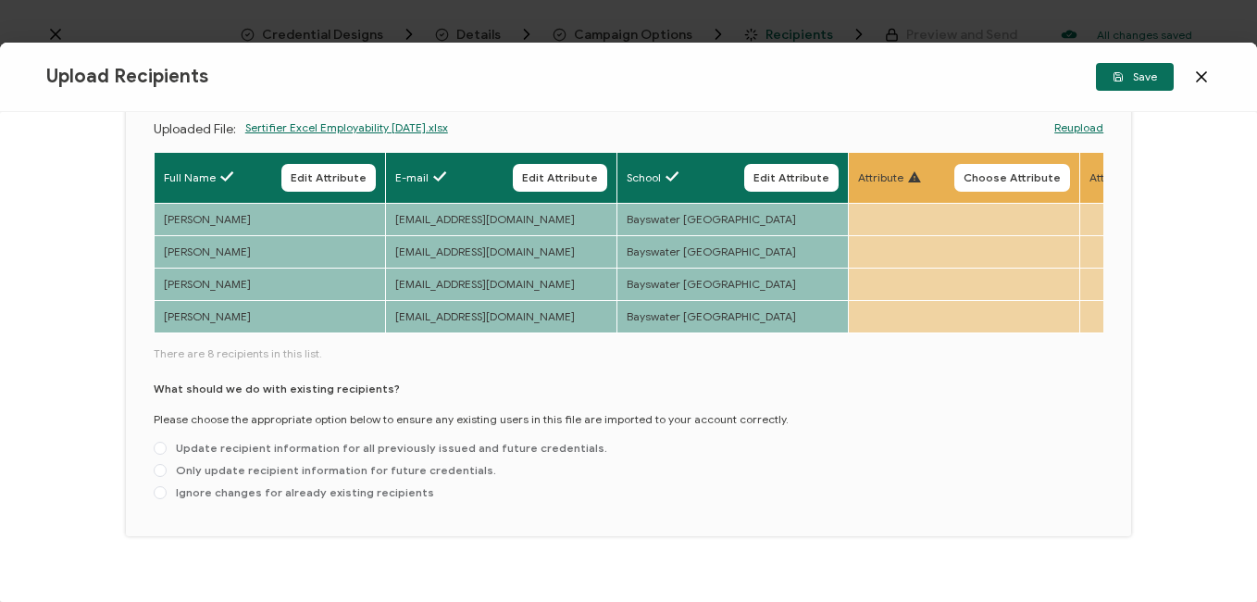
scroll to position [196, 0]
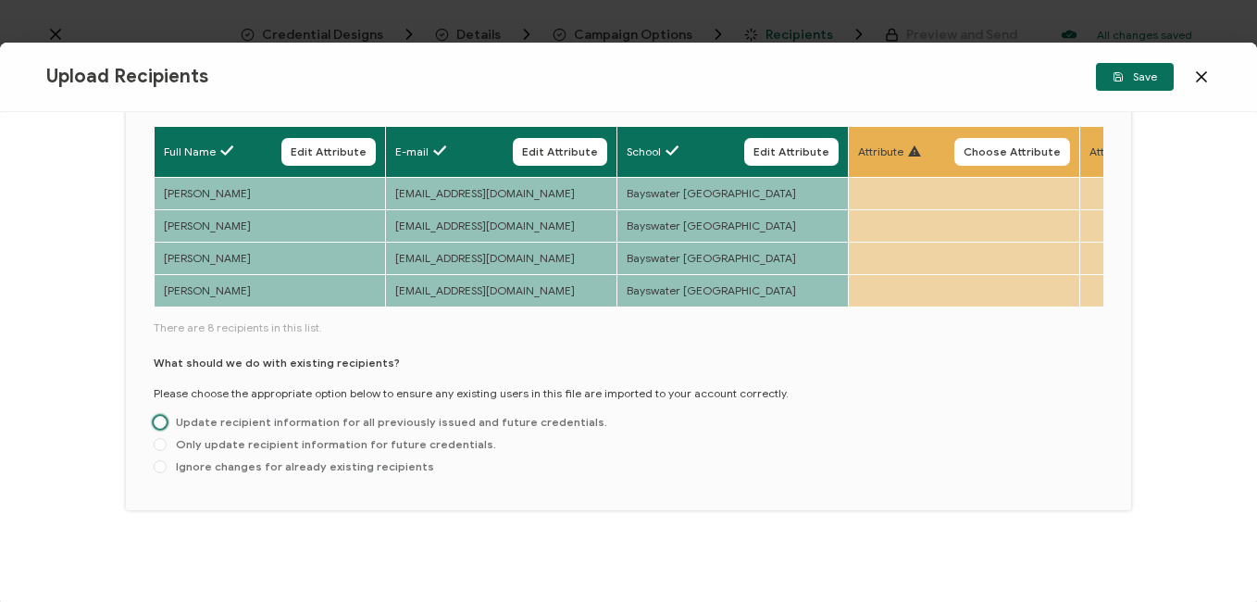
click at [358, 424] on span "Update recipient information for all previously issued and future credentials." at bounding box center [387, 422] width 441 height 14
click at [167, 424] on input "Update recipient information for all previously issued and future credentials." at bounding box center [160, 423] width 13 height 15
radio input "true"
click at [1142, 85] on button "Save" at bounding box center [1135, 77] width 78 height 28
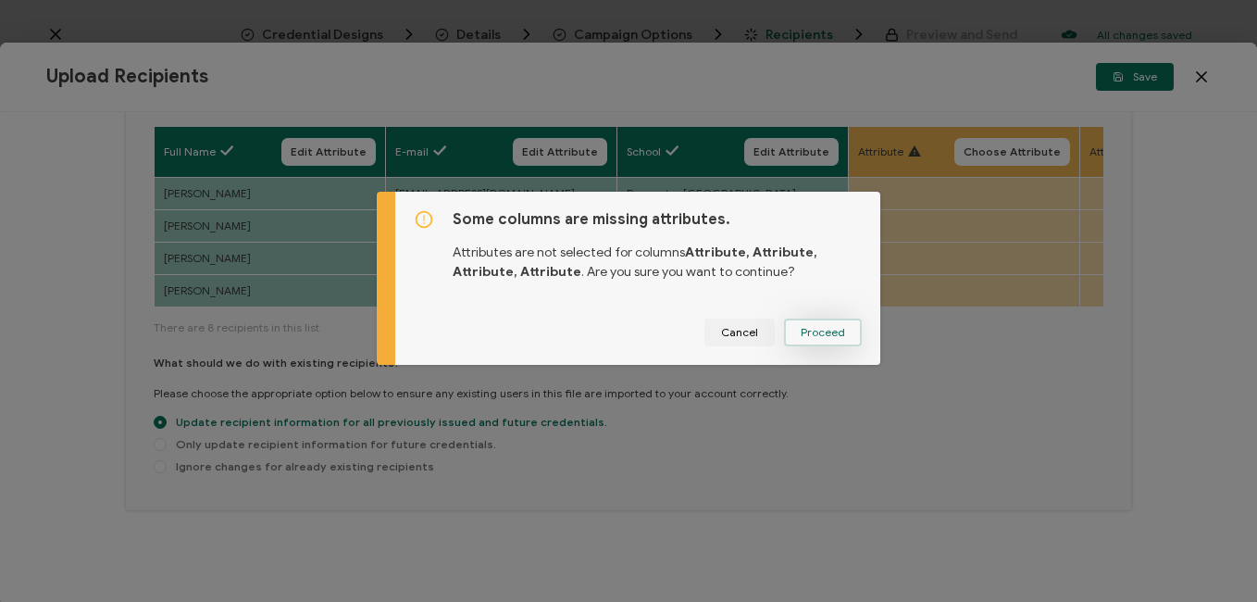
click at [822, 339] on button "Proceed" at bounding box center [823, 333] width 78 height 28
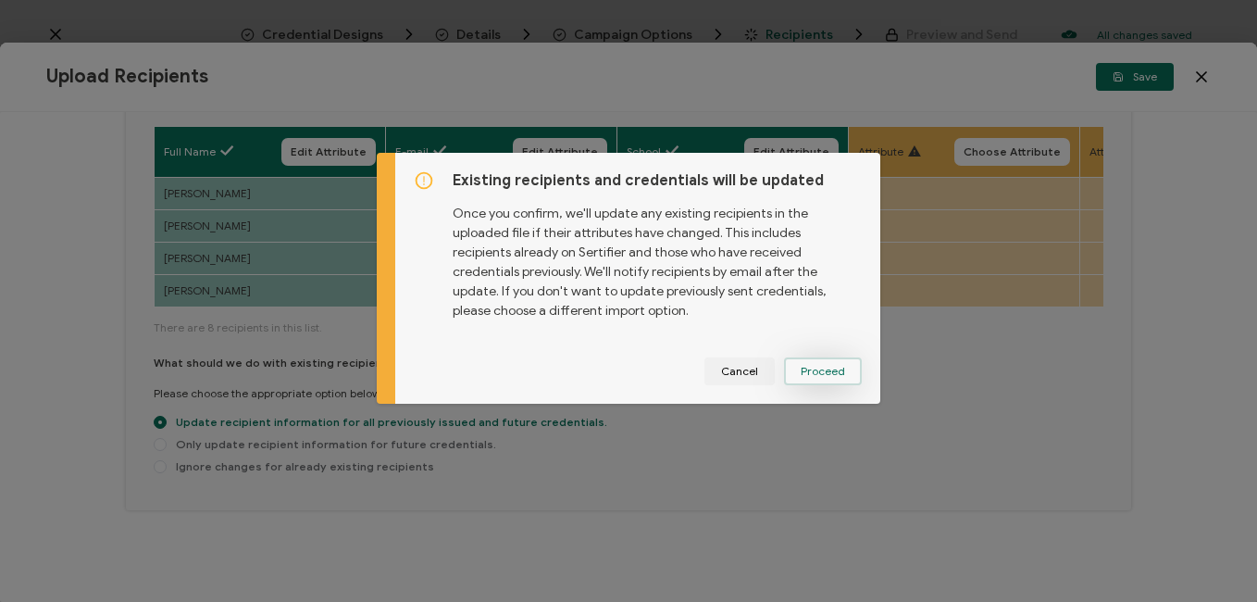
click at [0, 0] on span "Proceed" at bounding box center [0, 0] width 0 height 0
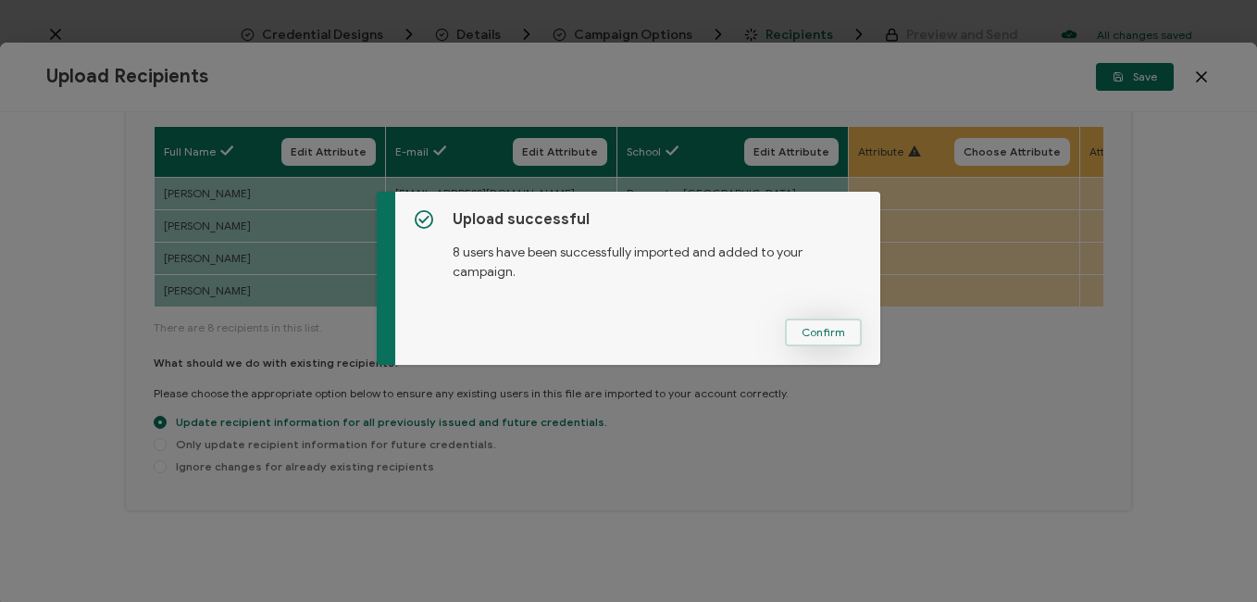
click at [832, 332] on span "Confirm" at bounding box center [824, 332] width 44 height 11
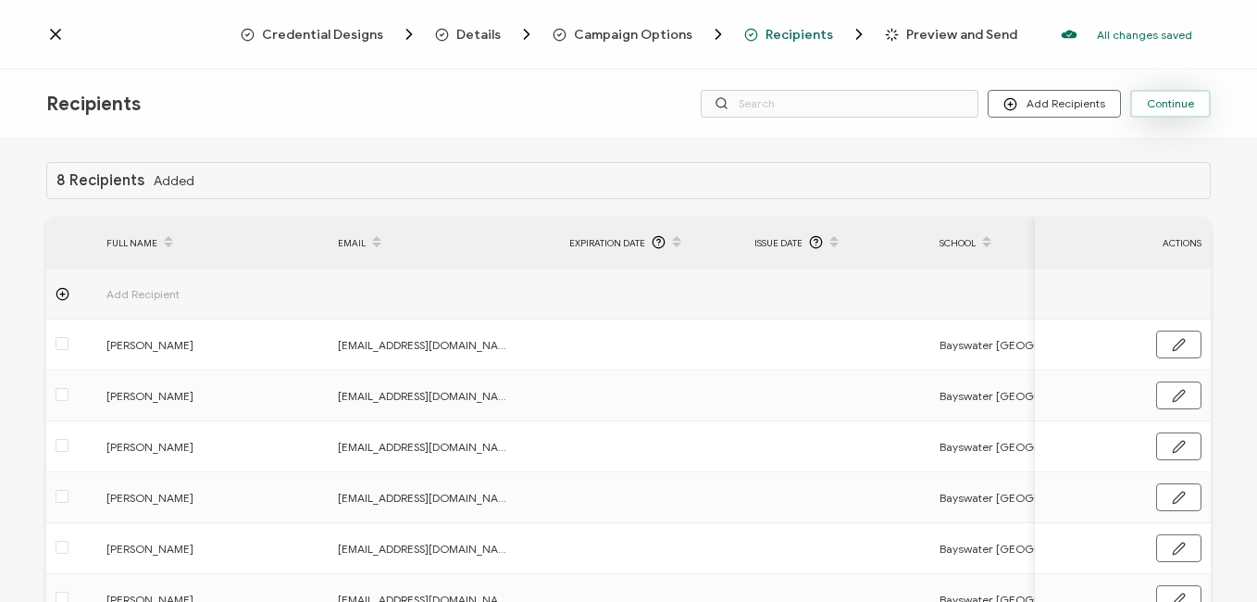
click at [1183, 107] on span "Continue" at bounding box center [1170, 103] width 47 height 11
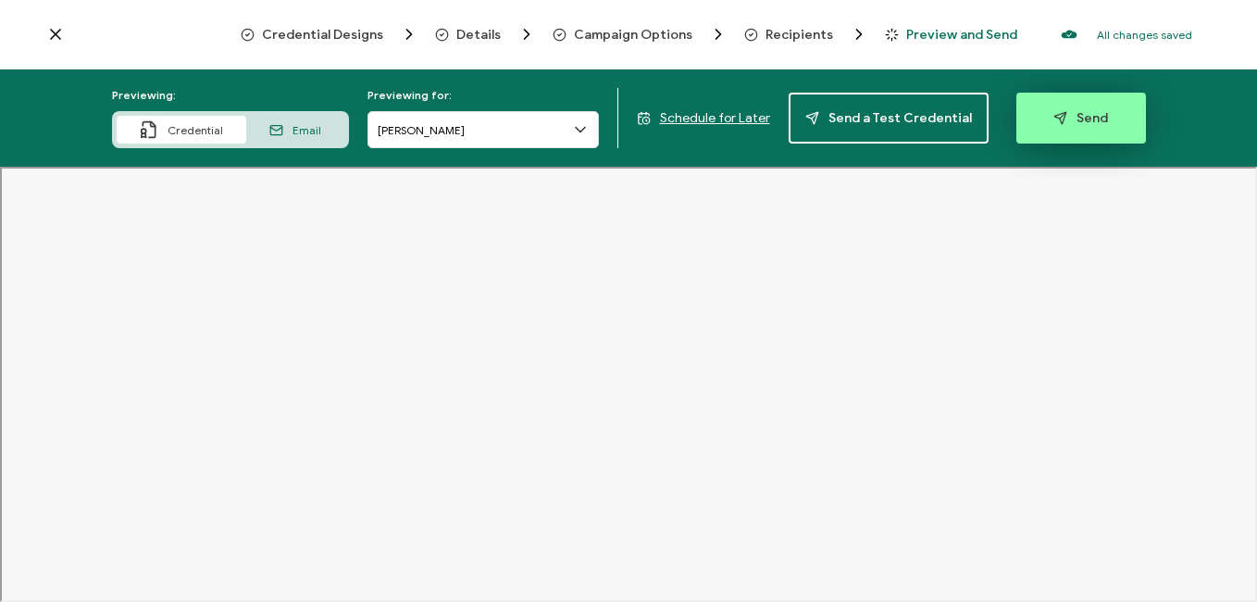
click at [1085, 111] on span "Send" at bounding box center [1081, 118] width 55 height 14
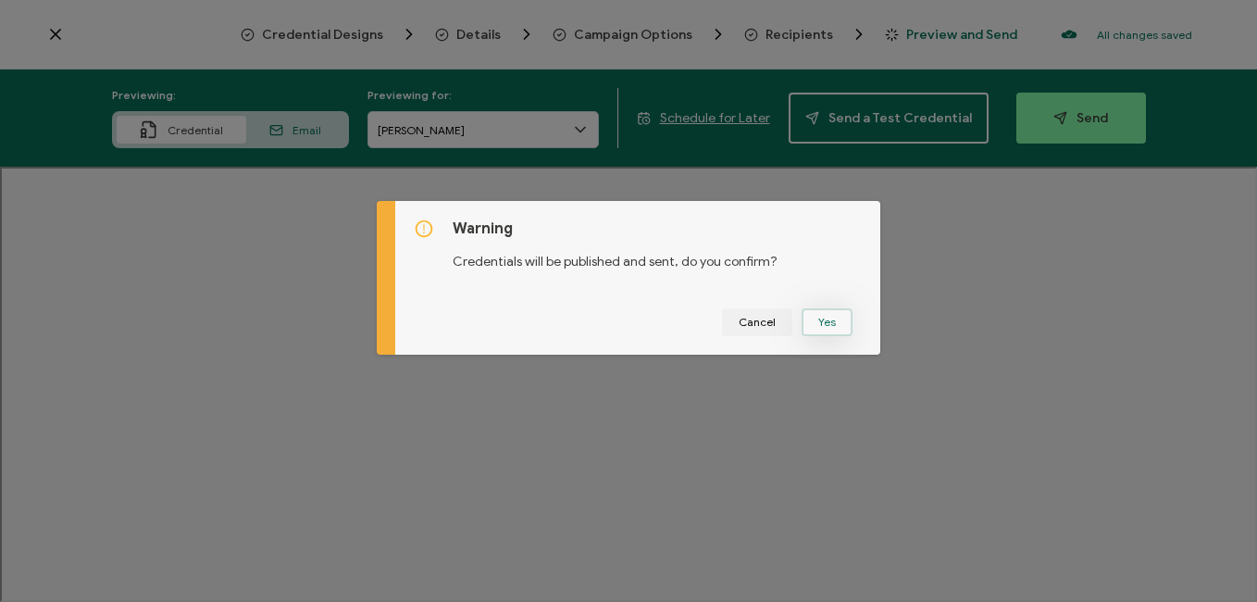
click at [825, 324] on button "Yes" at bounding box center [827, 322] width 51 height 28
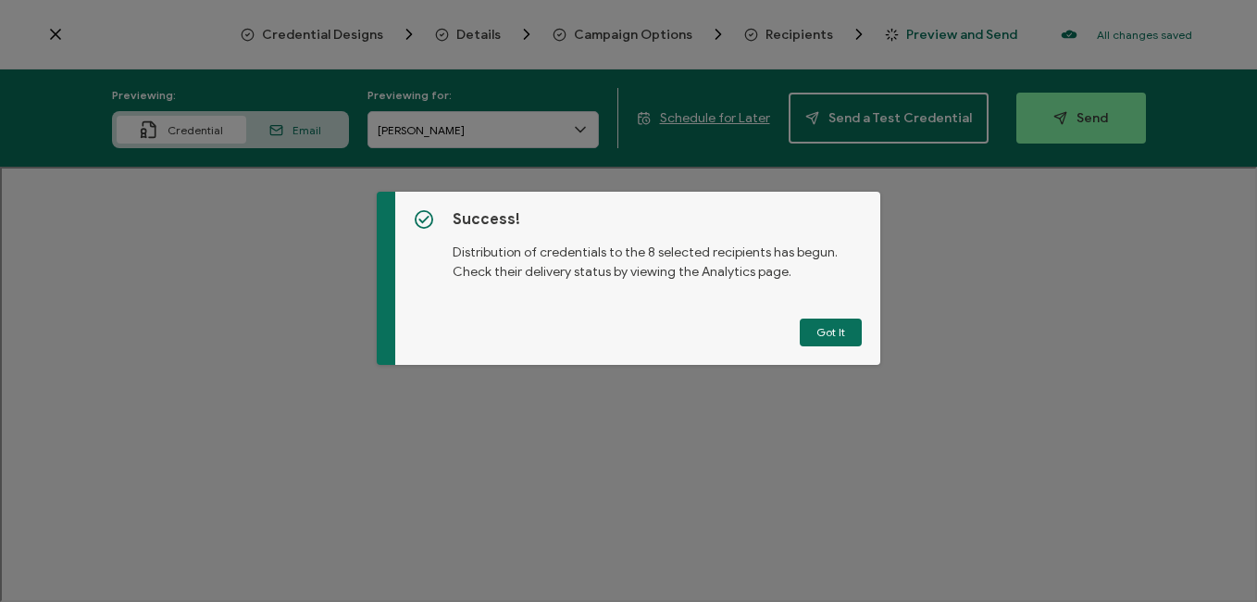
click at [831, 337] on button "Got It" at bounding box center [831, 333] width 62 height 28
